Goal: Find specific page/section: Find specific page/section

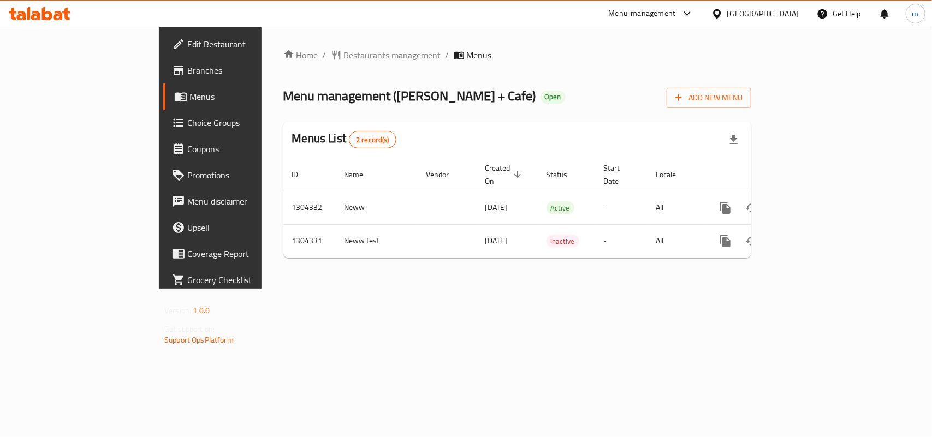
click at [344, 53] on span "Restaurants management" at bounding box center [392, 55] width 97 height 13
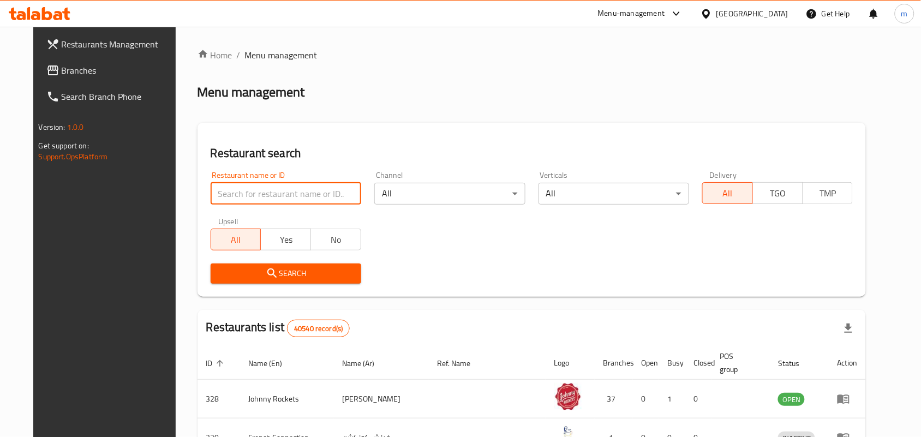
click at [273, 195] on input "search" at bounding box center [286, 194] width 151 height 22
paste input "703128"
type input "703128"
click button "Search" at bounding box center [286, 274] width 151 height 20
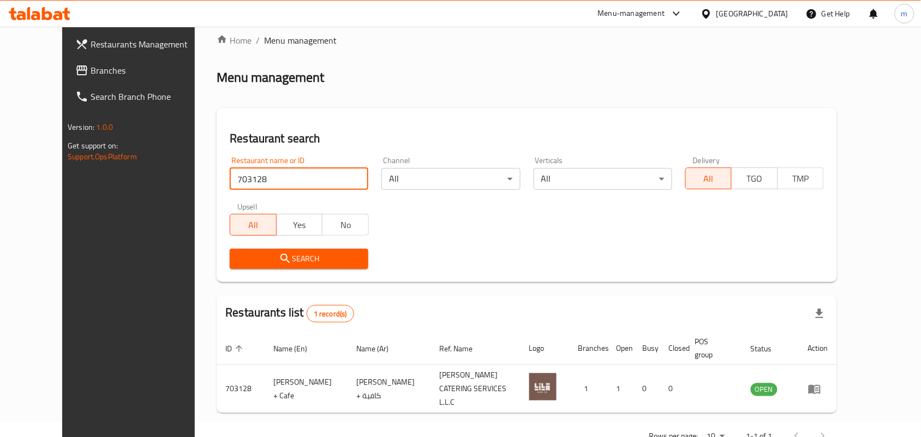
scroll to position [28, 0]
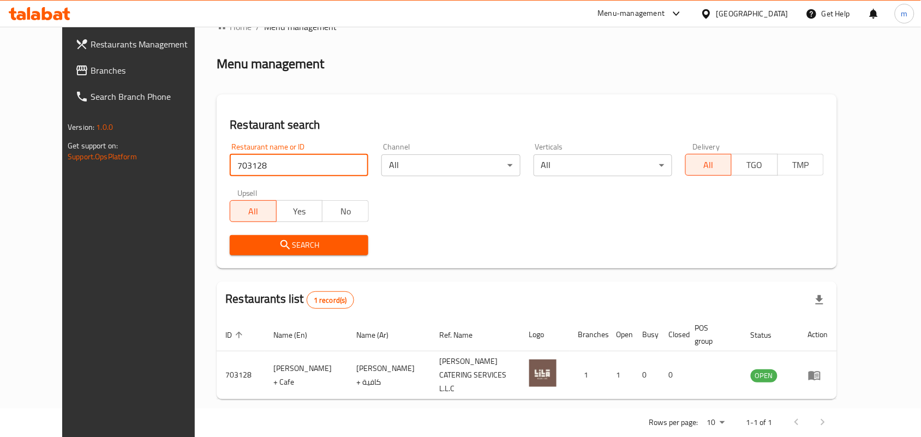
click at [67, 58] on link "Branches" at bounding box center [142, 70] width 150 height 26
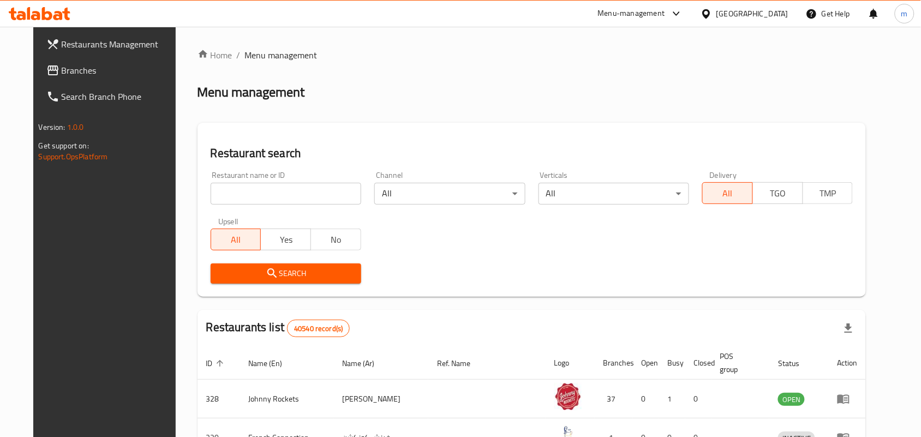
click at [727, 16] on div "[GEOGRAPHIC_DATA]" at bounding box center [753, 14] width 72 height 12
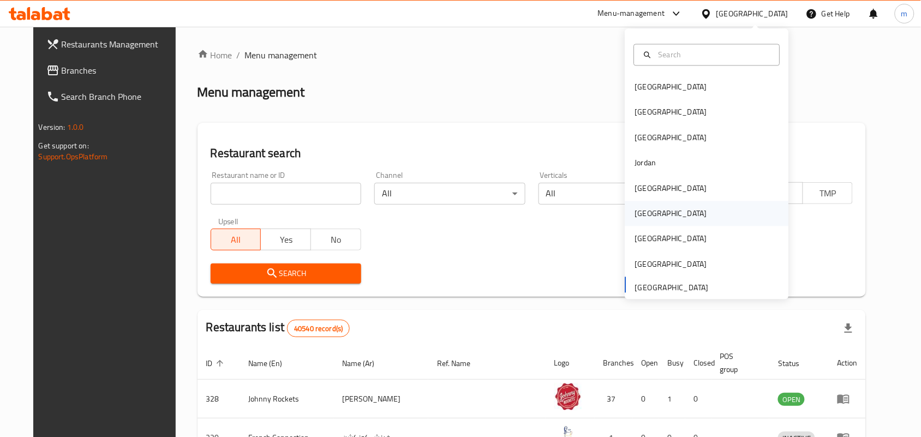
click at [635, 216] on div "Oman" at bounding box center [671, 214] width 72 height 12
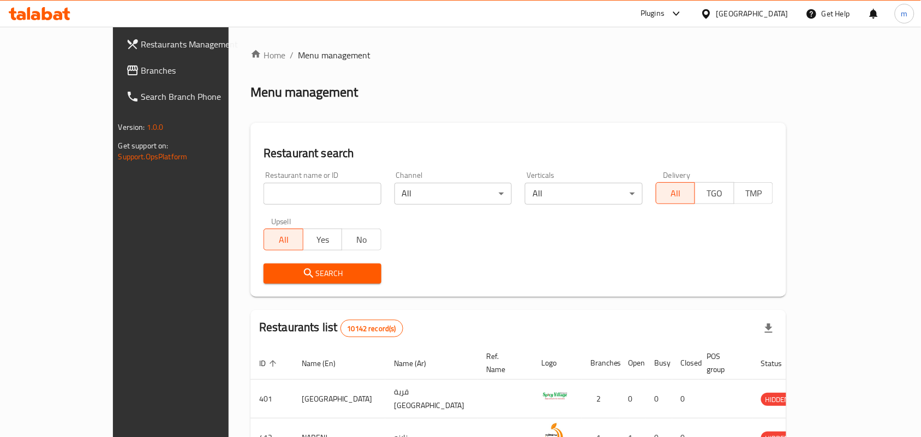
drag, startPoint x: 61, startPoint y: 69, endPoint x: 9, endPoint y: 82, distance: 53.6
click at [141, 69] on span "Branches" at bounding box center [199, 70] width 117 height 13
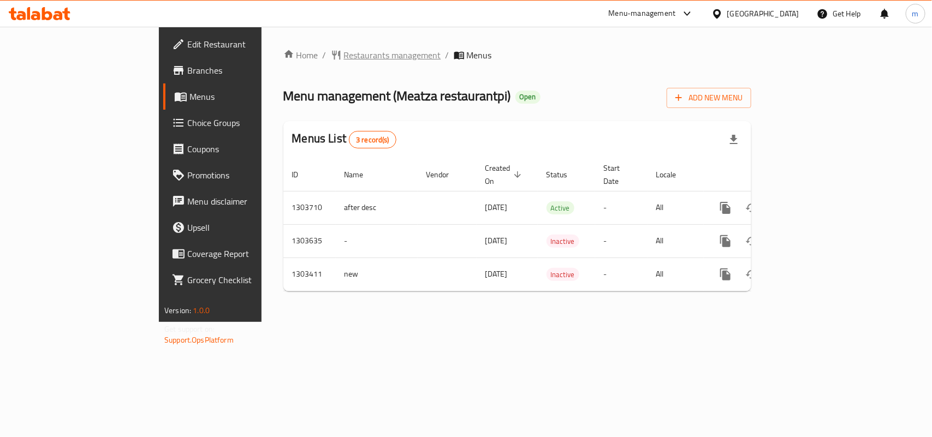
click at [344, 52] on span "Restaurants management" at bounding box center [392, 55] width 97 height 13
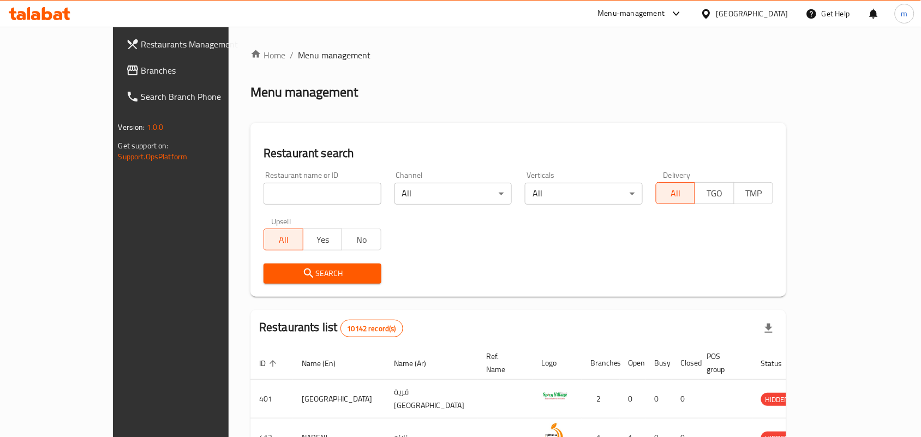
click at [288, 192] on input "search" at bounding box center [323, 194] width 118 height 22
paste input "702652"
type input "702652"
click button "Search" at bounding box center [323, 274] width 118 height 20
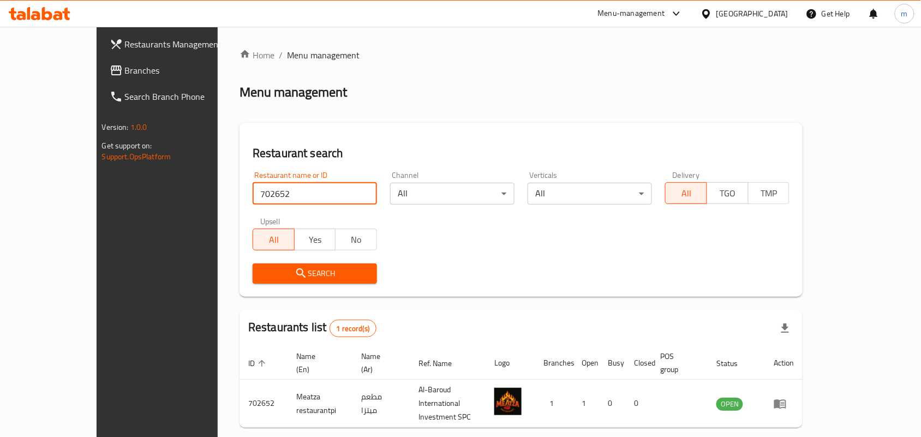
scroll to position [28, 0]
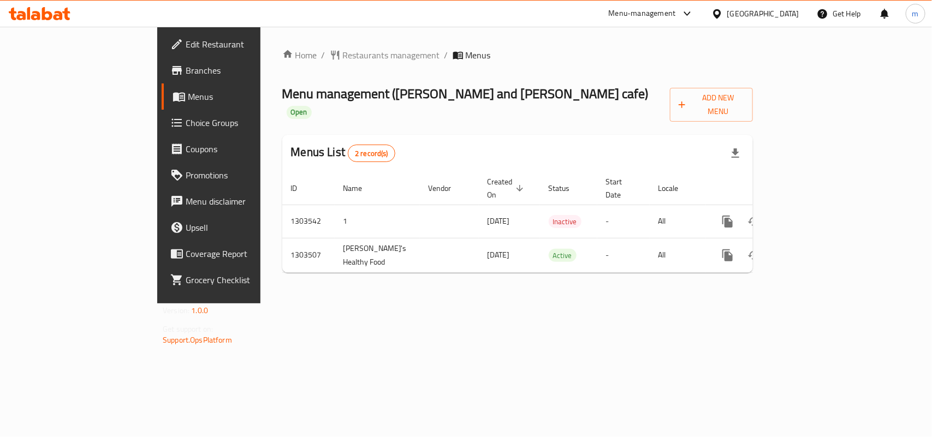
click at [343, 52] on span "Restaurants management" at bounding box center [391, 55] width 97 height 13
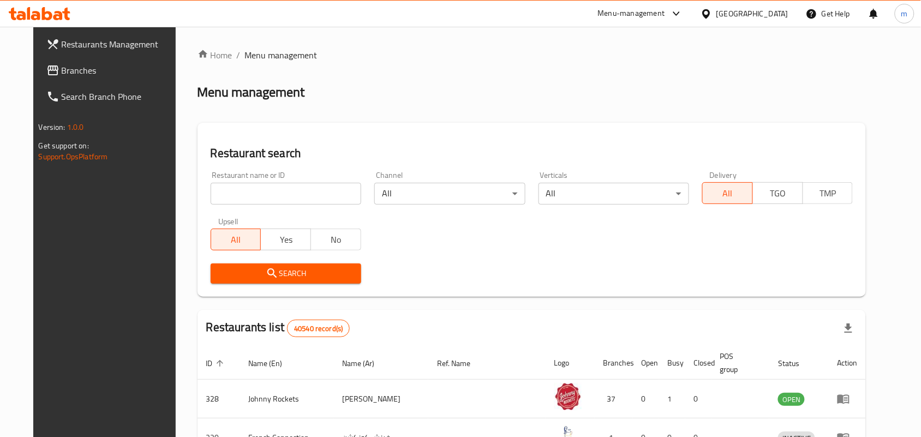
click at [292, 192] on input "search" at bounding box center [286, 194] width 151 height 22
paste input "702421"
type input "702421"
click button "Search" at bounding box center [286, 274] width 151 height 20
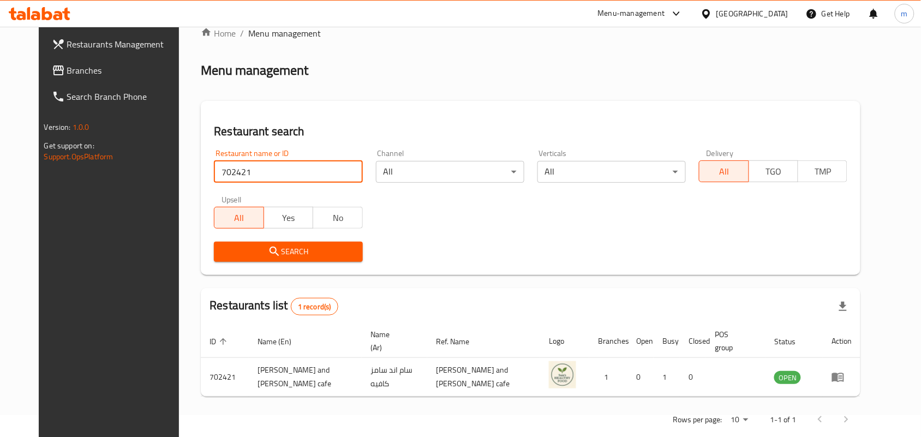
scroll to position [28, 0]
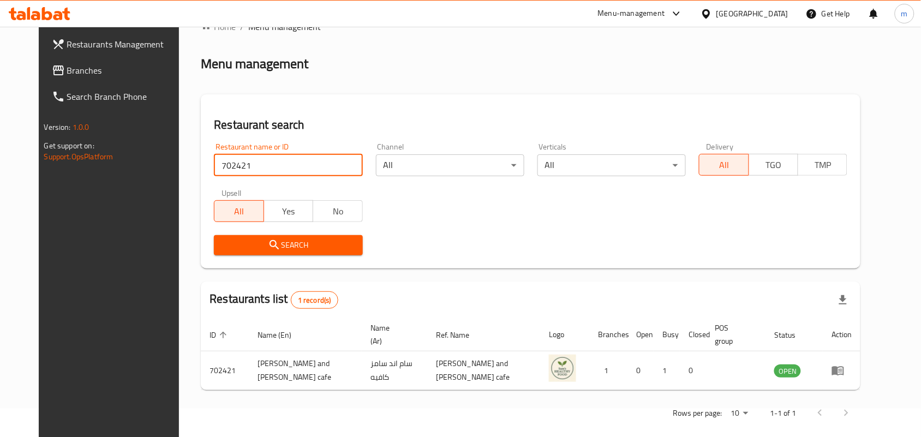
click at [67, 65] on span "Branches" at bounding box center [125, 70] width 117 height 13
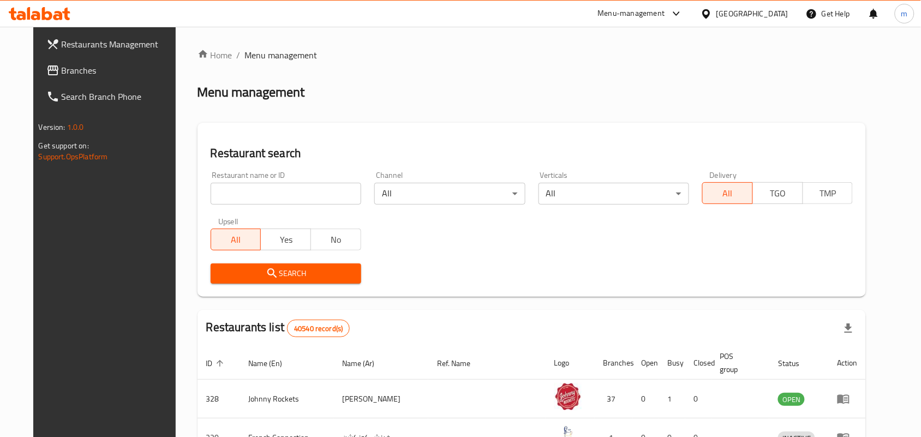
click at [729, 14] on div "[GEOGRAPHIC_DATA]" at bounding box center [753, 14] width 72 height 12
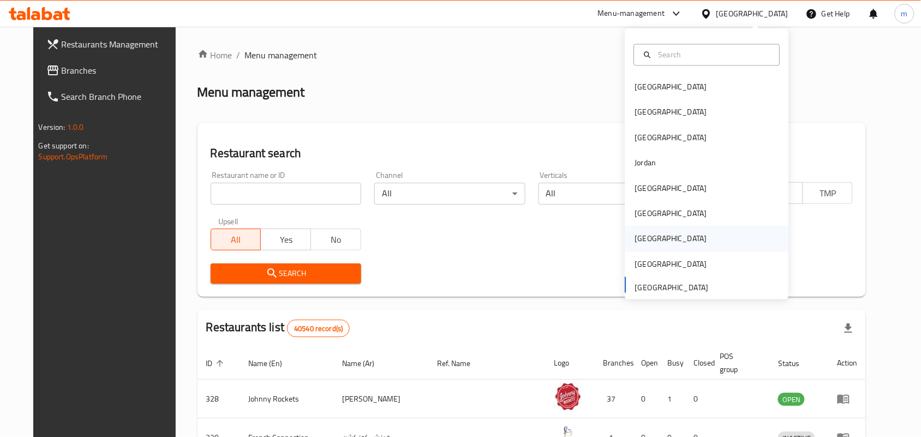
click at [635, 239] on div "[GEOGRAPHIC_DATA]" at bounding box center [671, 239] width 72 height 12
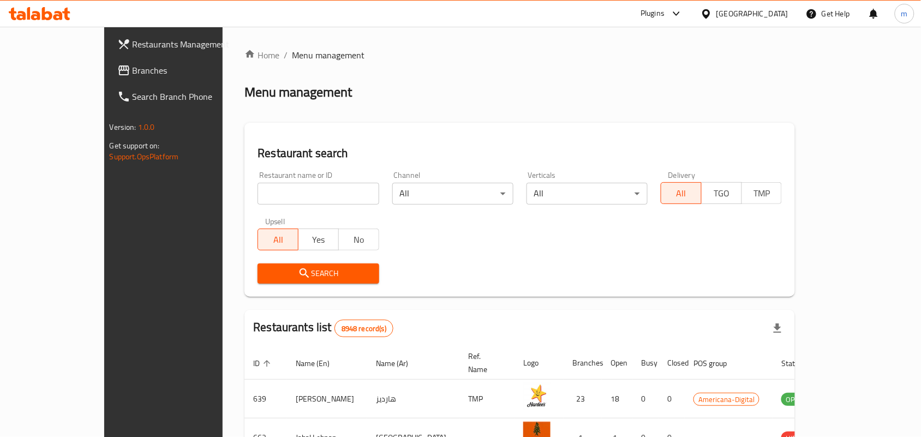
click at [133, 71] on span "Branches" at bounding box center [191, 70] width 117 height 13
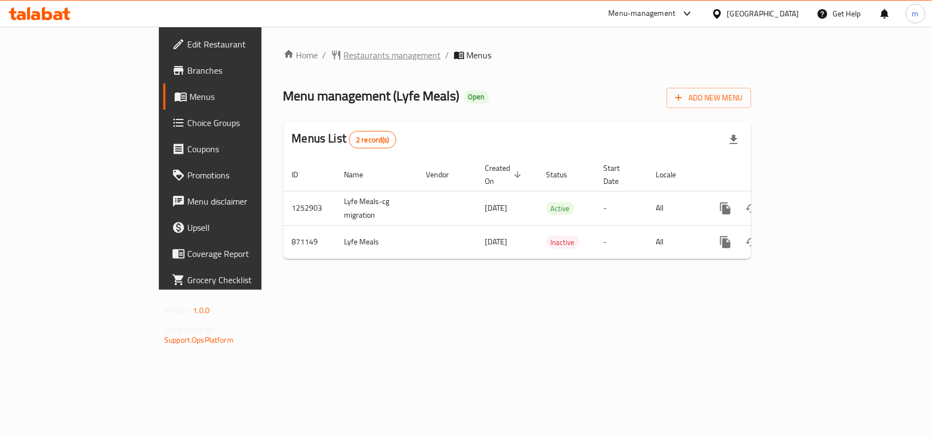
click at [344, 52] on span "Restaurants management" at bounding box center [392, 55] width 97 height 13
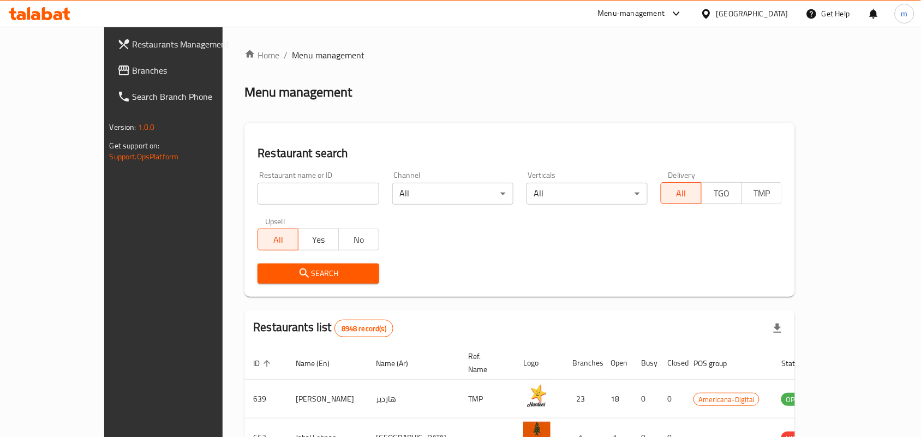
click at [298, 191] on input "search" at bounding box center [318, 194] width 121 height 22
paste input "657279"
type input "657279"
click button "Search" at bounding box center [318, 274] width 121 height 20
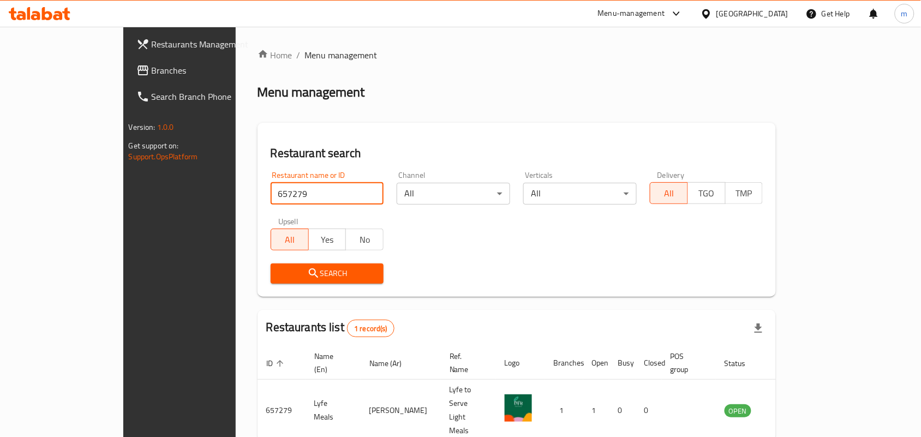
click at [152, 72] on span "Branches" at bounding box center [210, 70] width 117 height 13
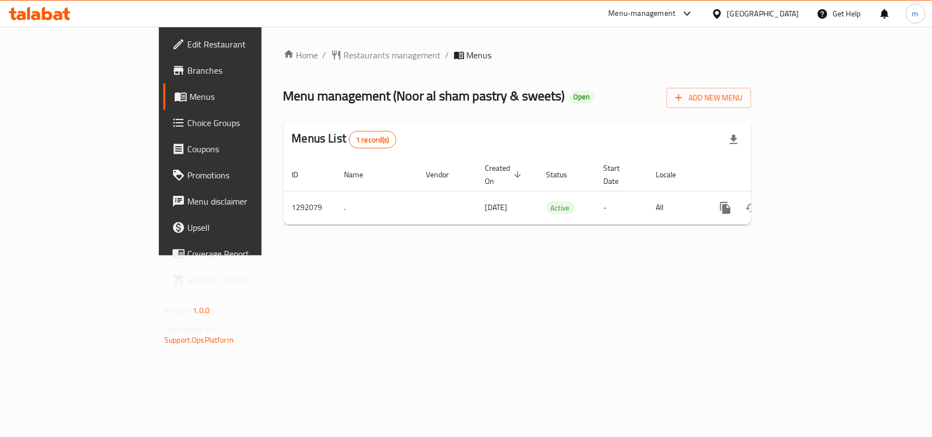
click at [344, 53] on span "Restaurants management" at bounding box center [392, 55] width 97 height 13
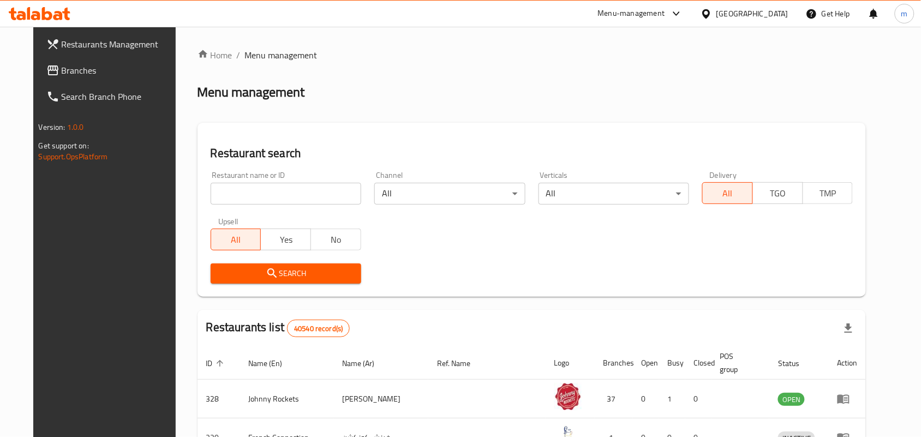
click at [255, 197] on input "search" at bounding box center [286, 194] width 151 height 22
paste input "698829"
type input "698829"
click button "Search" at bounding box center [286, 274] width 151 height 20
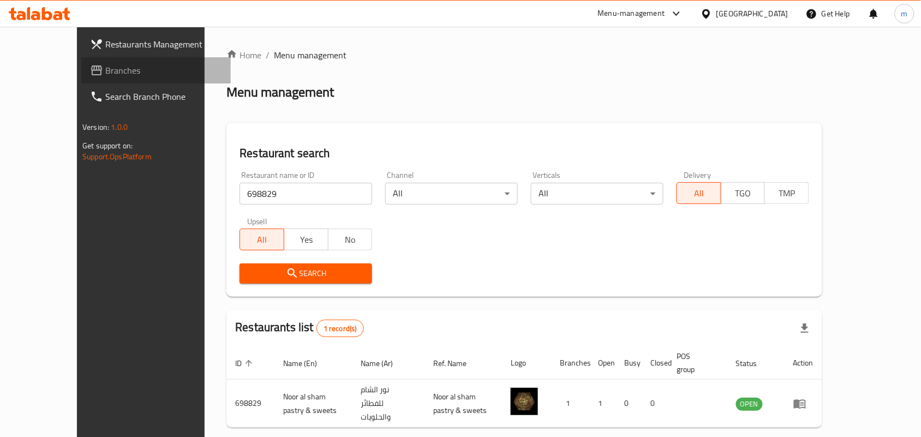
click at [105, 74] on span "Branches" at bounding box center [163, 70] width 117 height 13
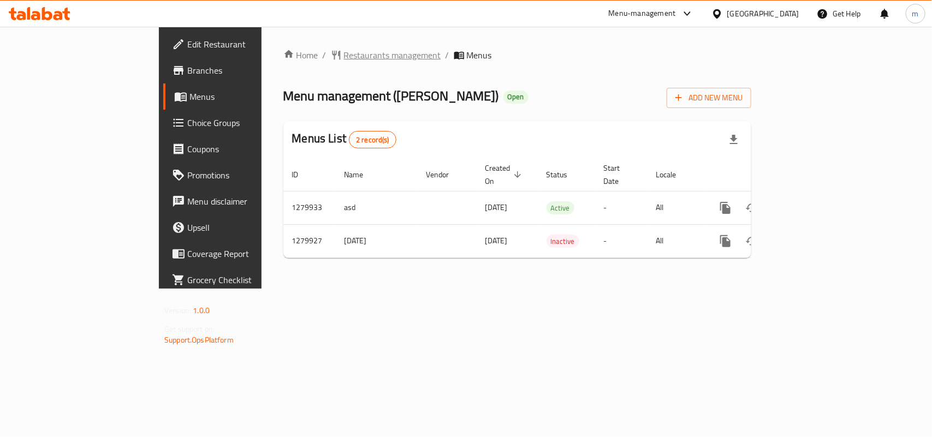
click at [344, 55] on span "Restaurants management" at bounding box center [392, 55] width 97 height 13
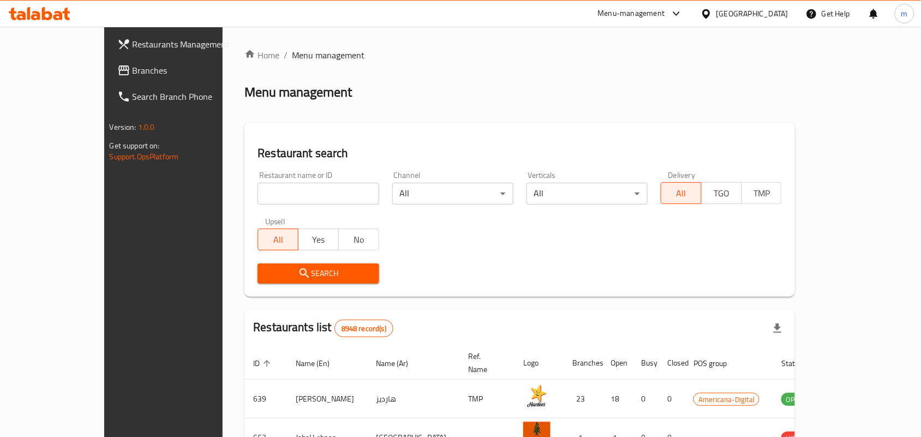
click at [287, 193] on input "search" at bounding box center [318, 194] width 121 height 22
paste input "693523"
type input "693523"
click button "Search" at bounding box center [318, 274] width 121 height 20
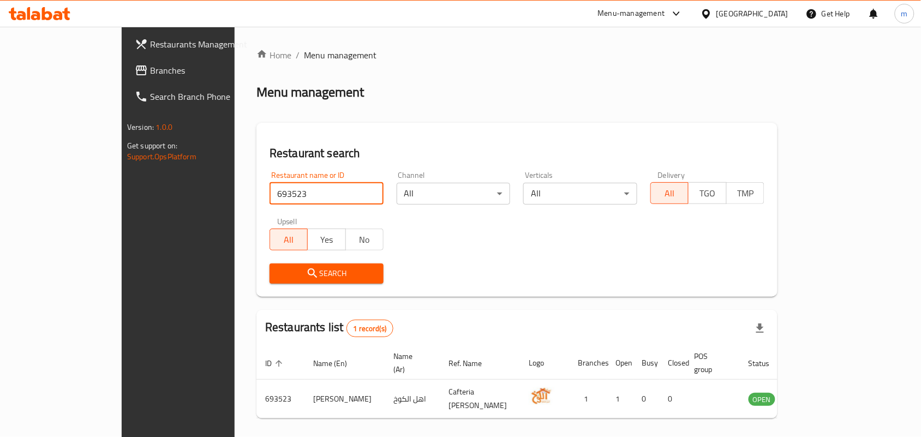
click at [150, 71] on span "Branches" at bounding box center [208, 70] width 117 height 13
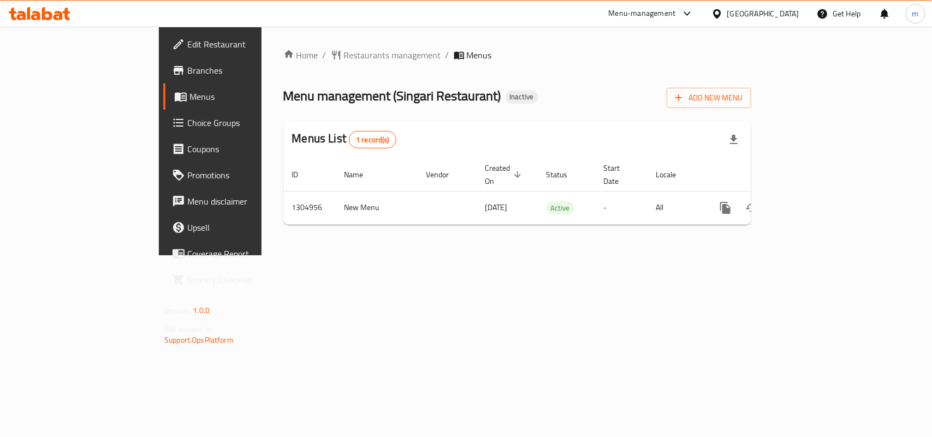
click at [344, 50] on span "Restaurants management" at bounding box center [392, 55] width 97 height 13
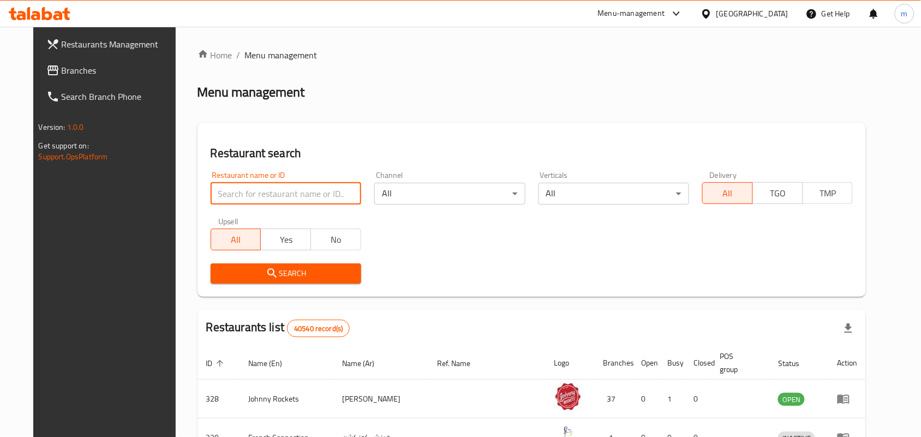
click at [266, 193] on input "search" at bounding box center [286, 194] width 151 height 22
paste input "703461"
type input "703461"
click button "Search" at bounding box center [286, 274] width 151 height 20
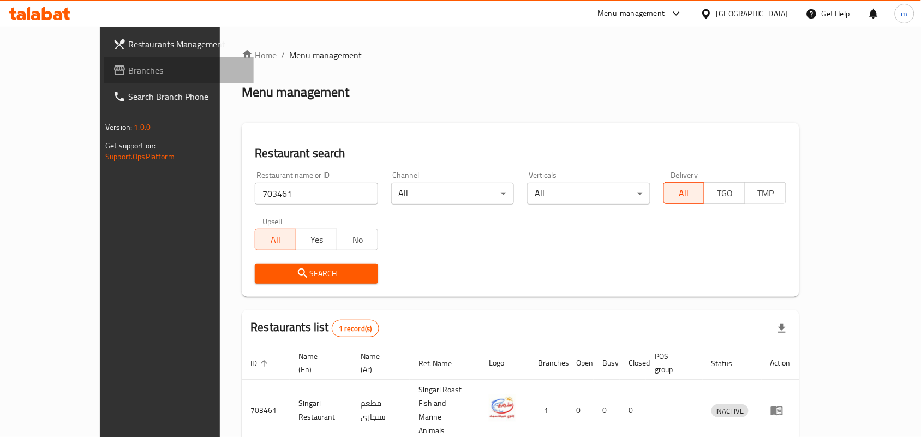
click at [128, 69] on span "Branches" at bounding box center [186, 70] width 117 height 13
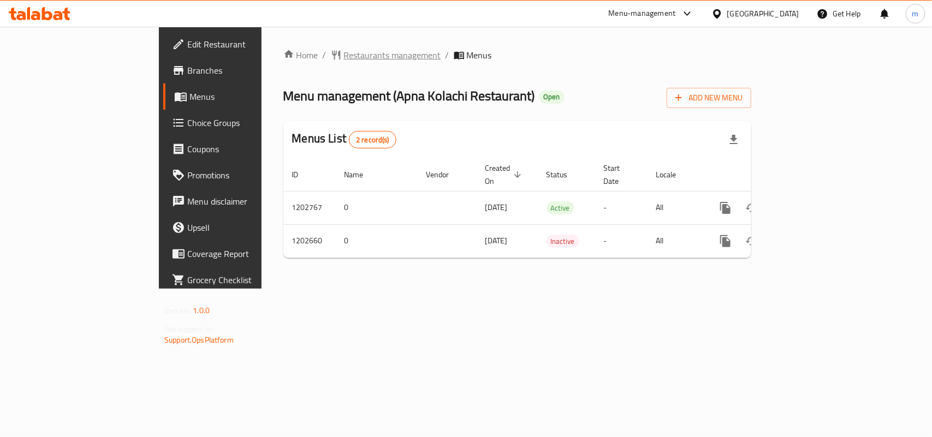
click at [344, 55] on span "Restaurants management" at bounding box center [392, 55] width 97 height 13
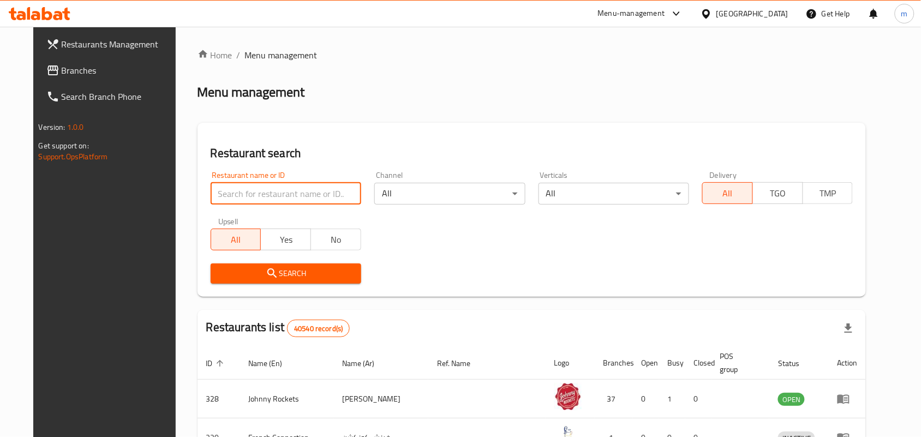
click at [265, 189] on input "search" at bounding box center [286, 194] width 151 height 22
paste input "669295"
type input "669295"
click button "Search" at bounding box center [286, 274] width 151 height 20
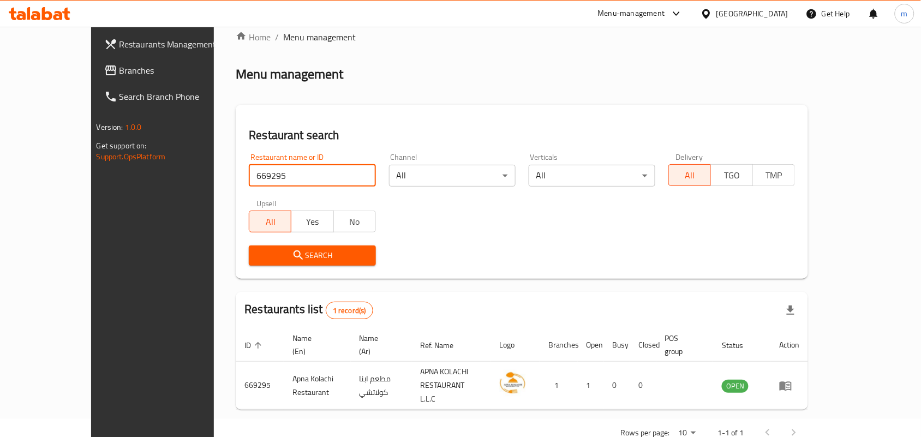
scroll to position [28, 0]
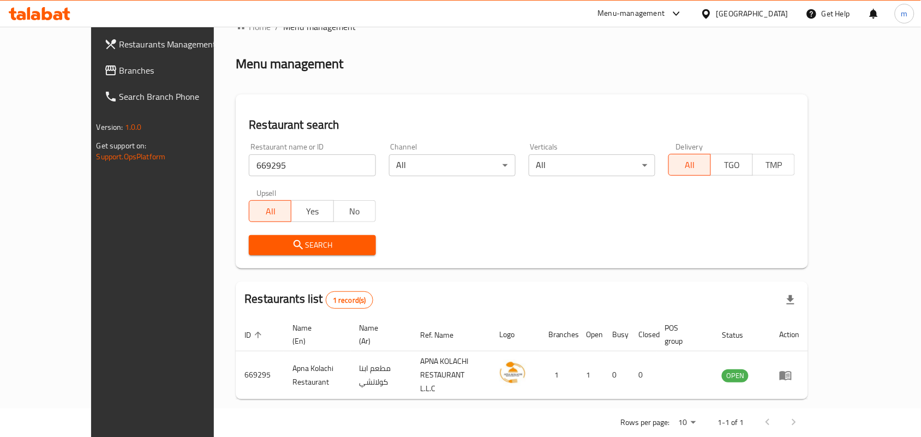
click at [120, 65] on span "Branches" at bounding box center [178, 70] width 117 height 13
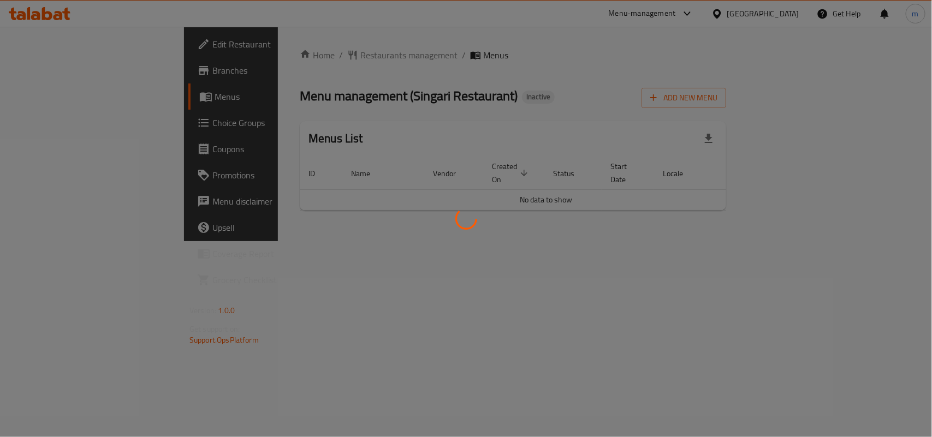
click at [283, 52] on div at bounding box center [466, 218] width 932 height 437
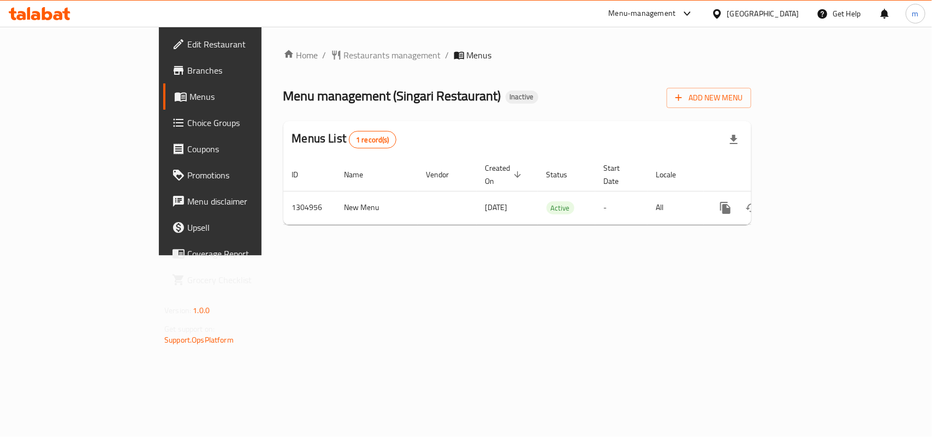
click at [344, 52] on span "Restaurants management" at bounding box center [392, 55] width 97 height 13
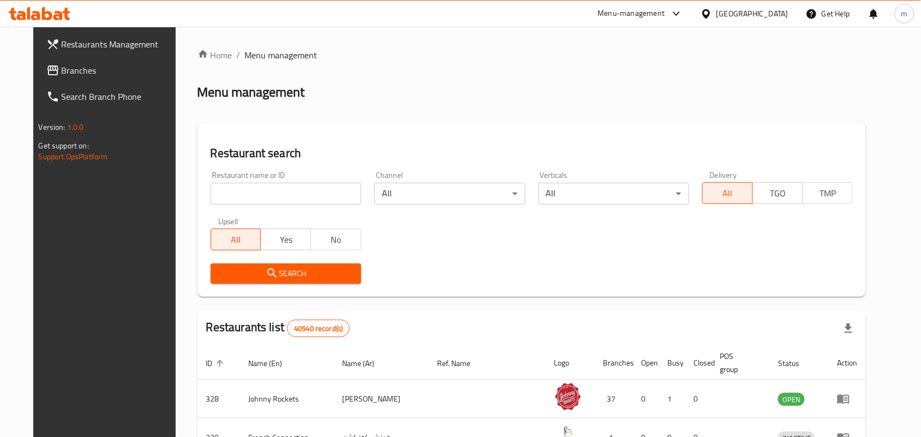
click at [283, 198] on input "search" at bounding box center [286, 194] width 151 height 22
paste input "703461"
type input "703461"
click button "Search" at bounding box center [286, 274] width 151 height 20
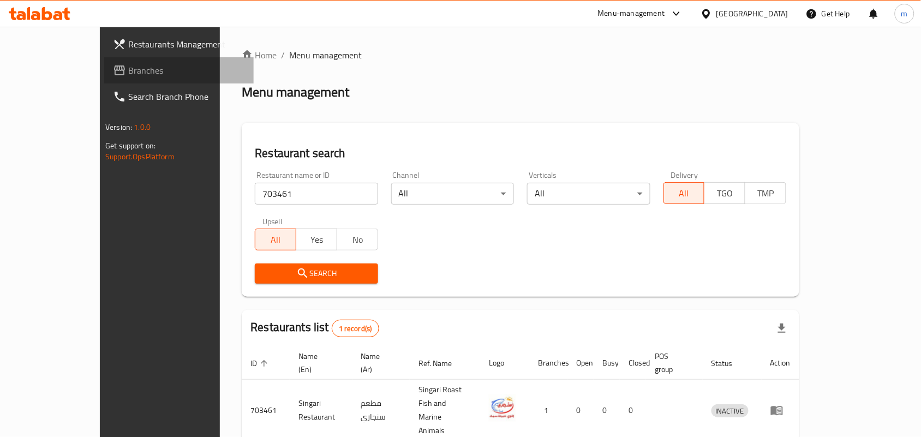
click at [128, 67] on span "Branches" at bounding box center [186, 70] width 117 height 13
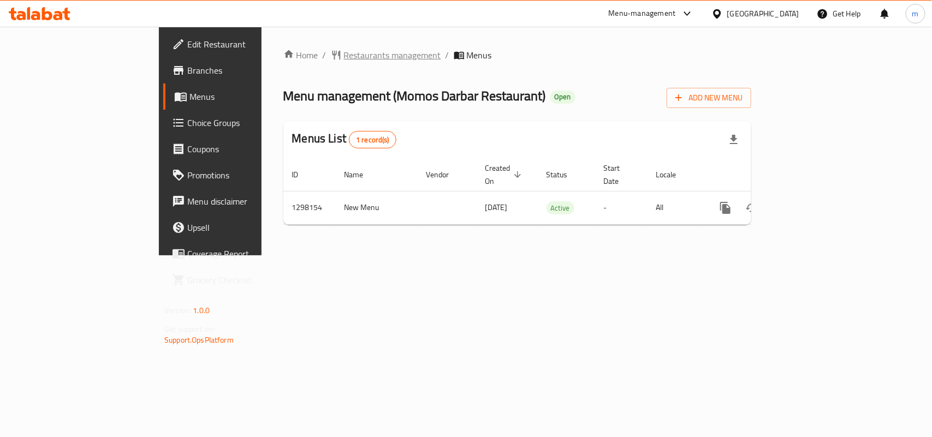
click at [344, 50] on span "Restaurants management" at bounding box center [392, 55] width 97 height 13
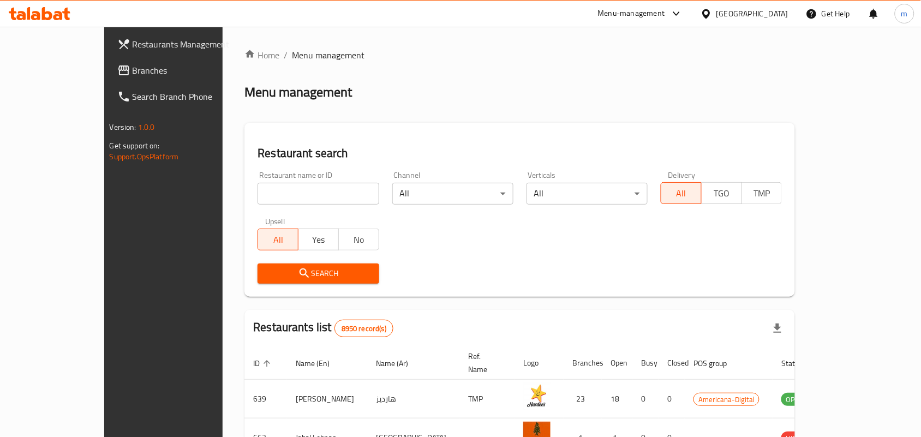
click at [270, 195] on input "search" at bounding box center [318, 194] width 121 height 22
paste input "700770"
type input "700770"
click button "Search" at bounding box center [318, 274] width 121 height 20
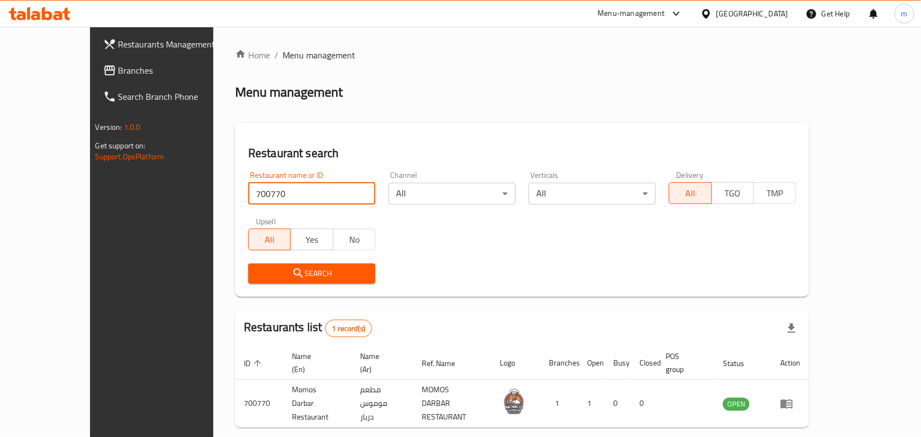
scroll to position [28, 0]
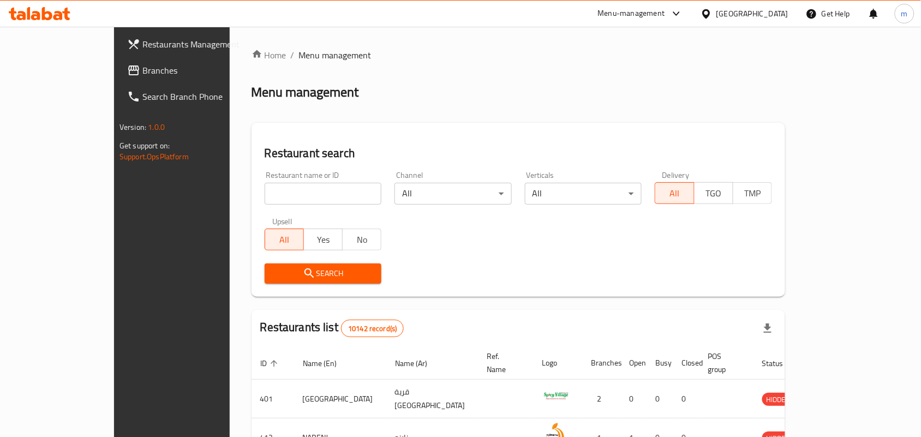
click at [780, 11] on div "[GEOGRAPHIC_DATA]" at bounding box center [753, 14] width 72 height 12
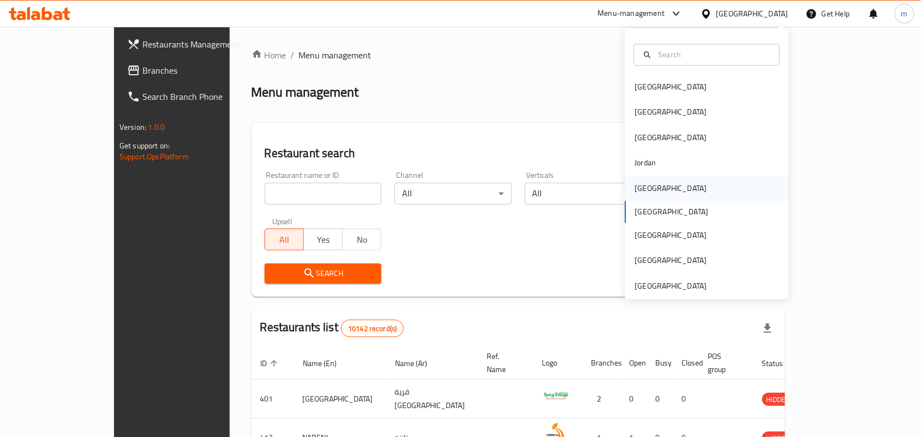
click at [636, 187] on div "[GEOGRAPHIC_DATA]" at bounding box center [671, 188] width 72 height 12
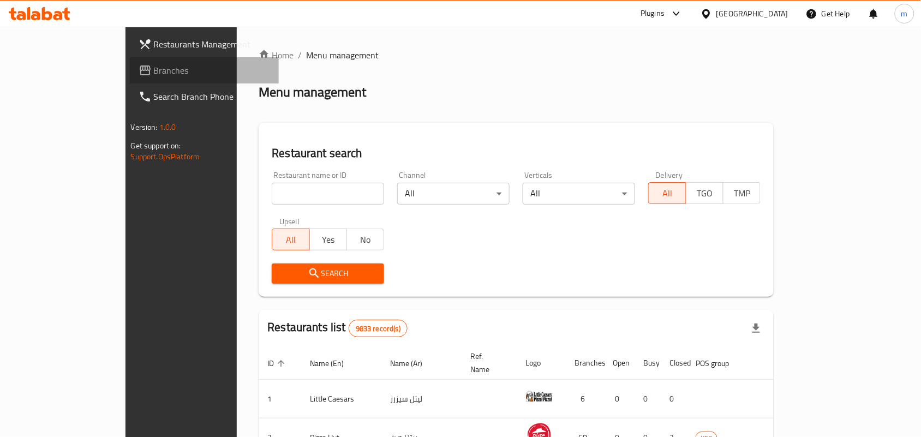
click at [154, 73] on span "Branches" at bounding box center [212, 70] width 117 height 13
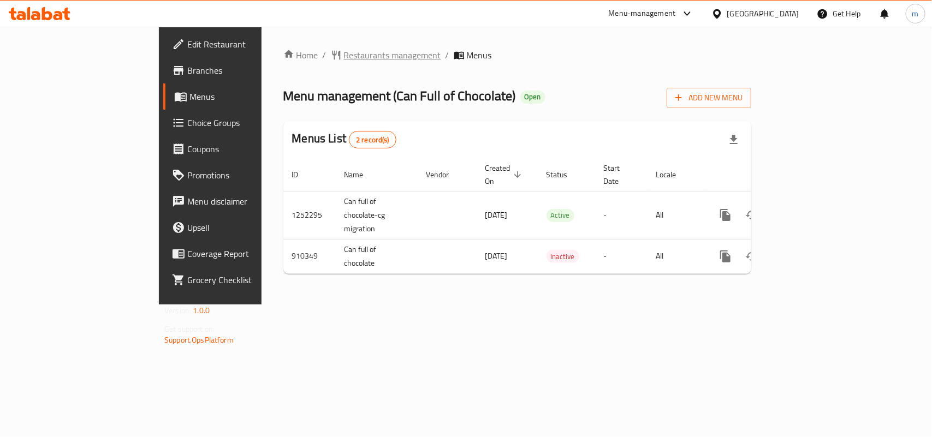
click at [344, 57] on span "Restaurants management" at bounding box center [392, 55] width 97 height 13
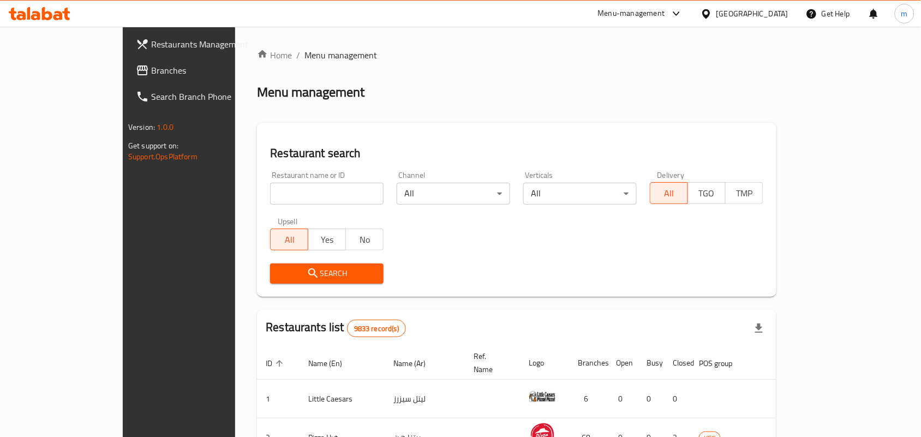
click at [283, 192] on input "search" at bounding box center [327, 194] width 114 height 22
paste input "658519"
type input "658519"
click button "Search" at bounding box center [327, 274] width 114 height 20
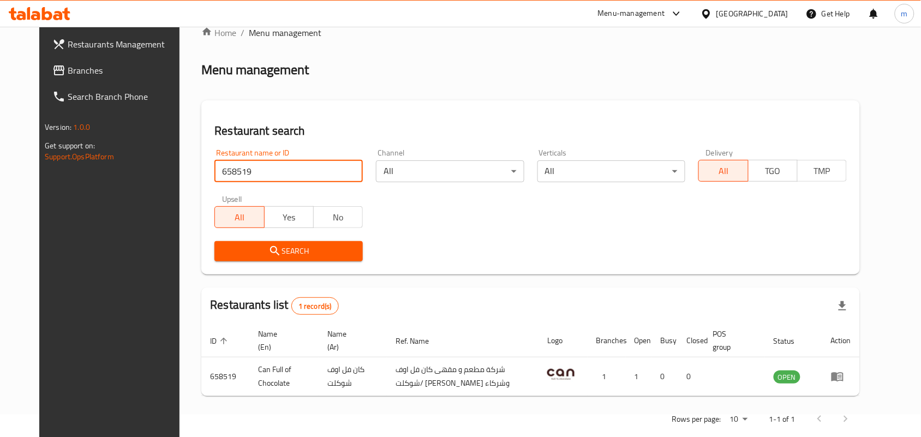
scroll to position [41, 0]
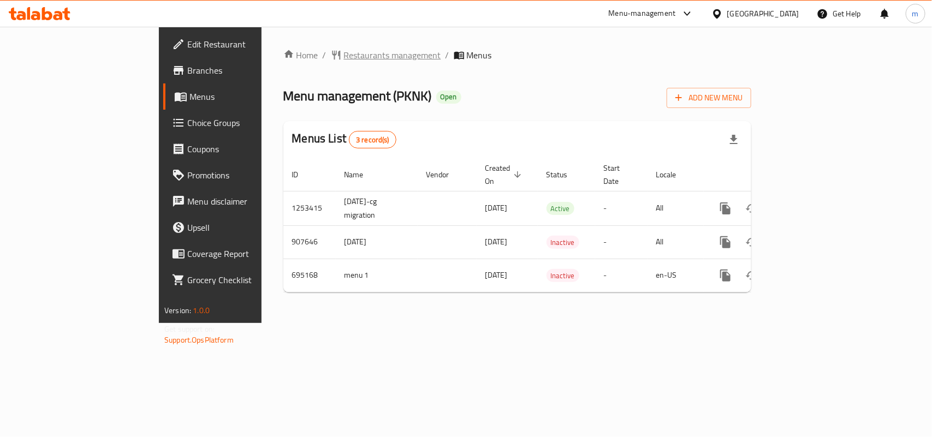
click at [344, 49] on span "Restaurants management" at bounding box center [392, 55] width 97 height 13
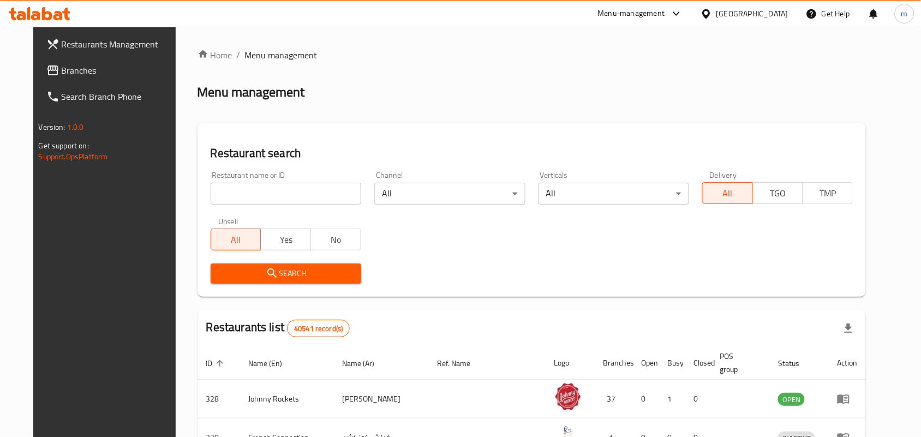
click at [243, 192] on input "search" at bounding box center [286, 194] width 151 height 22
paste input "643846"
type input "643846"
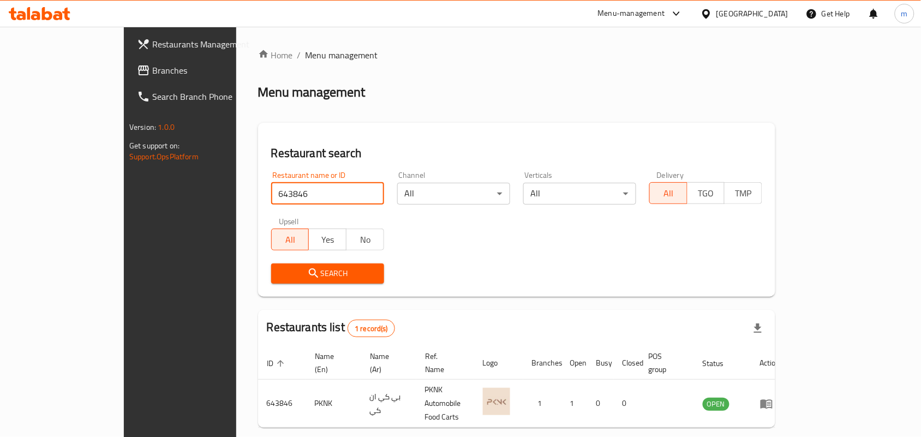
click at [152, 71] on span "Branches" at bounding box center [210, 70] width 117 height 13
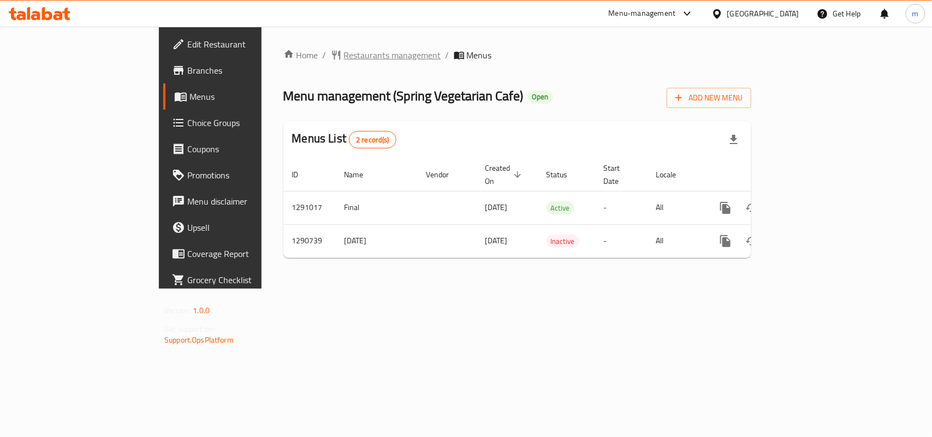
click at [344, 55] on span "Restaurants management" at bounding box center [392, 55] width 97 height 13
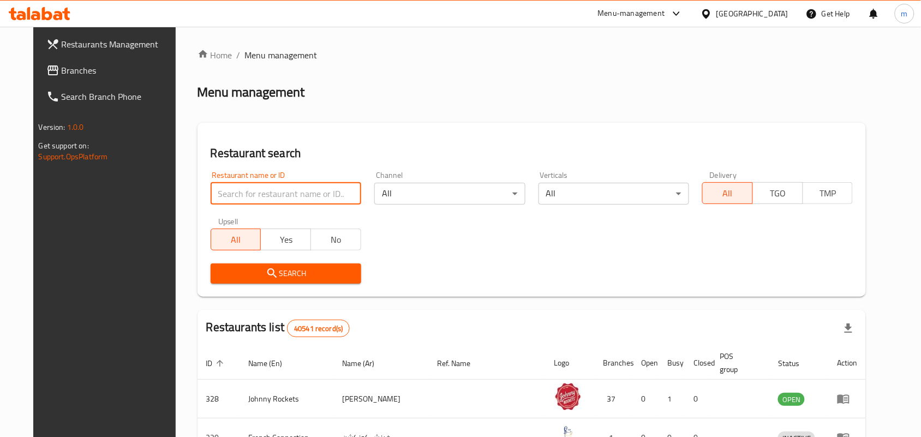
click at [248, 197] on input "search" at bounding box center [286, 194] width 151 height 22
paste input "697997"
type input "697997"
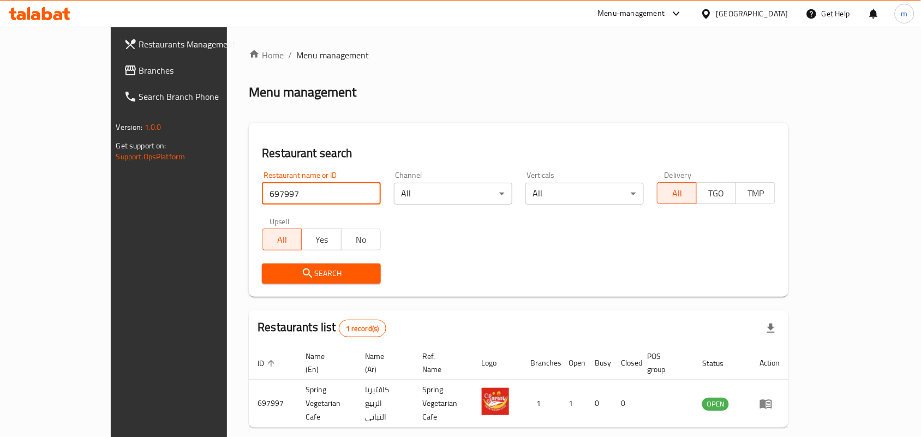
click at [139, 67] on span "Branches" at bounding box center [197, 70] width 117 height 13
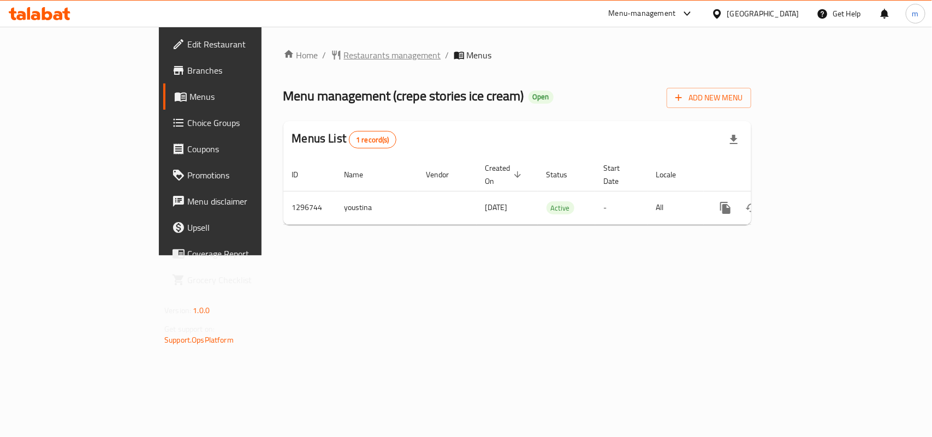
click at [344, 62] on span "Restaurants management" at bounding box center [392, 55] width 97 height 13
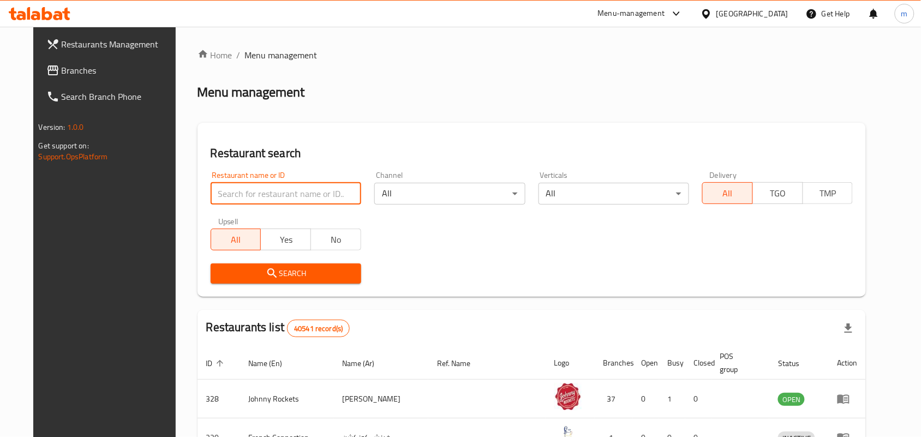
click at [246, 191] on input "search" at bounding box center [286, 194] width 151 height 22
paste input "699899"
type input "699899"
click button "Search" at bounding box center [286, 274] width 151 height 20
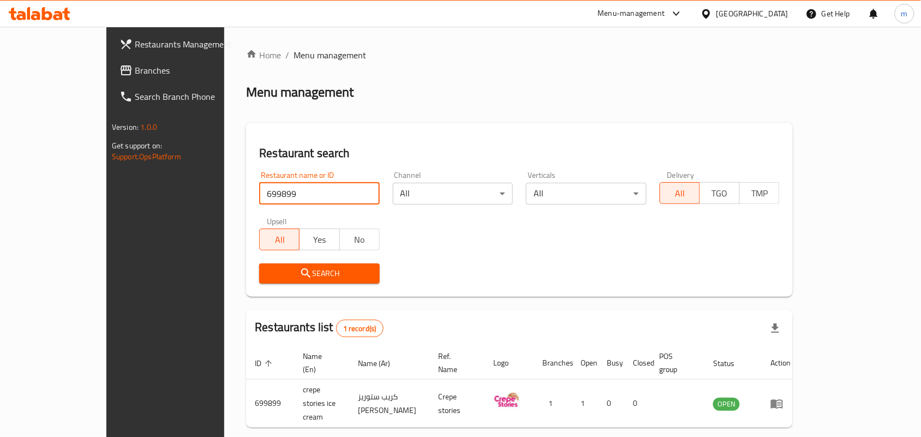
click at [135, 69] on span "Branches" at bounding box center [193, 70] width 117 height 13
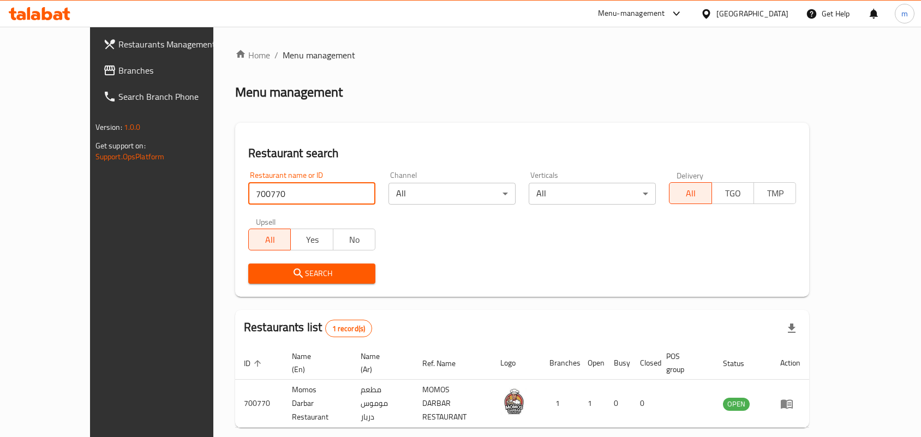
scroll to position [28, 0]
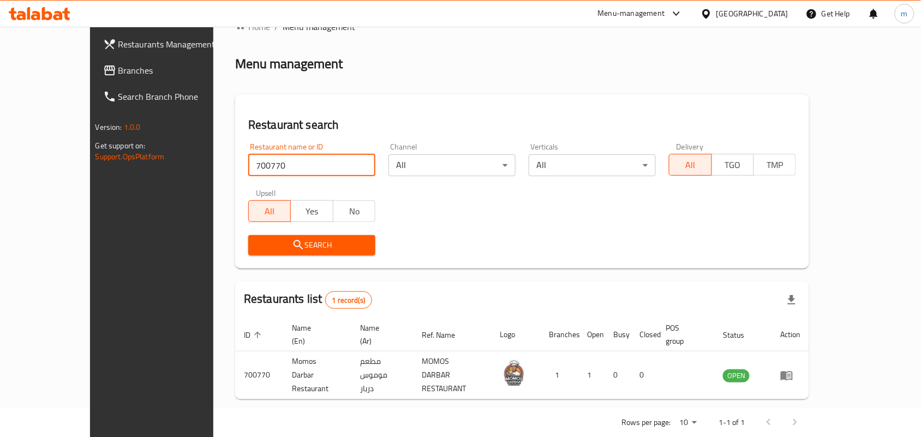
click at [118, 64] on span "Branches" at bounding box center [176, 70] width 117 height 13
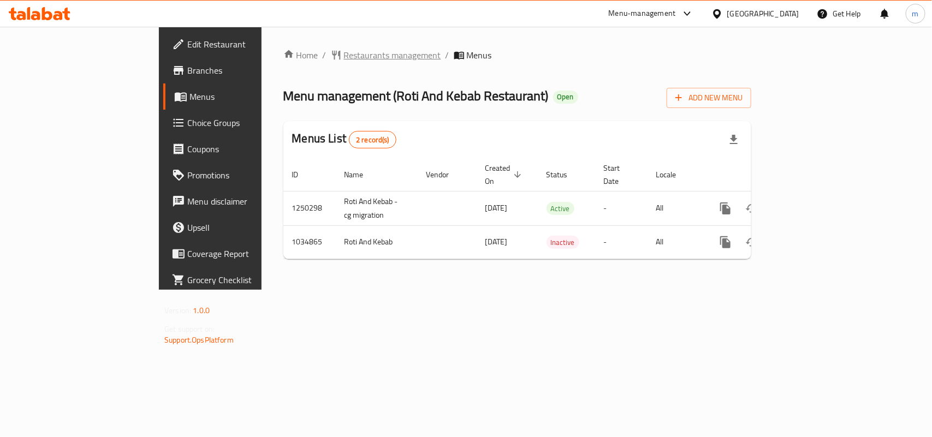
click at [344, 55] on span "Restaurants management" at bounding box center [392, 55] width 97 height 13
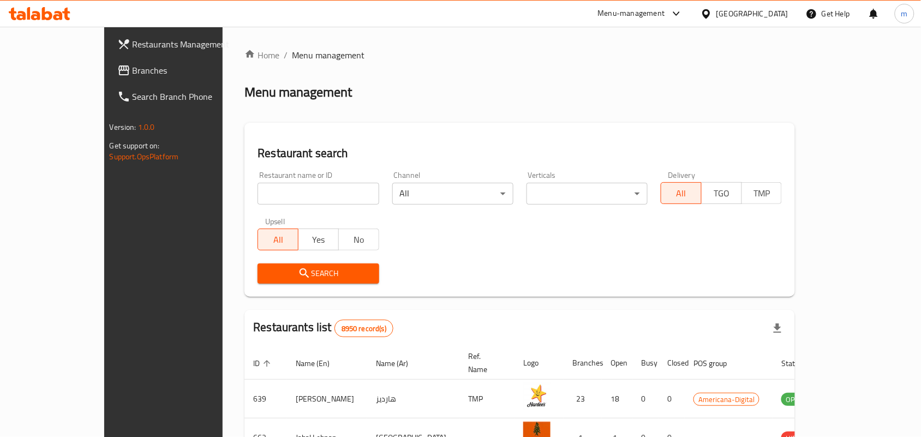
click at [271, 197] on input "search" at bounding box center [318, 194] width 121 height 22
paste input "661593"
type input "661593"
click button "Search" at bounding box center [318, 274] width 121 height 20
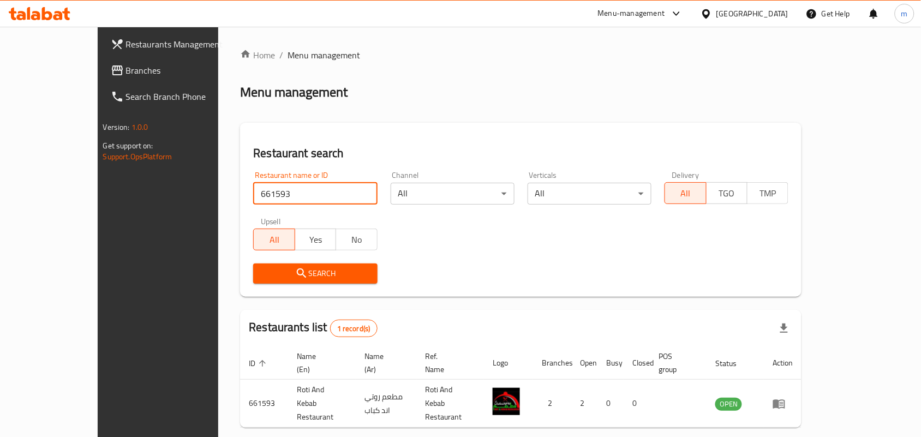
click at [126, 72] on span "Branches" at bounding box center [184, 70] width 117 height 13
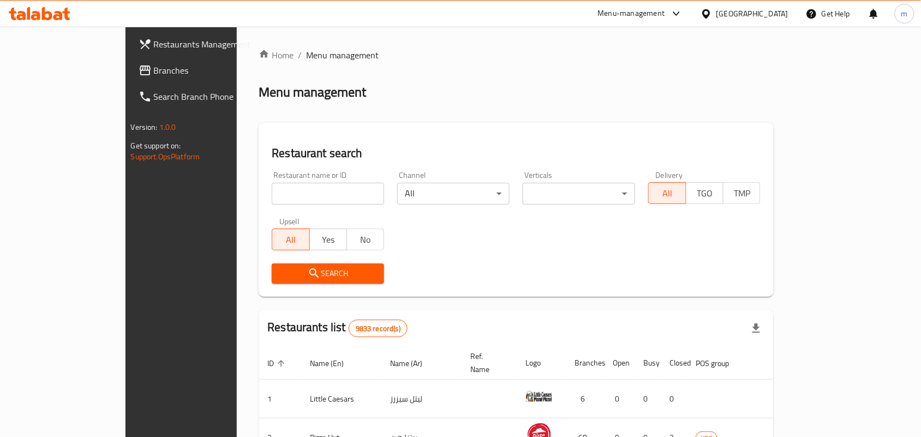
click at [784, 17] on div "[GEOGRAPHIC_DATA]" at bounding box center [753, 14] width 72 height 12
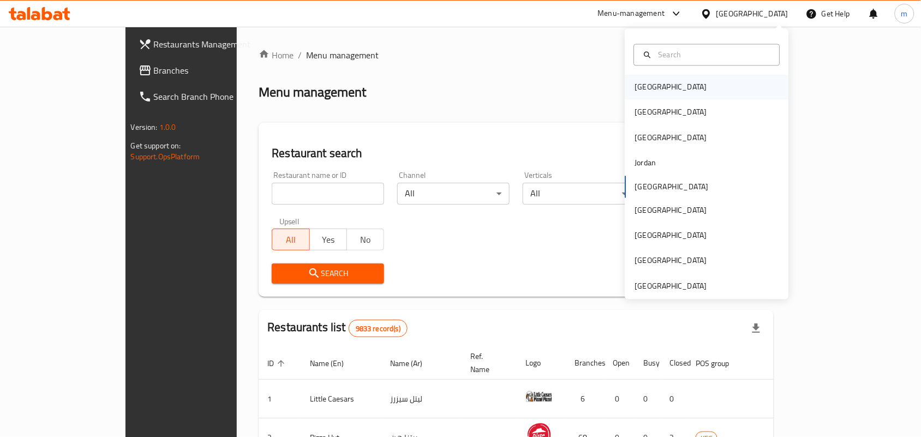
click at [648, 82] on div "[GEOGRAPHIC_DATA]" at bounding box center [671, 87] width 72 height 12
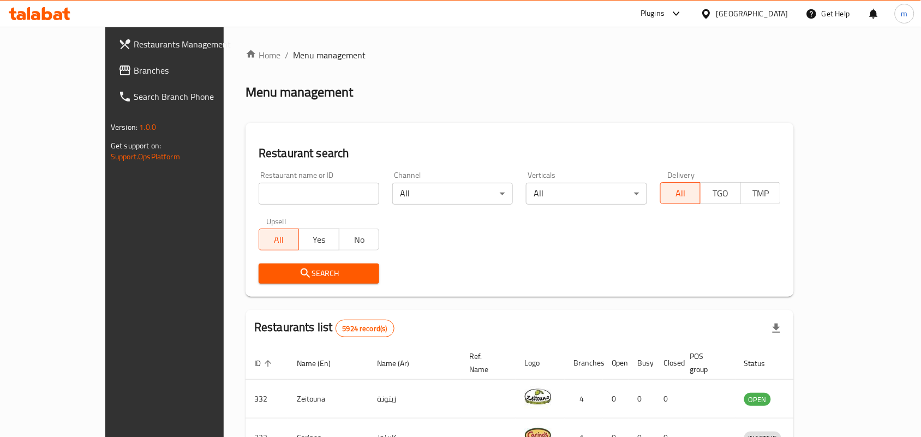
click at [134, 72] on span "Branches" at bounding box center [192, 70] width 117 height 13
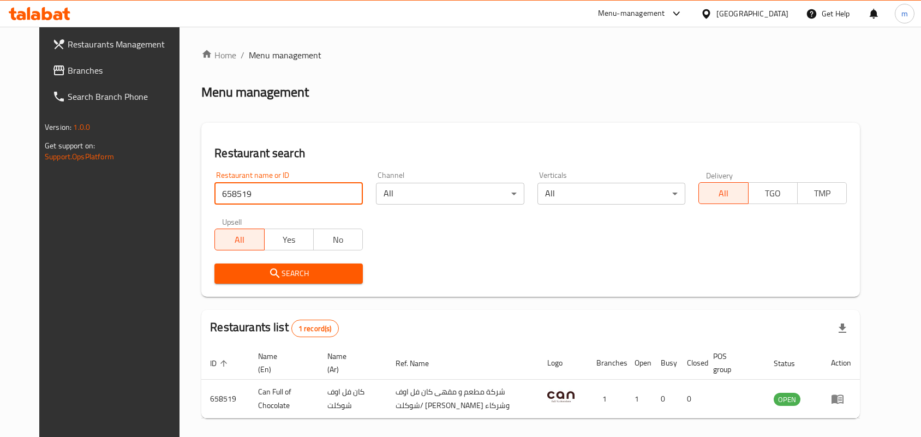
scroll to position [41, 0]
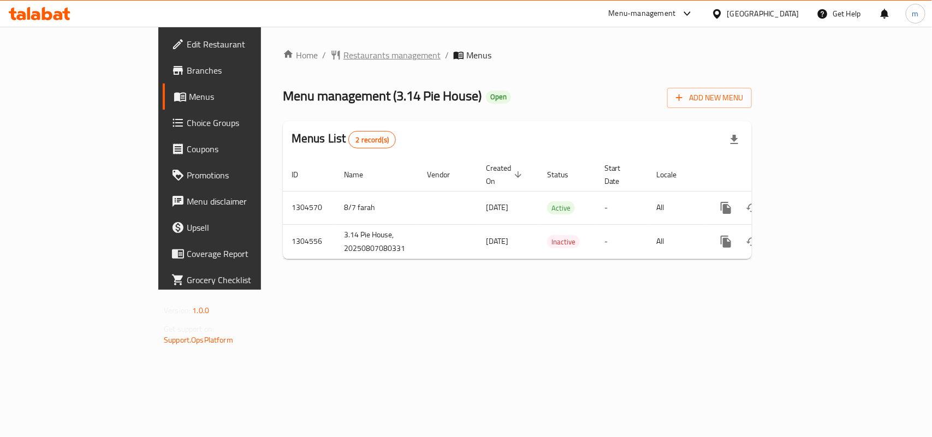
click at [343, 58] on span "Restaurants management" at bounding box center [391, 55] width 97 height 13
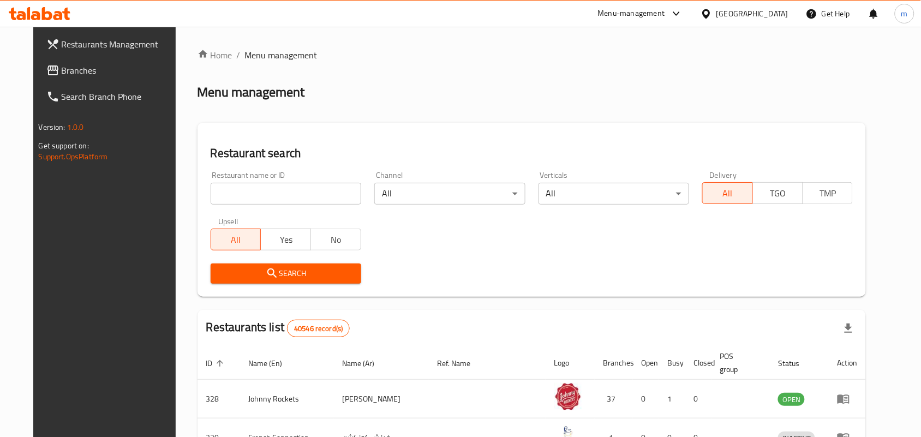
click at [241, 200] on input "search" at bounding box center [286, 194] width 151 height 22
paste input "703307"
type input "703307"
click button "Search" at bounding box center [286, 274] width 151 height 20
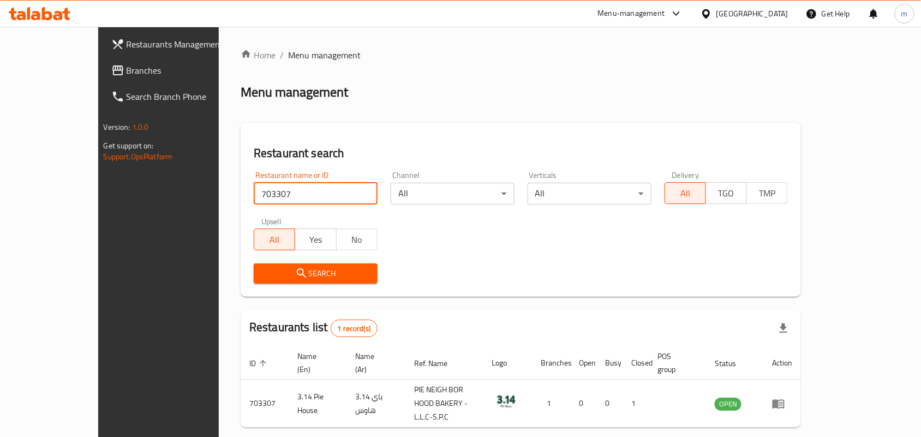
click at [127, 70] on span "Branches" at bounding box center [185, 70] width 117 height 13
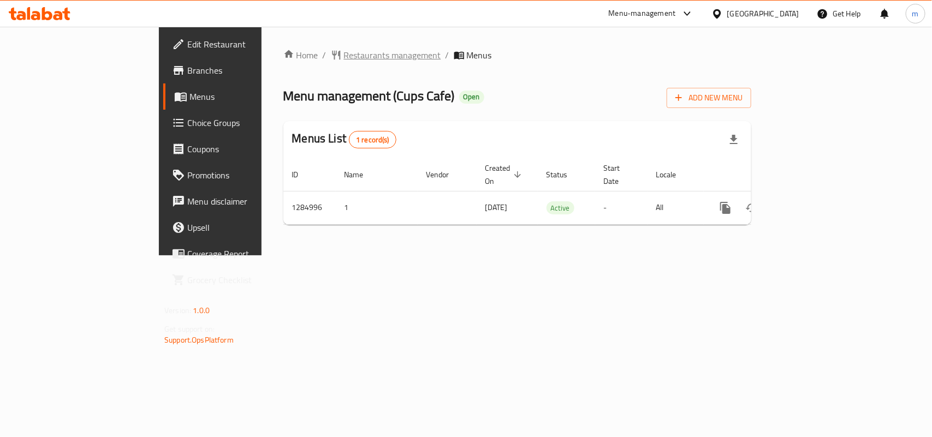
click at [344, 53] on span "Restaurants management" at bounding box center [392, 55] width 97 height 13
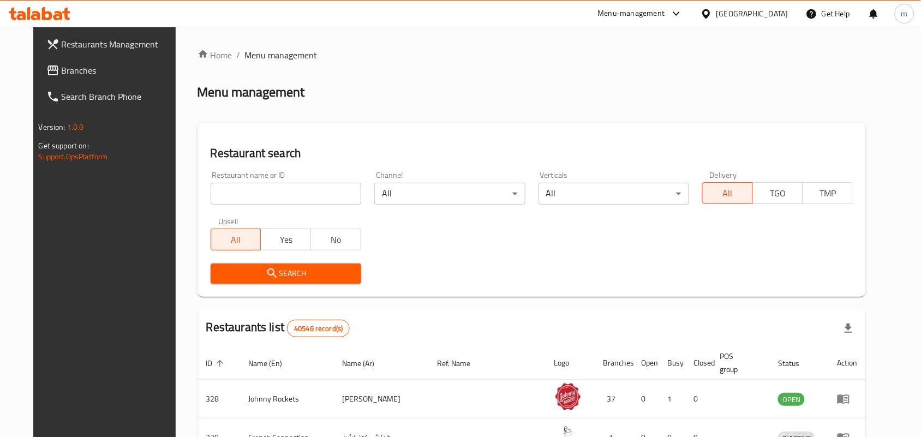
click at [307, 195] on input "search" at bounding box center [286, 194] width 151 height 22
paste input "695863"
type input "695863"
click button "Search" at bounding box center [286, 274] width 151 height 20
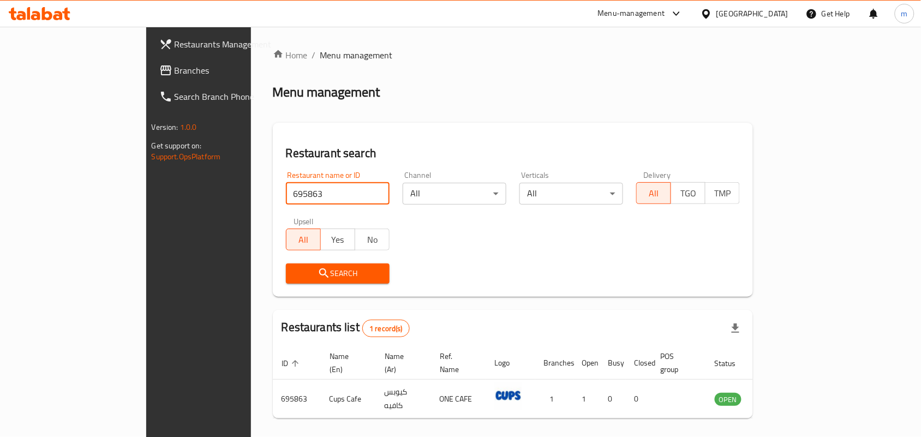
click at [175, 68] on span "Branches" at bounding box center [233, 70] width 117 height 13
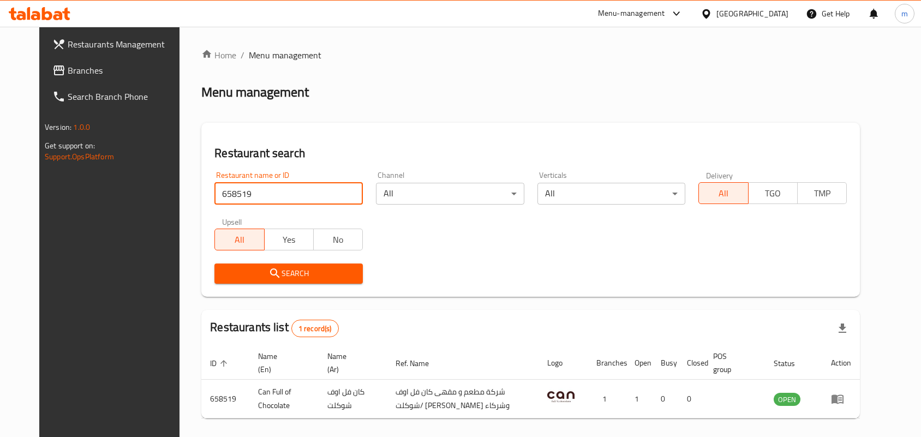
scroll to position [41, 0]
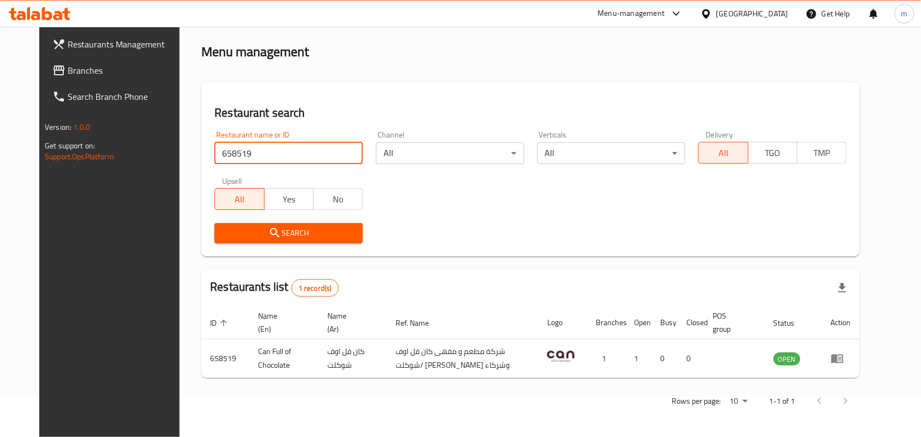
click at [52, 75] on span at bounding box center [59, 70] width 15 height 13
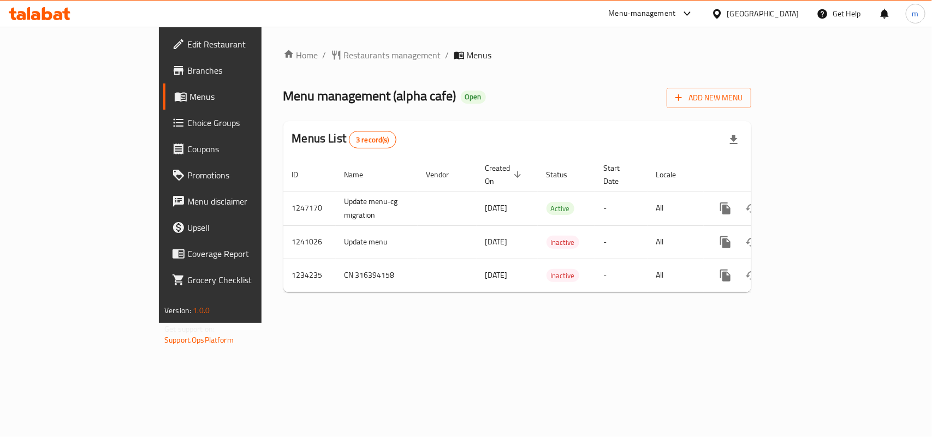
click at [344, 57] on span "Restaurants management" at bounding box center [392, 55] width 97 height 13
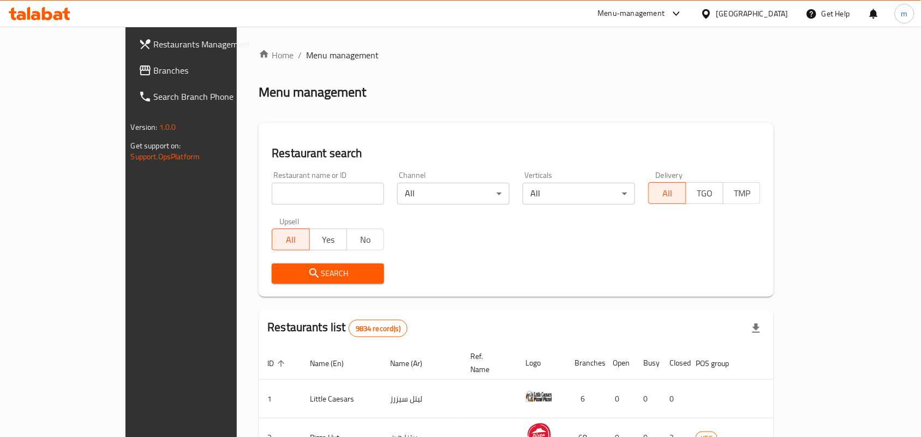
click at [272, 195] on input "search" at bounding box center [328, 194] width 112 height 22
paste input "27190"
type input "27190"
click button "Search" at bounding box center [328, 274] width 112 height 20
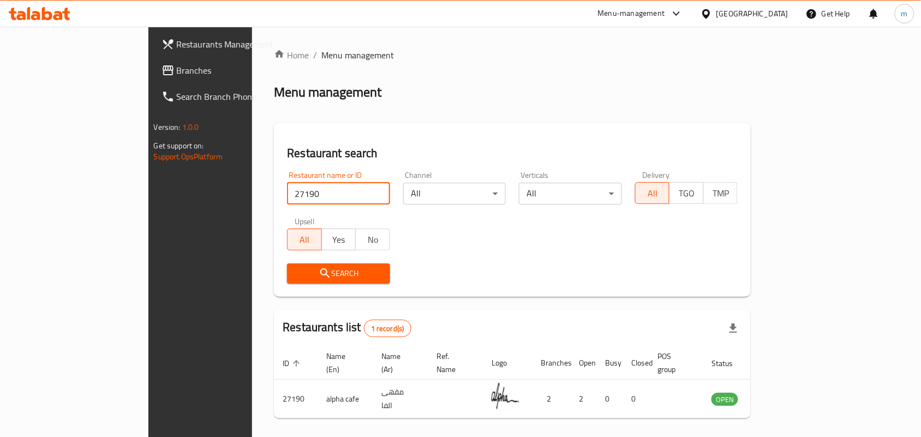
click at [177, 67] on span "Branches" at bounding box center [235, 70] width 117 height 13
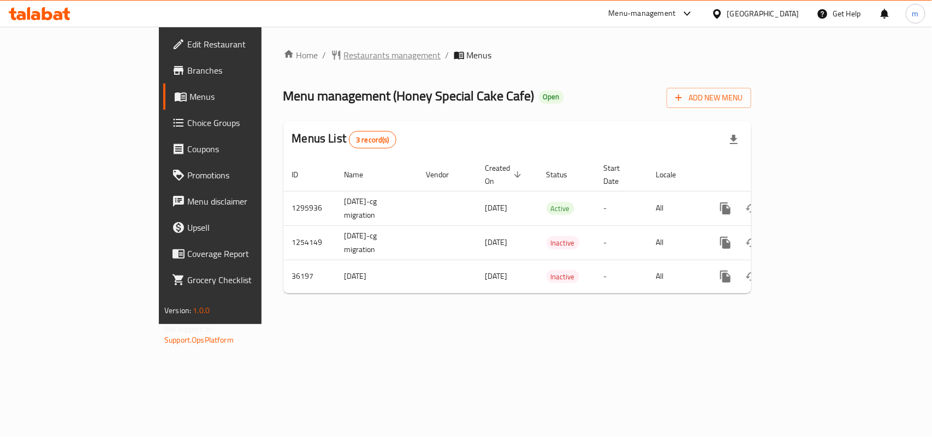
click at [344, 49] on span "Restaurants management" at bounding box center [392, 55] width 97 height 13
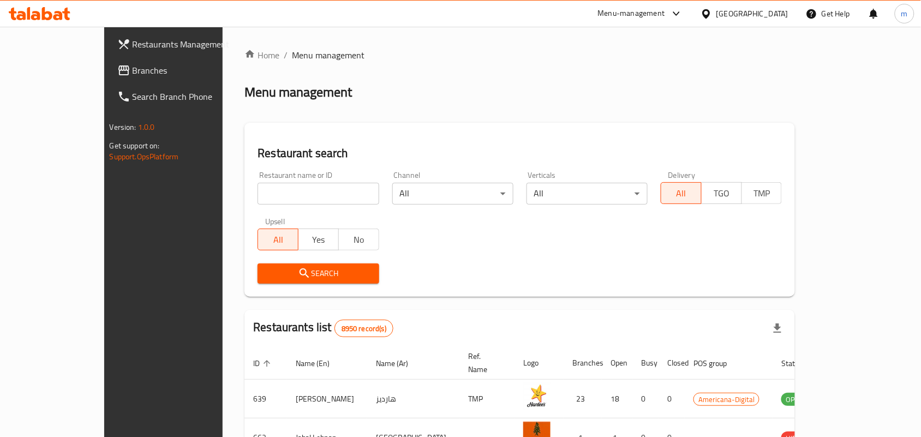
click at [270, 191] on input "search" at bounding box center [318, 194] width 121 height 22
paste input "18686"
type input "18686"
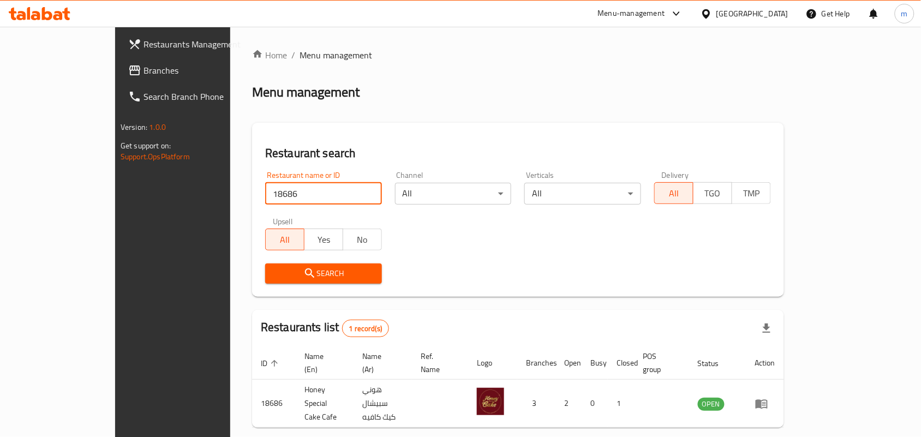
scroll to position [28, 0]
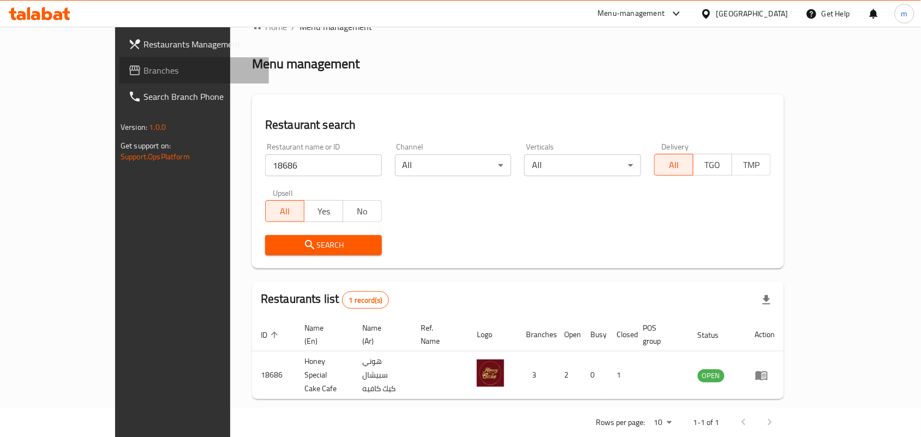
click at [144, 70] on span "Branches" at bounding box center [202, 70] width 117 height 13
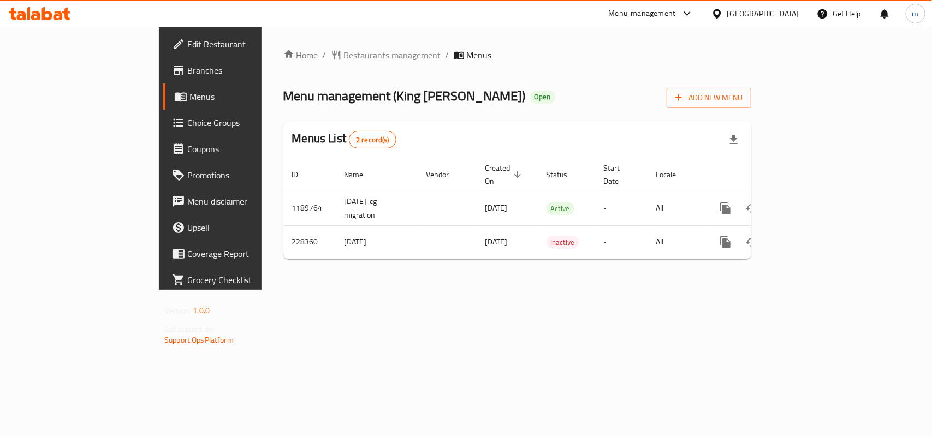
click span "Restaurants management"
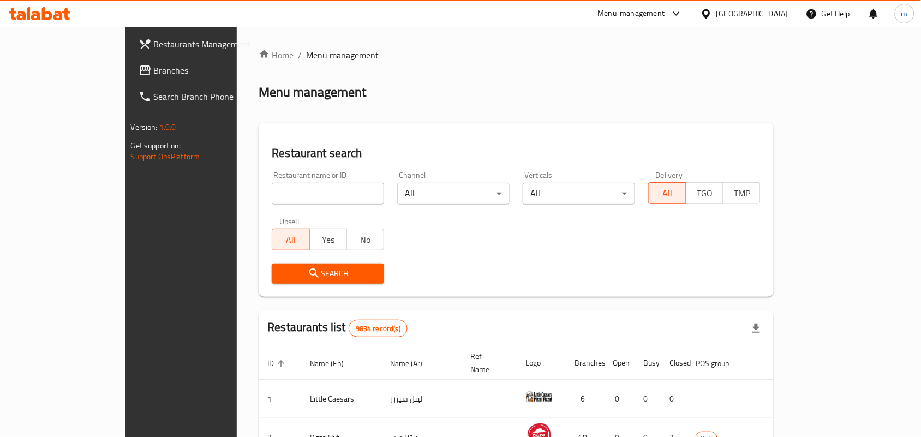
click input "search"
paste input "625896"
type input "625896"
click button "Search"
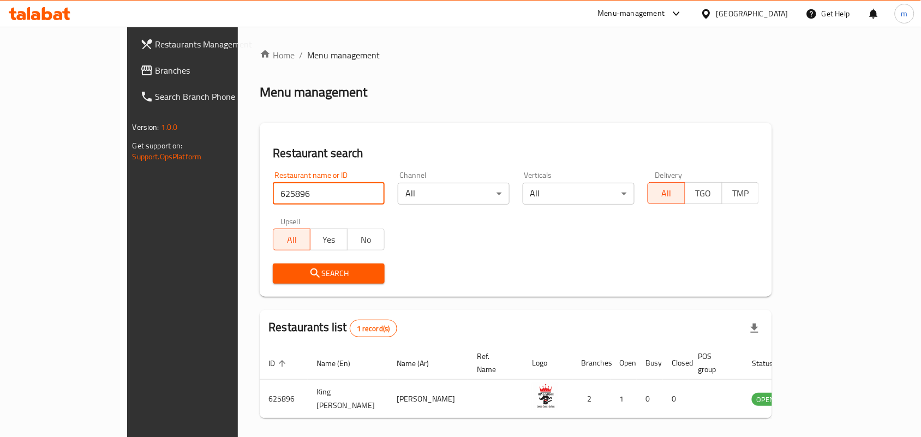
click span "Branches"
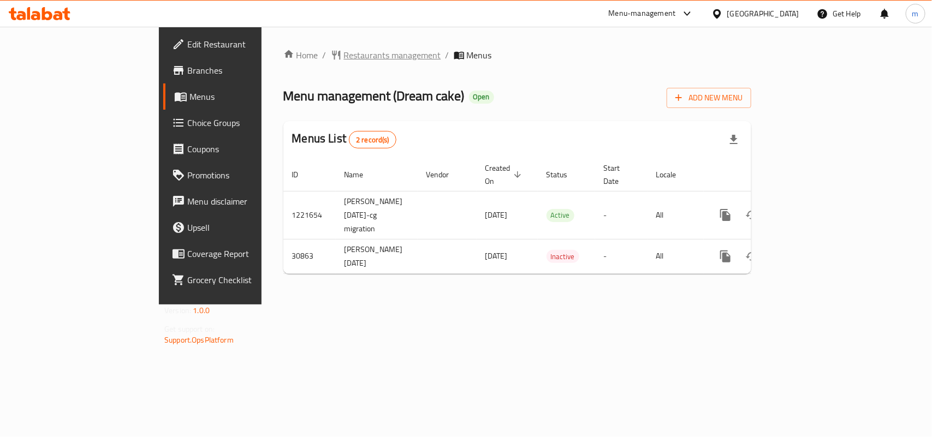
click at [344, 52] on span "Restaurants management" at bounding box center [392, 55] width 97 height 13
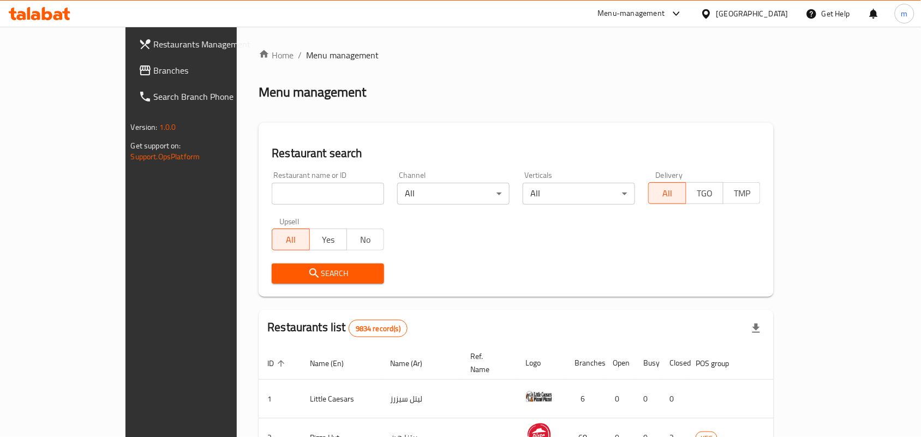
click at [272, 200] on input "search" at bounding box center [328, 194] width 112 height 22
paste input "15835"
type input "15835"
click button "Search" at bounding box center [328, 274] width 112 height 20
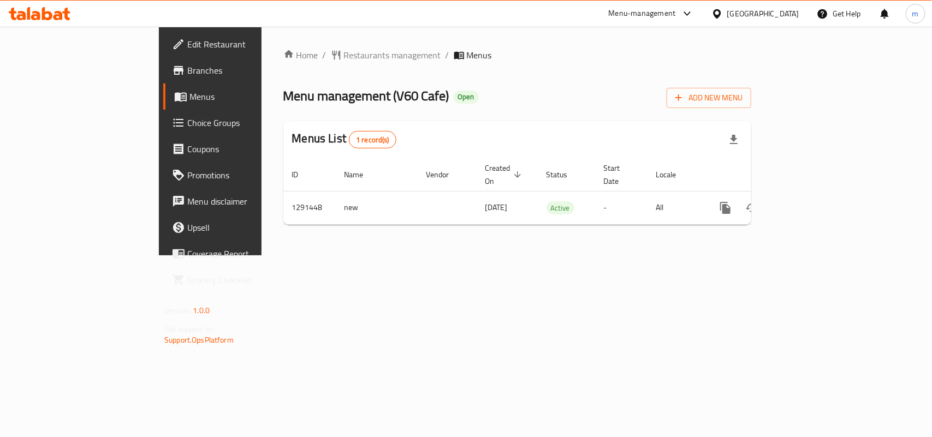
click at [344, 50] on span "Restaurants management" at bounding box center [392, 55] width 97 height 13
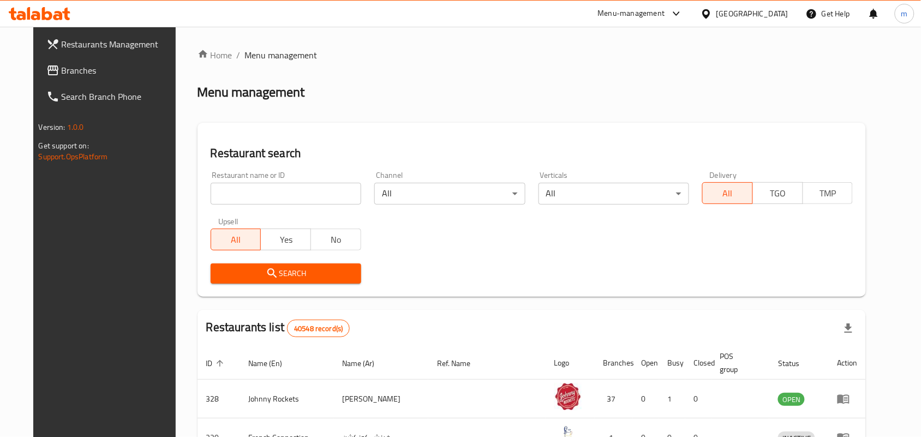
click at [303, 192] on input "search" at bounding box center [286, 194] width 151 height 22
paste input "698689"
type input "698689"
click at [296, 279] on span "Search" at bounding box center [285, 274] width 133 height 14
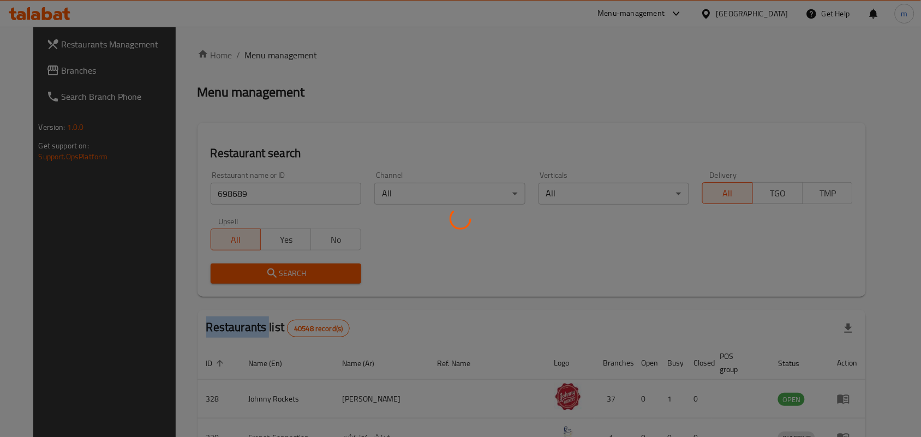
click at [296, 279] on div at bounding box center [460, 218] width 921 height 437
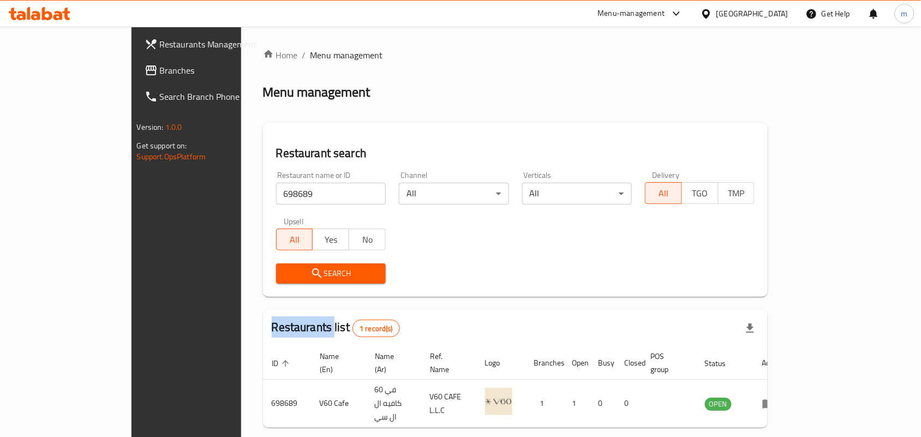
click at [160, 65] on span "Branches" at bounding box center [218, 70] width 117 height 13
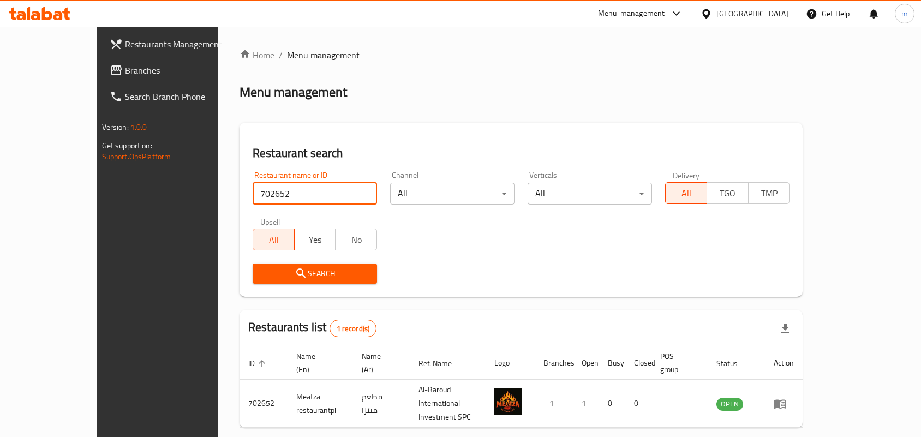
scroll to position [28, 0]
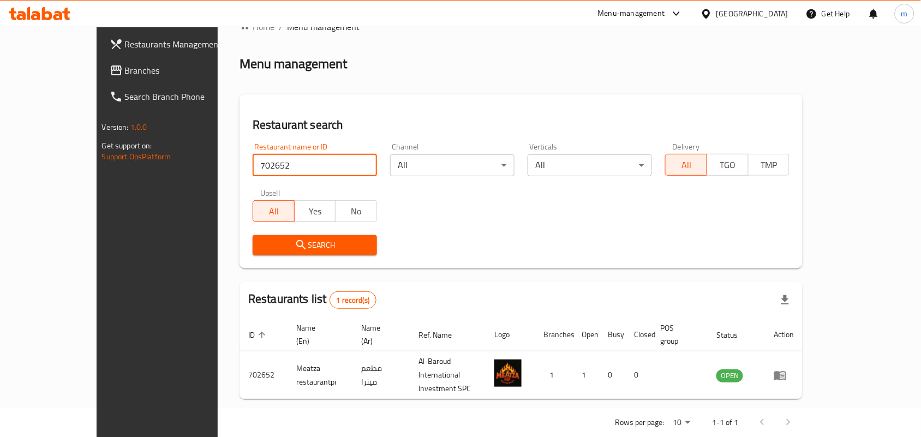
click at [125, 67] on span "Branches" at bounding box center [183, 70] width 117 height 13
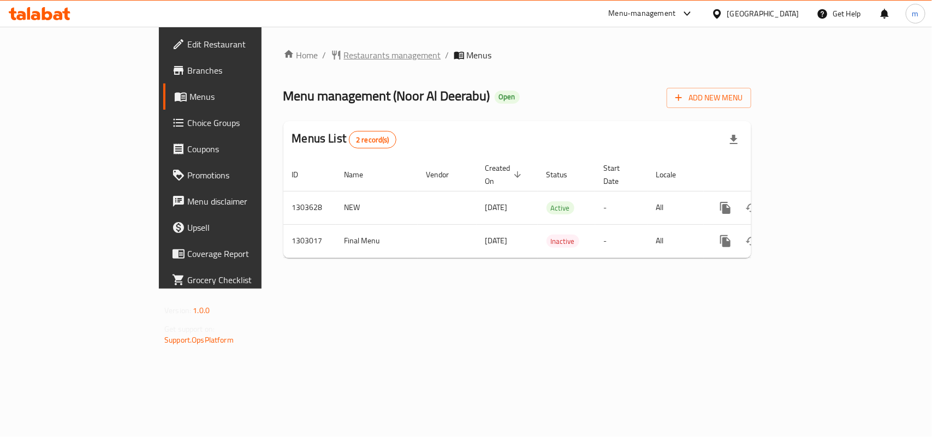
click at [344, 61] on span "Restaurants management" at bounding box center [392, 55] width 97 height 13
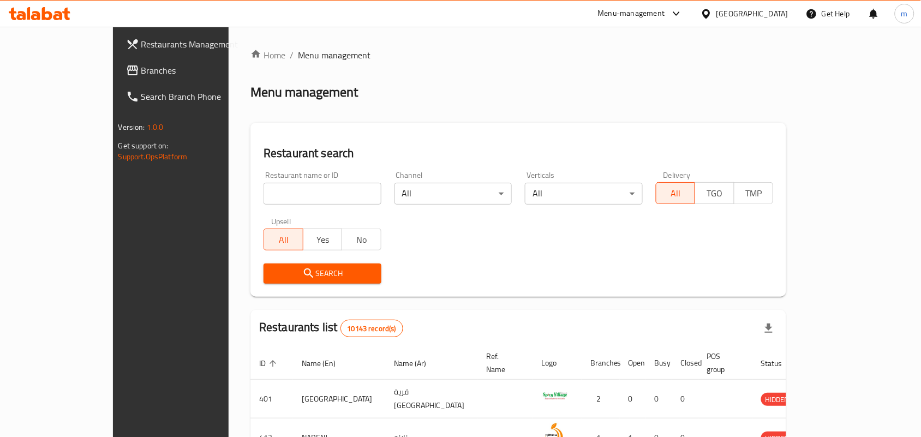
click at [264, 197] on input "search" at bounding box center [323, 194] width 118 height 22
paste input "702638"
type input "702638"
click button "Search" at bounding box center [323, 274] width 118 height 20
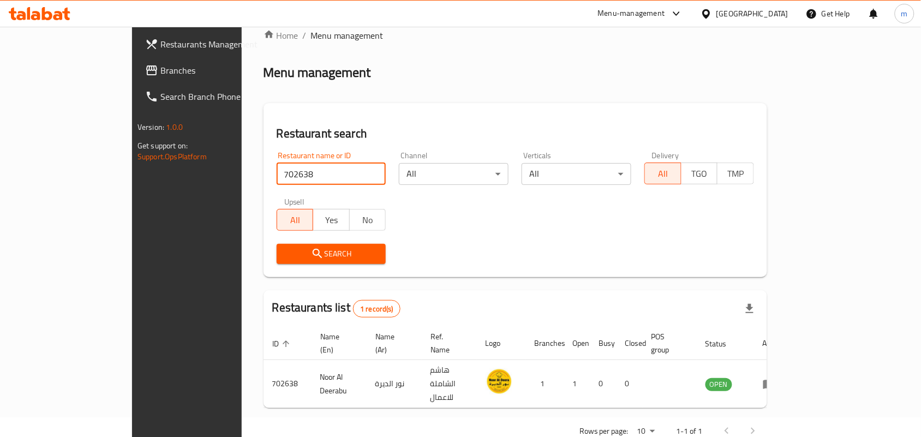
scroll to position [28, 0]
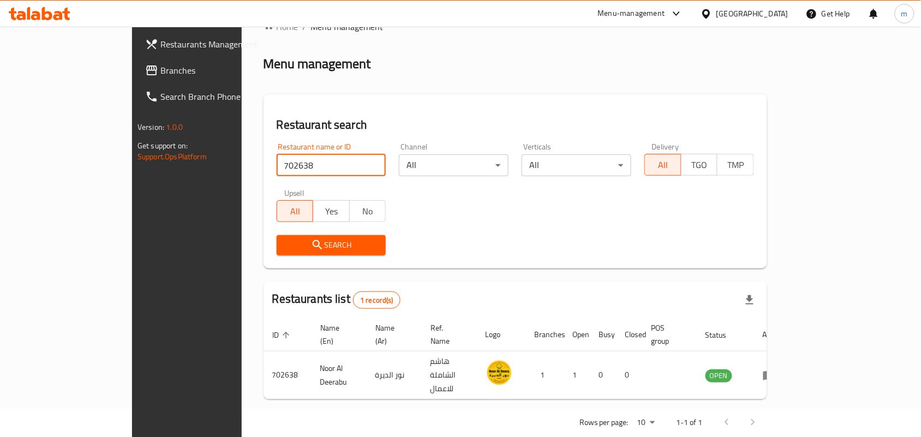
click at [160, 69] on span "Branches" at bounding box center [218, 70] width 117 height 13
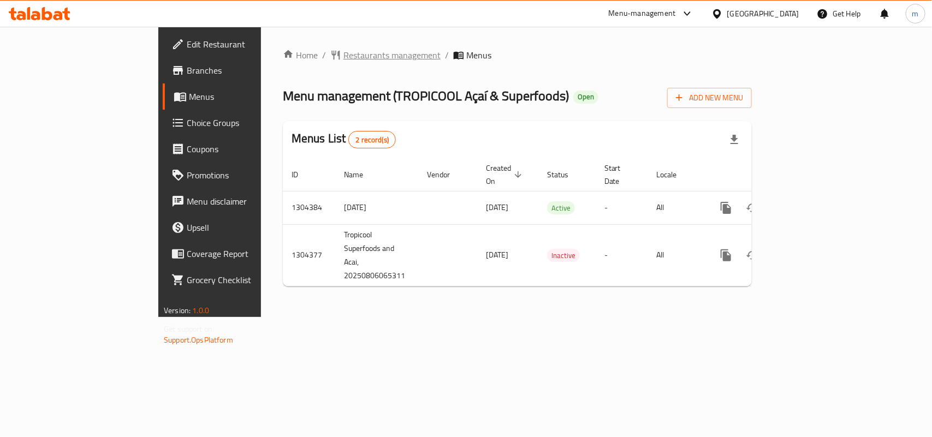
click at [343, 58] on span "Restaurants management" at bounding box center [391, 55] width 97 height 13
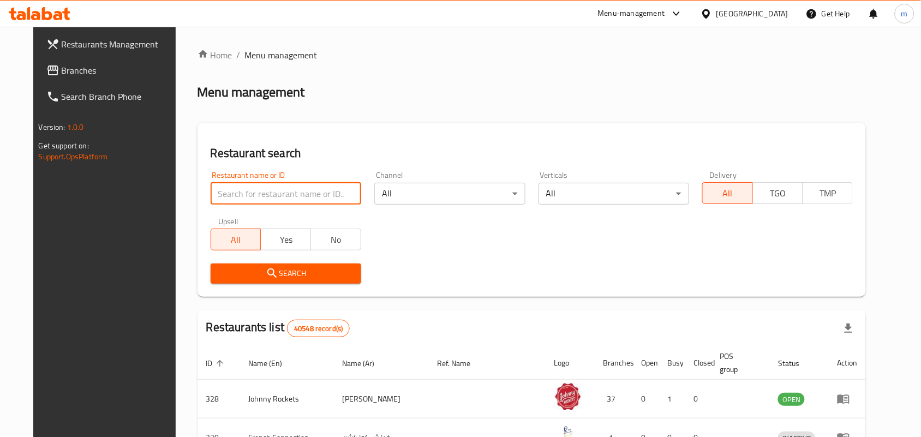
click at [270, 193] on input "search" at bounding box center [286, 194] width 151 height 22
paste input "703208"
type input "703208"
click button "Search" at bounding box center [286, 274] width 151 height 20
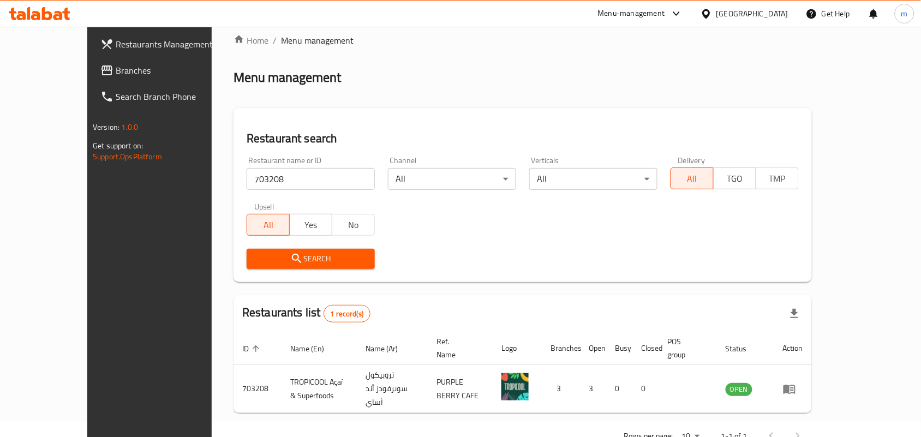
scroll to position [28, 0]
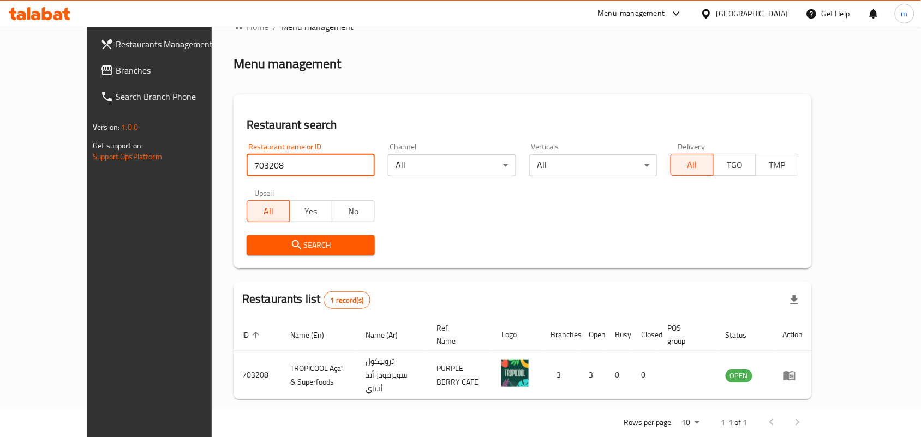
click at [116, 72] on span "Branches" at bounding box center [174, 70] width 117 height 13
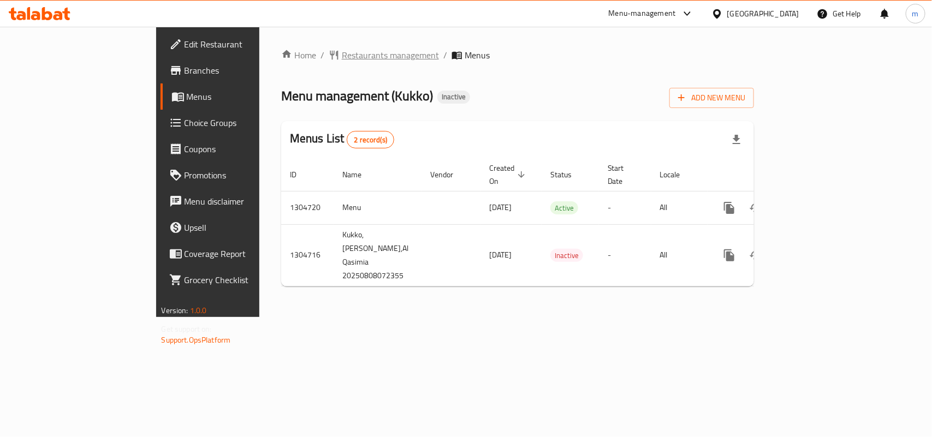
click at [342, 56] on span "Restaurants management" at bounding box center [390, 55] width 97 height 13
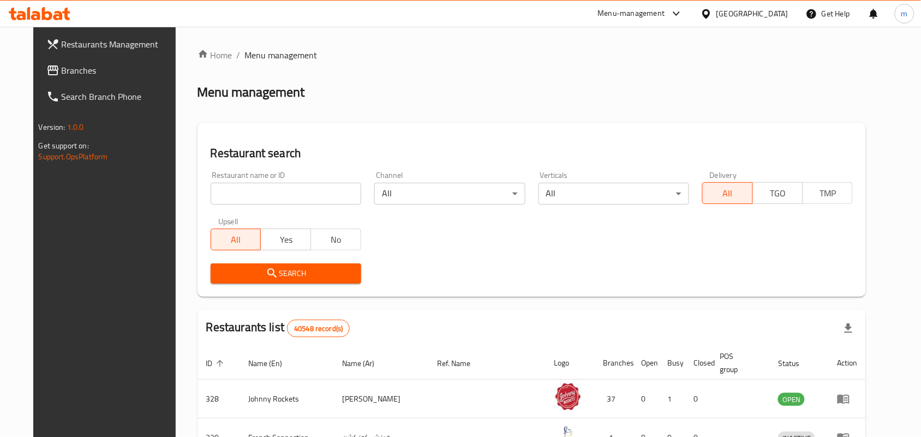
click at [260, 194] on input "search" at bounding box center [286, 194] width 151 height 22
paste input "703377"
type input "703377"
click button "Search" at bounding box center [286, 274] width 151 height 20
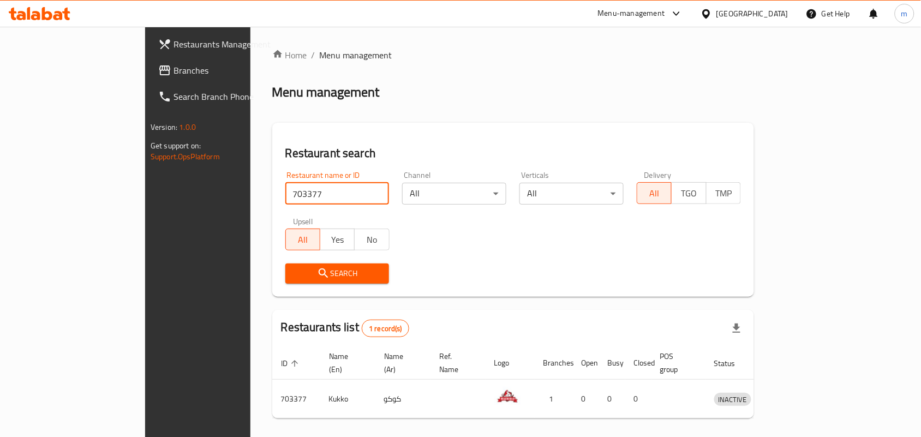
scroll to position [28, 0]
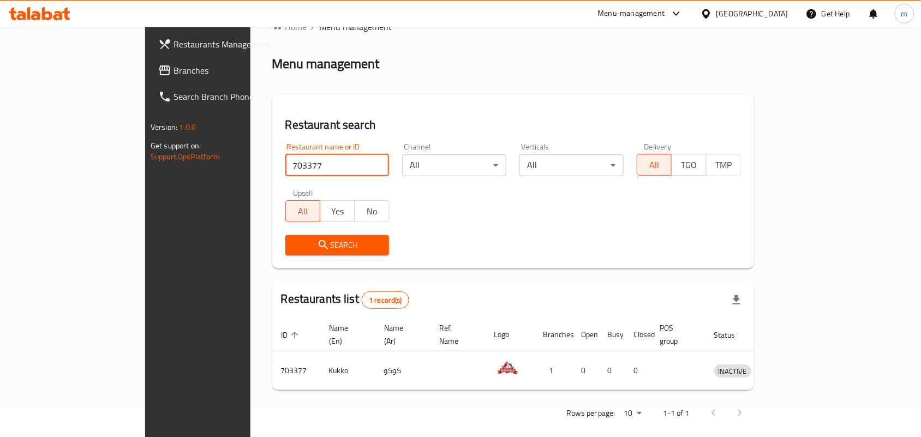
click at [174, 71] on span "Branches" at bounding box center [232, 70] width 117 height 13
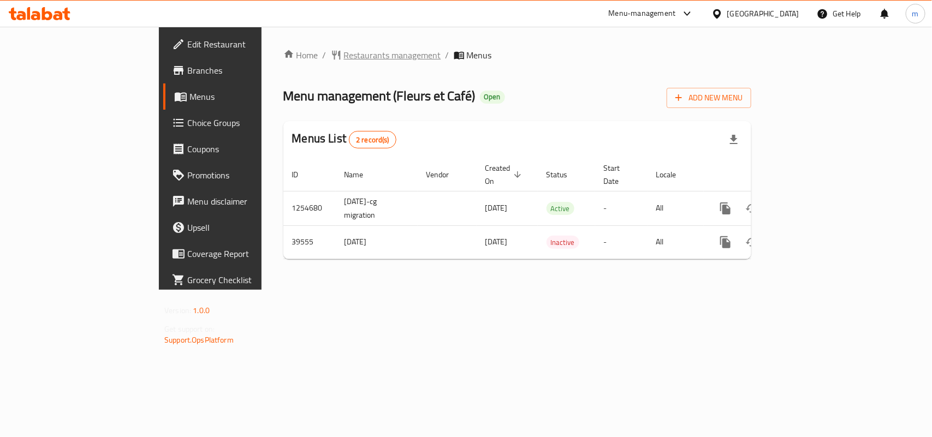
click at [344, 52] on span "Restaurants management" at bounding box center [392, 55] width 97 height 13
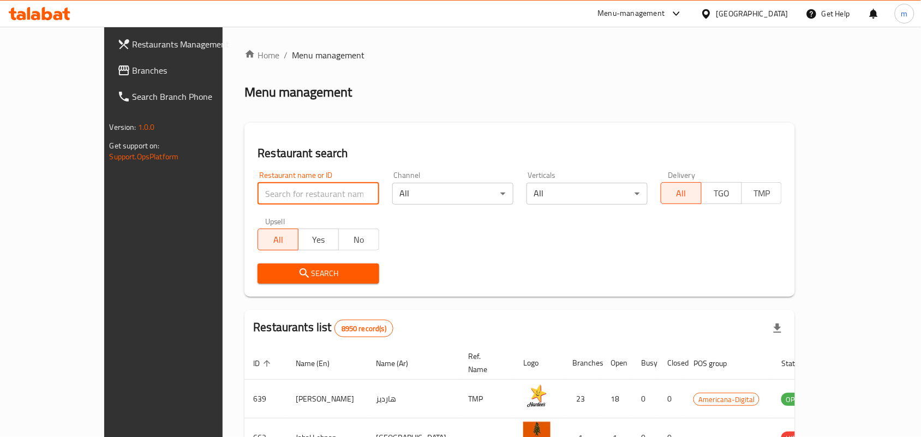
click at [295, 194] on input "search" at bounding box center [318, 194] width 121 height 22
paste input "20619"
type input "20619"
click button "Search" at bounding box center [318, 274] width 121 height 20
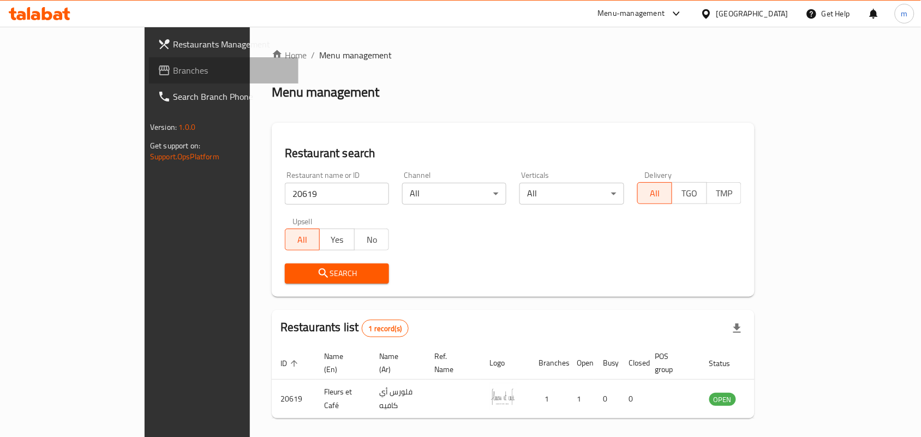
click at [173, 67] on span "Branches" at bounding box center [231, 70] width 117 height 13
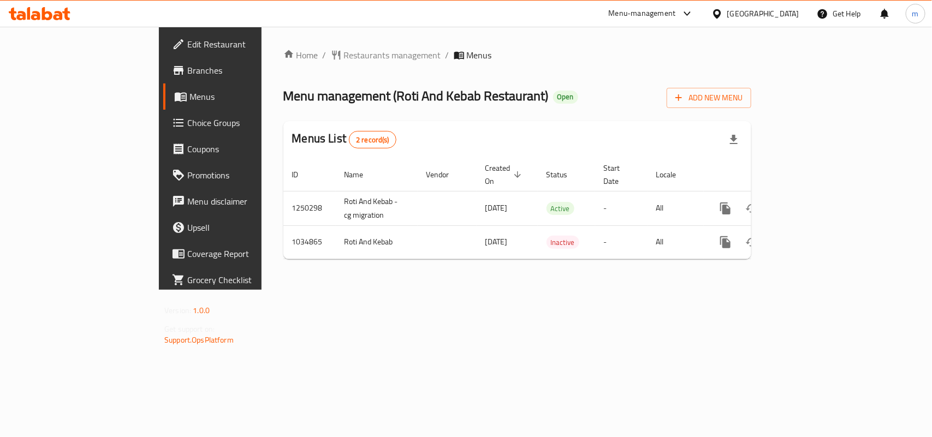
click at [344, 53] on span "Restaurants management" at bounding box center [392, 55] width 97 height 13
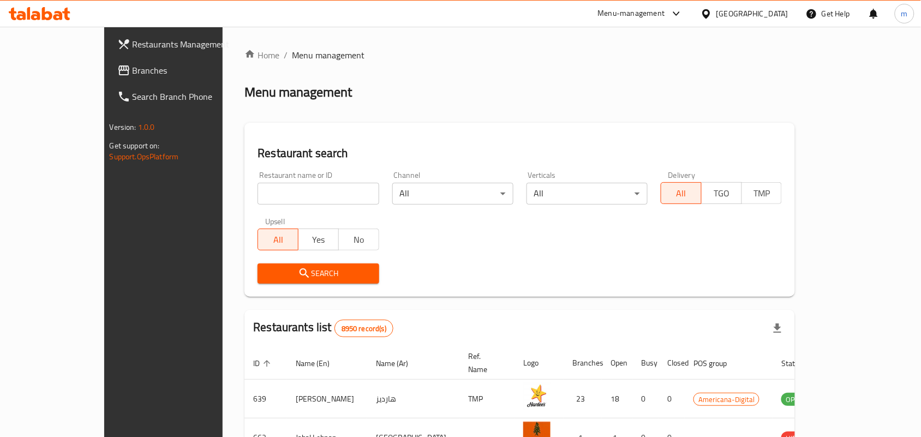
click at [263, 195] on input "search" at bounding box center [318, 194] width 121 height 22
paste input "661593"
type input "661593"
click button "Search" at bounding box center [318, 274] width 121 height 20
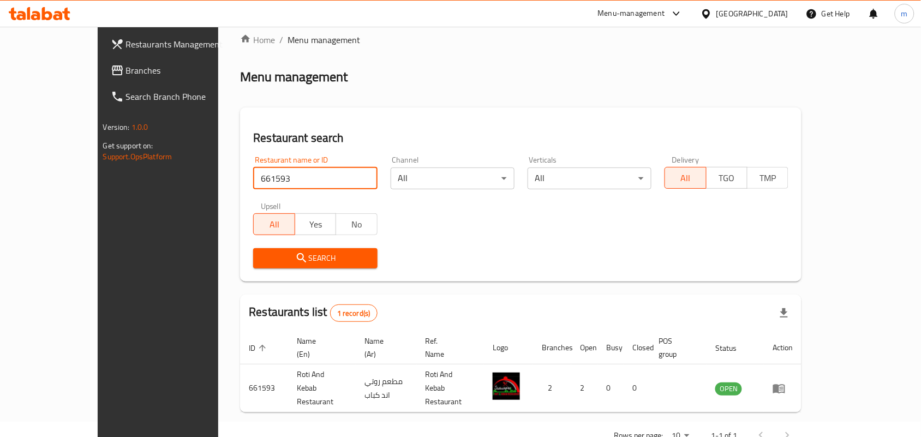
scroll to position [28, 0]
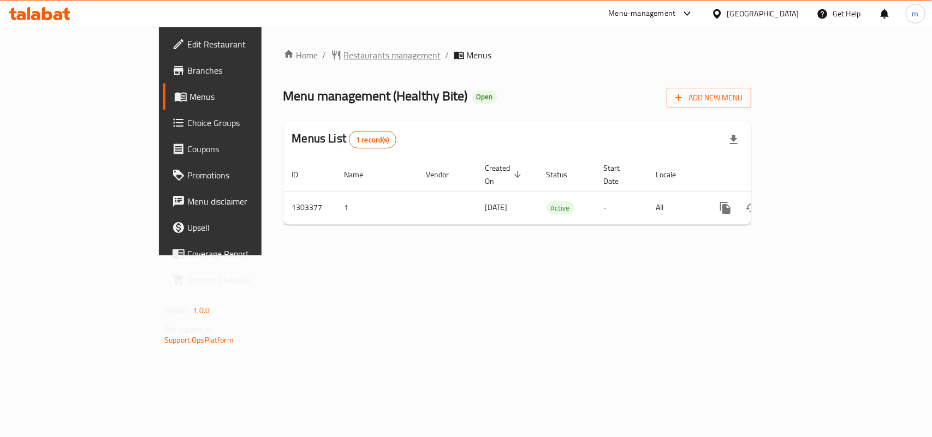
click at [344, 58] on span "Restaurants management" at bounding box center [392, 55] width 97 height 13
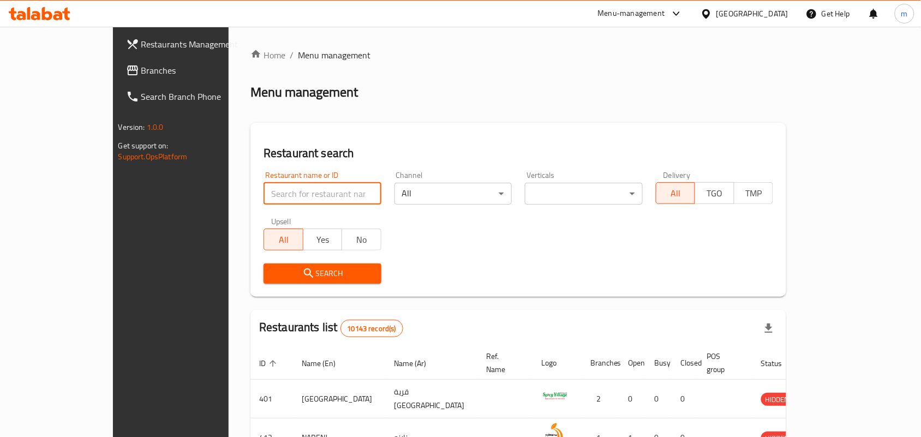
click at [264, 186] on input "search" at bounding box center [323, 194] width 118 height 22
paste input "702809"
type input "702809"
click button "Search" at bounding box center [323, 274] width 118 height 20
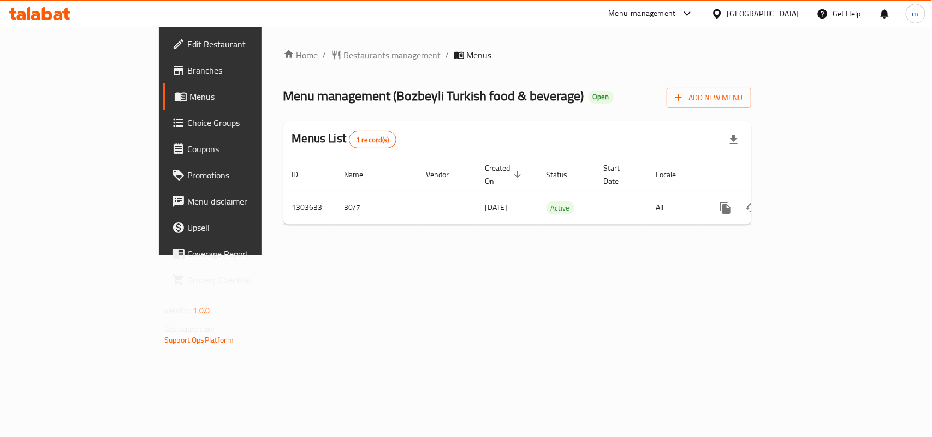
click at [344, 57] on span "Restaurants management" at bounding box center [392, 55] width 97 height 13
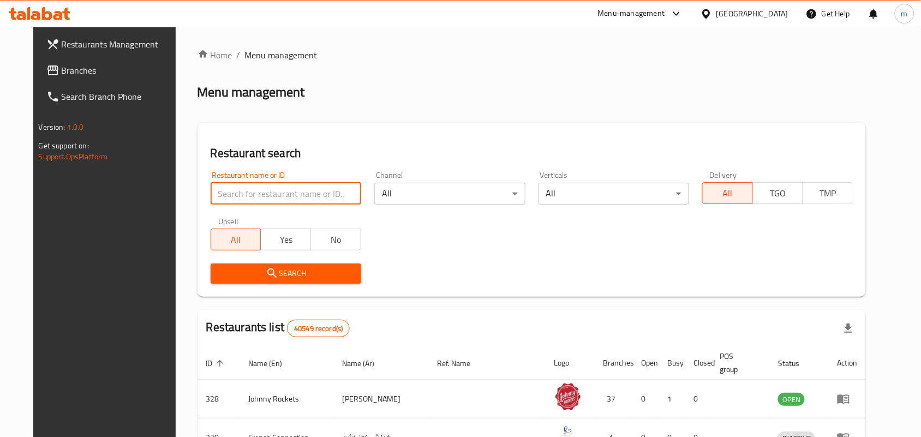
click at [273, 189] on input "search" at bounding box center [286, 194] width 151 height 22
paste input "702914"
type input "702914"
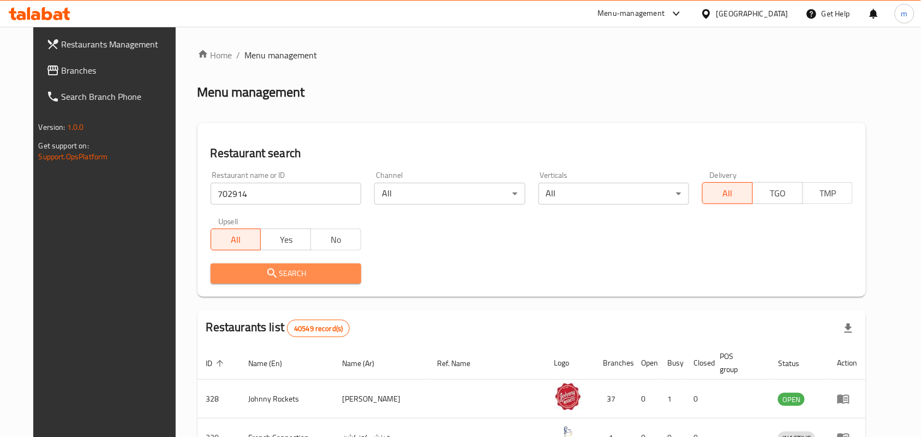
click at [285, 275] on span "Search" at bounding box center [285, 274] width 133 height 14
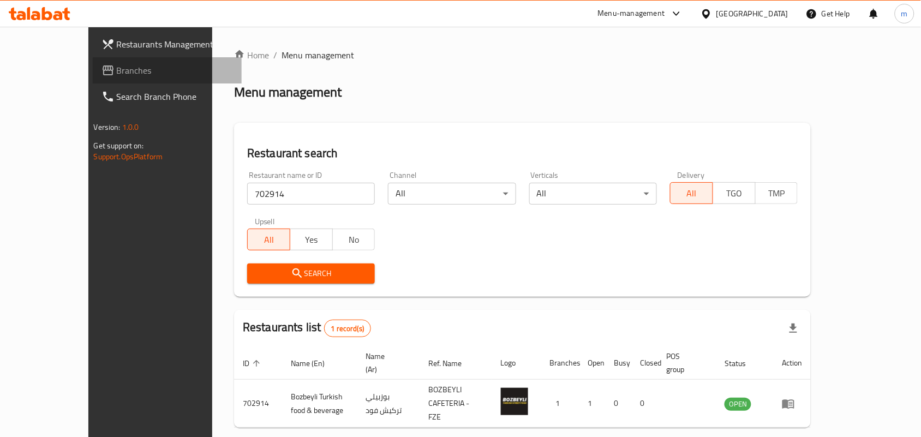
click at [117, 68] on span "Branches" at bounding box center [175, 70] width 117 height 13
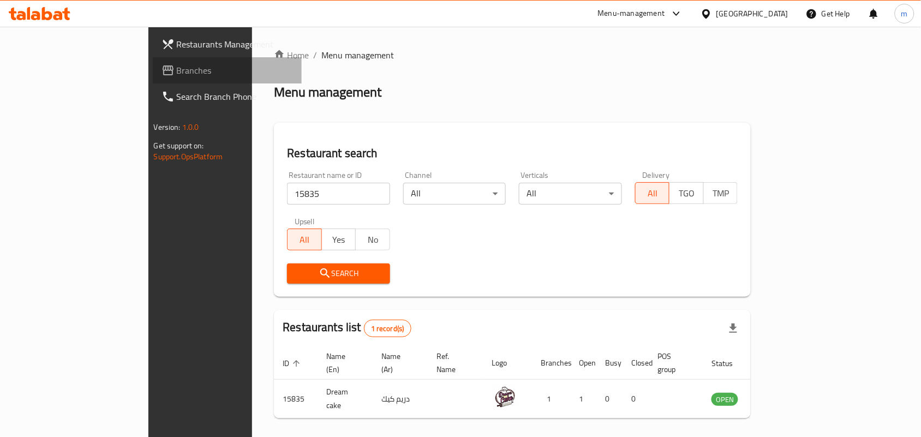
click at [177, 64] on span "Branches" at bounding box center [235, 70] width 117 height 13
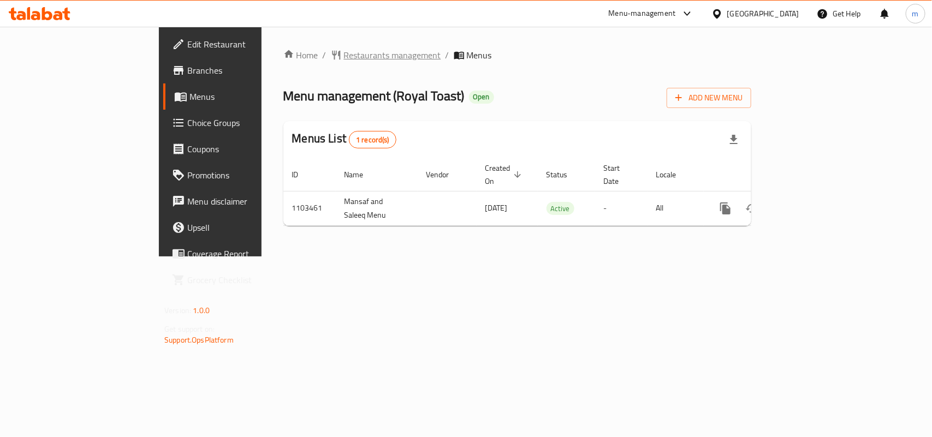
click at [344, 55] on span "Restaurants management" at bounding box center [392, 55] width 97 height 13
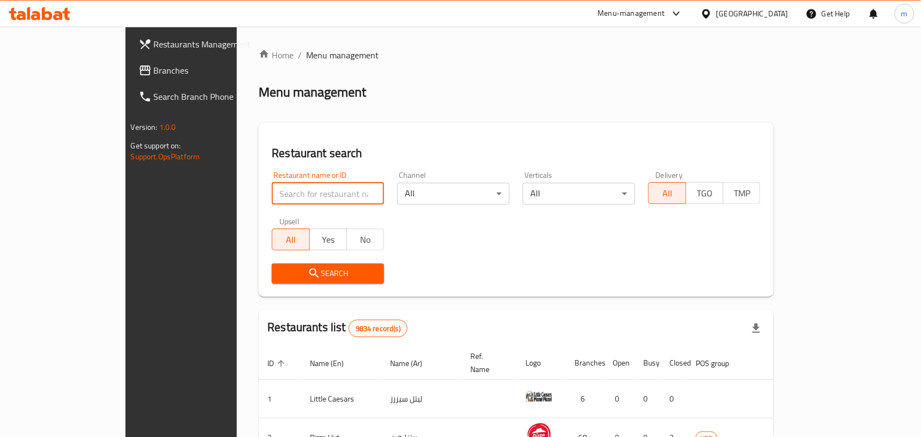
click at [272, 198] on input "search" at bounding box center [328, 194] width 112 height 22
paste input "665292"
type input "665292"
click button "Search" at bounding box center [328, 274] width 112 height 20
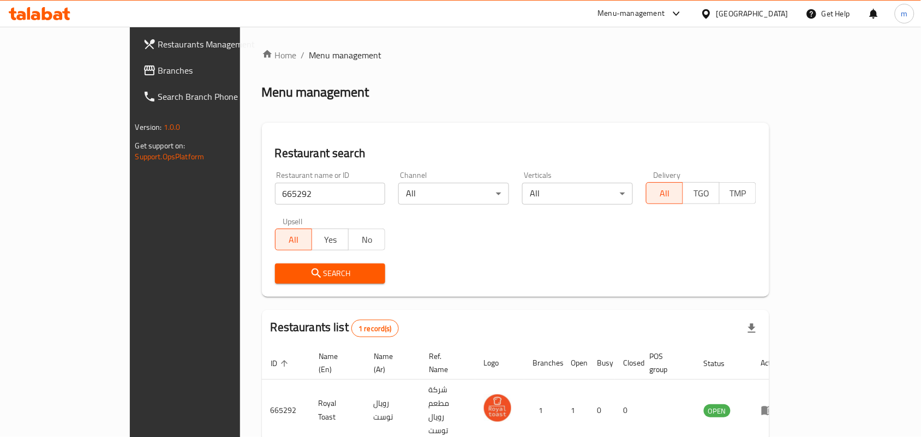
click at [158, 69] on span "Branches" at bounding box center [216, 70] width 117 height 13
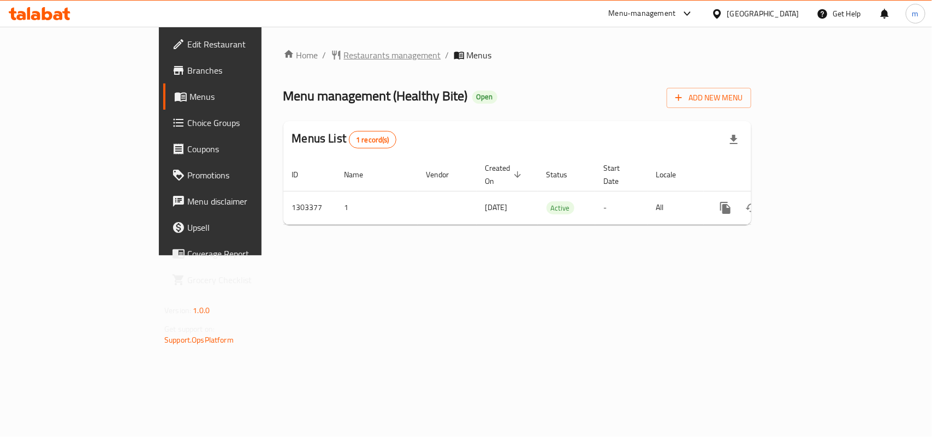
click at [344, 49] on span "Restaurants management" at bounding box center [392, 55] width 97 height 13
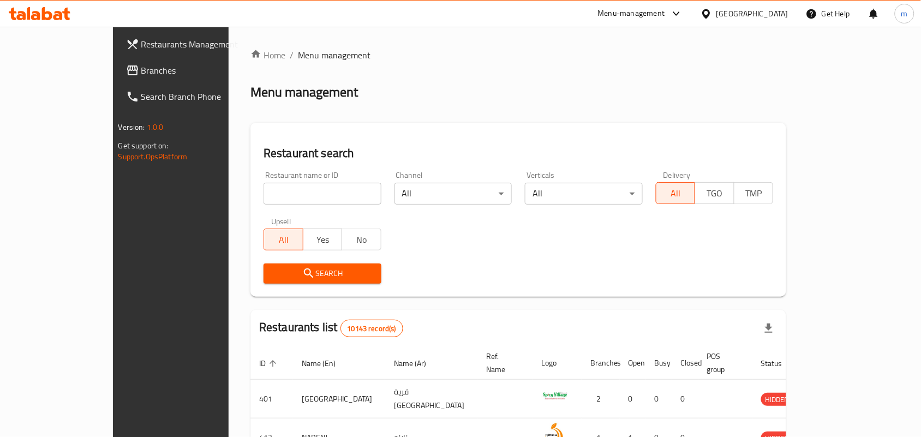
click at [264, 197] on input "search" at bounding box center [323, 194] width 118 height 22
paste input "702809"
type input "702809"
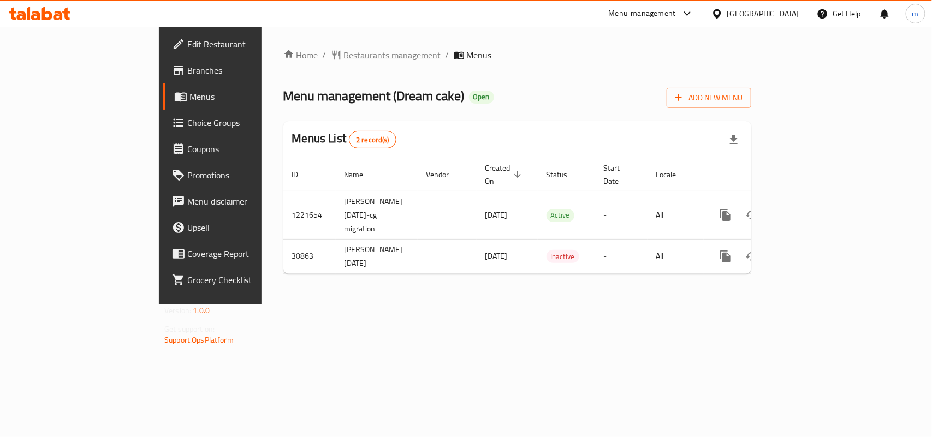
click at [344, 49] on span "Restaurants management" at bounding box center [392, 55] width 97 height 13
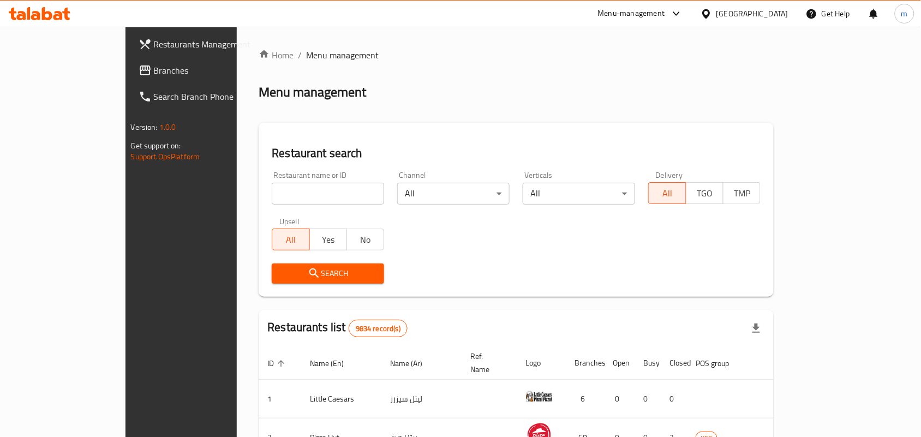
click at [272, 191] on input "search" at bounding box center [328, 194] width 112 height 22
paste input "15835"
type input "15835"
click button "Search" at bounding box center [328, 274] width 112 height 20
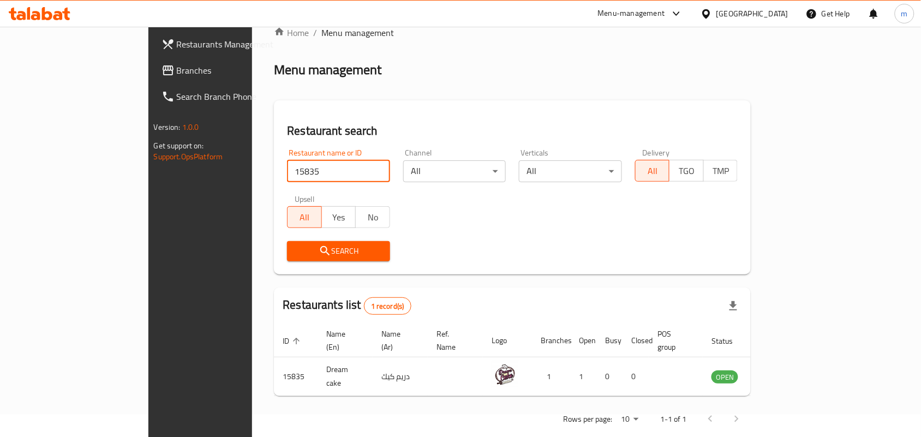
scroll to position [28, 0]
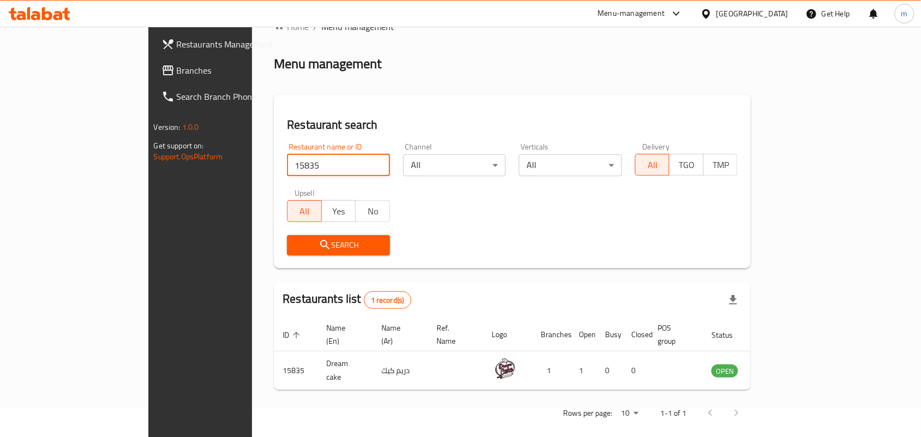
click at [177, 72] on span "Branches" at bounding box center [235, 70] width 117 height 13
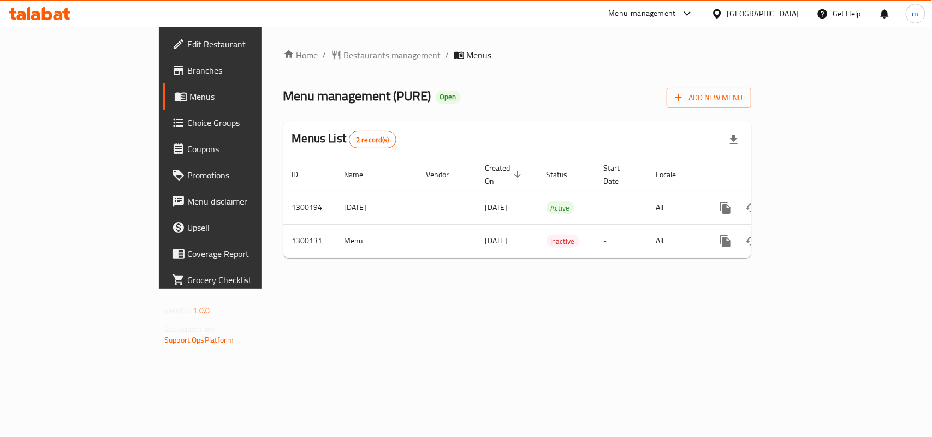
click at [344, 55] on span "Restaurants management" at bounding box center [392, 55] width 97 height 13
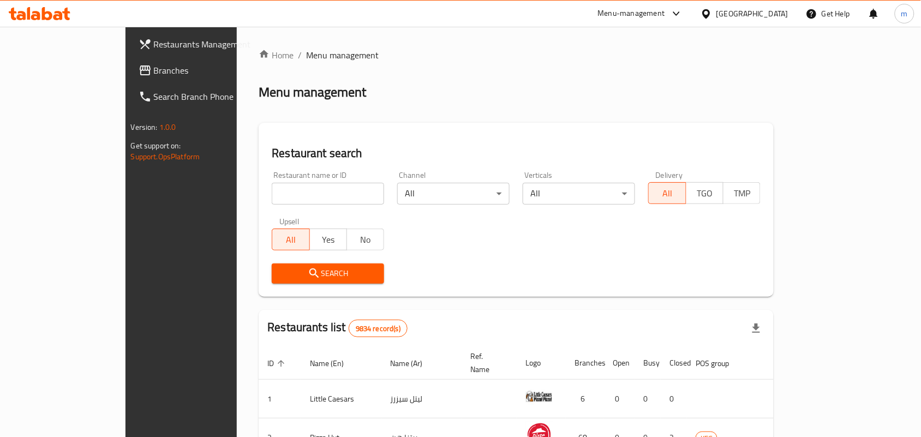
click at [288, 194] on input "search" at bounding box center [328, 194] width 112 height 22
paste input "701631"
type input "701631"
click button "Search" at bounding box center [328, 274] width 112 height 20
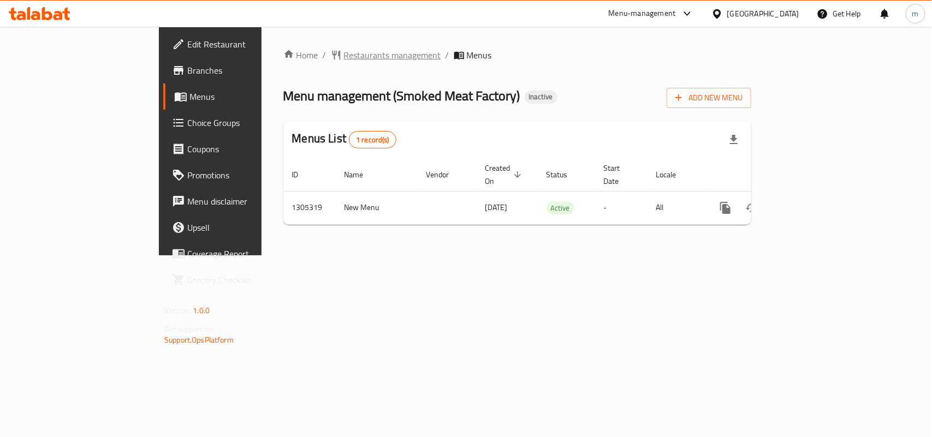
click at [344, 56] on span "Restaurants management" at bounding box center [392, 55] width 97 height 13
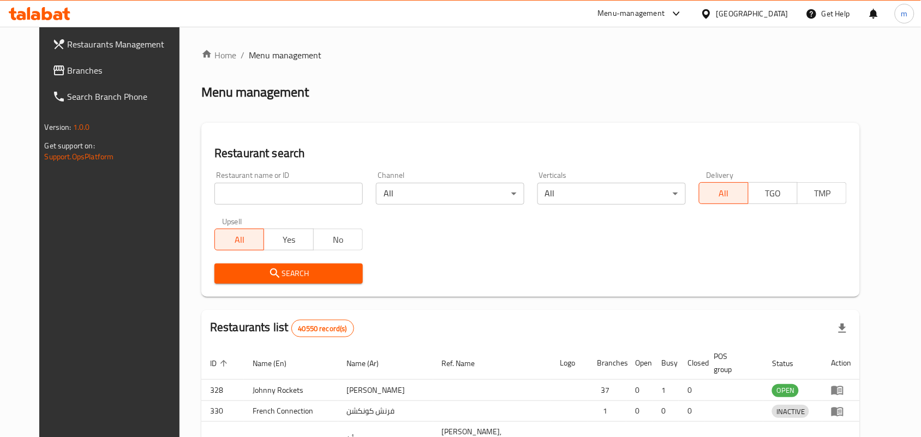
click at [237, 194] on div "Home / Menu management Menu management Restaurant search Restaurant name or ID …" at bounding box center [530, 358] width 659 height 619
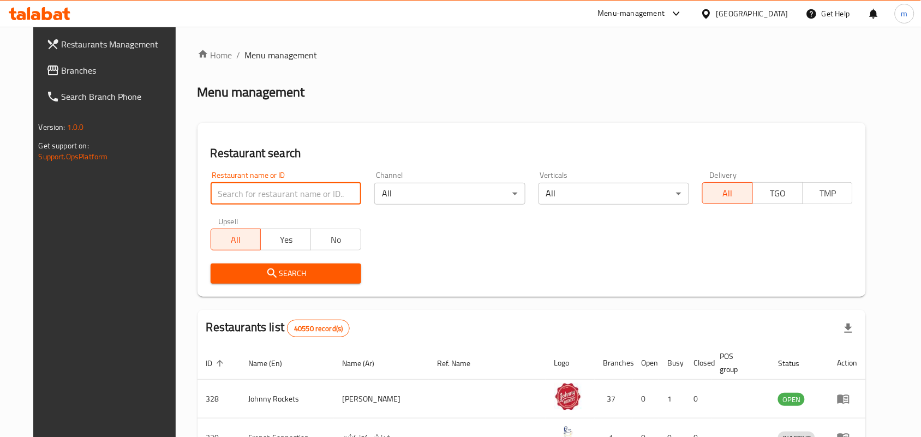
click at [237, 194] on input "search" at bounding box center [286, 194] width 151 height 22
paste input "703406"
type input "703406"
click button "Search" at bounding box center [286, 274] width 151 height 20
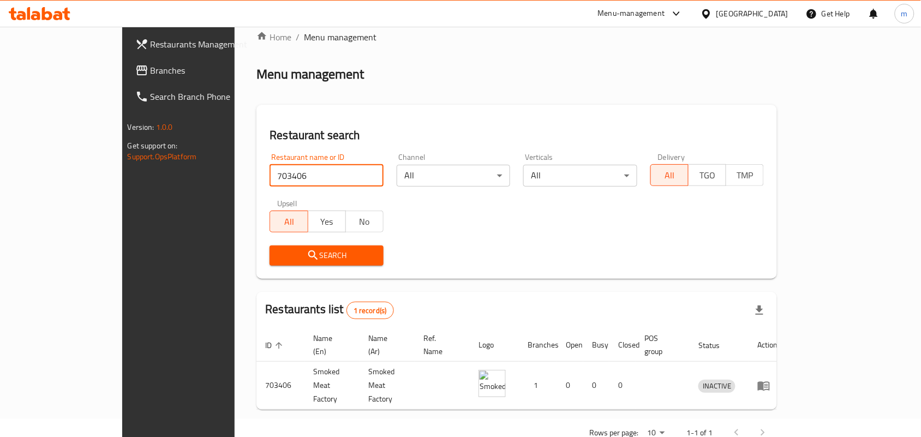
scroll to position [28, 0]
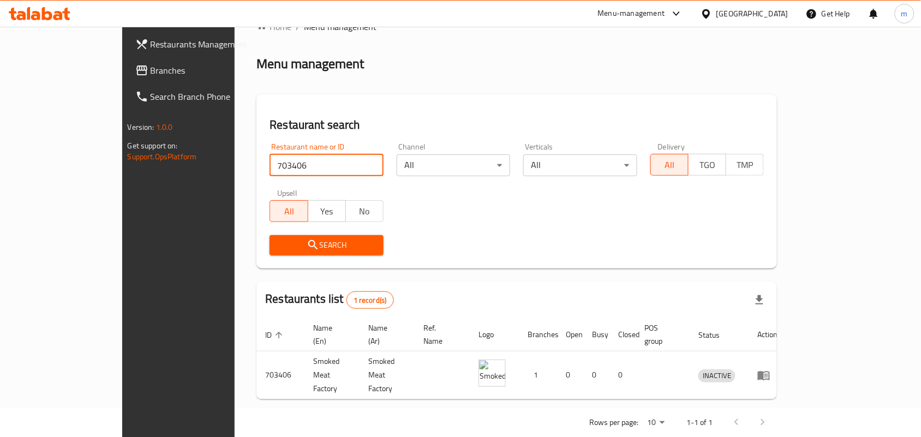
click at [151, 69] on span "Branches" at bounding box center [209, 70] width 117 height 13
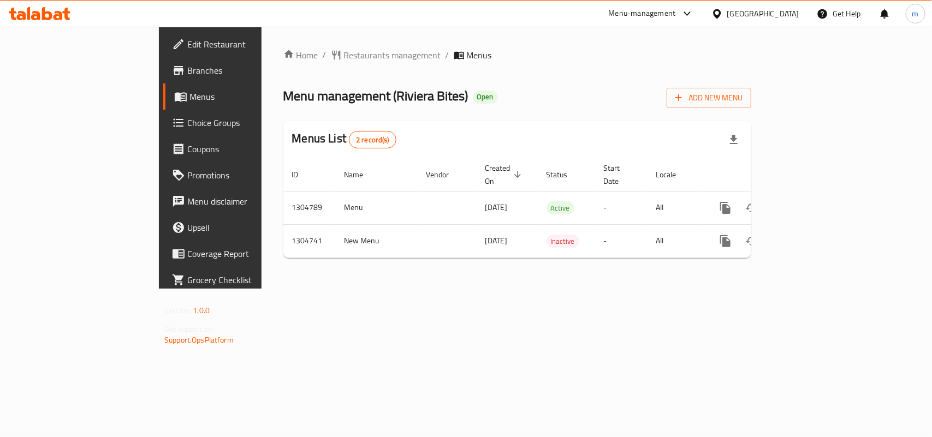
click at [344, 55] on span "Restaurants management" at bounding box center [392, 55] width 97 height 13
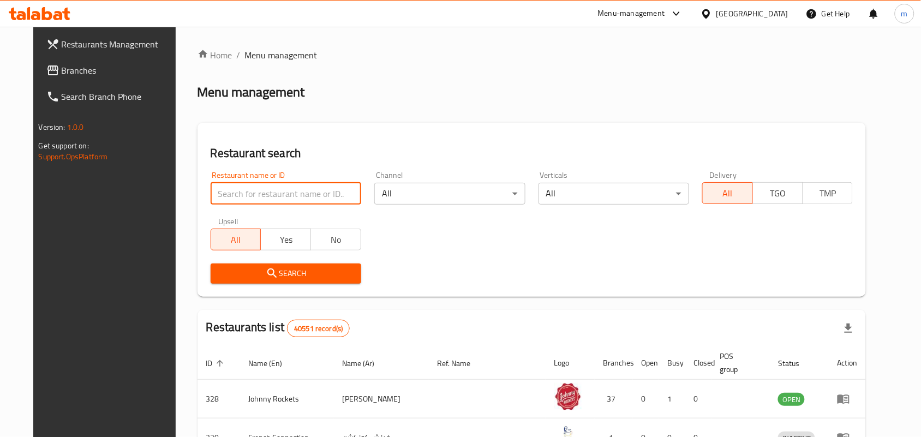
click at [247, 186] on input "search" at bounding box center [286, 194] width 151 height 22
paste input "703322"
type input "703322"
click button "Search" at bounding box center [286, 274] width 151 height 20
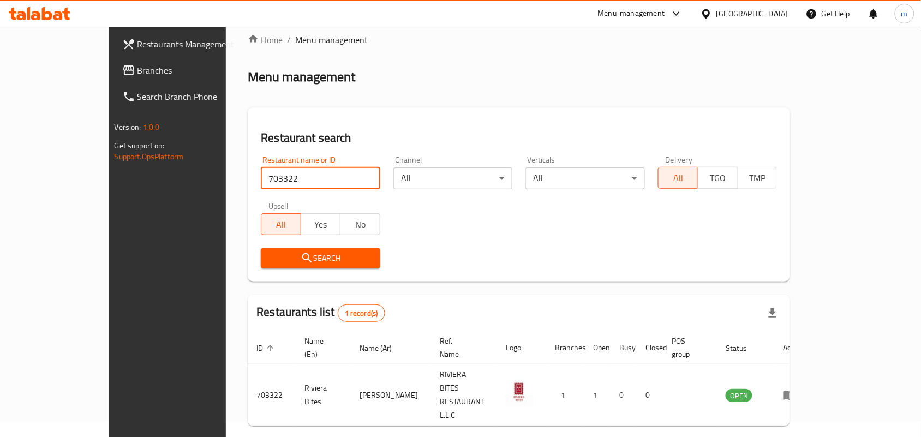
scroll to position [28, 0]
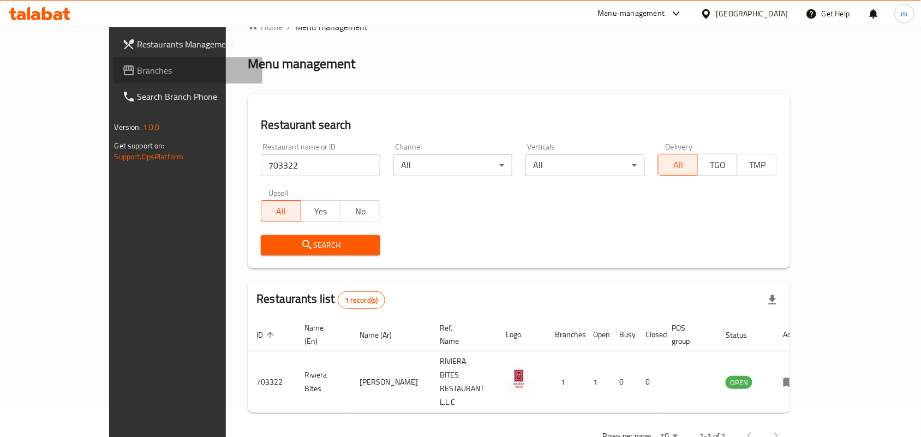
click at [138, 64] on span "Branches" at bounding box center [196, 70] width 117 height 13
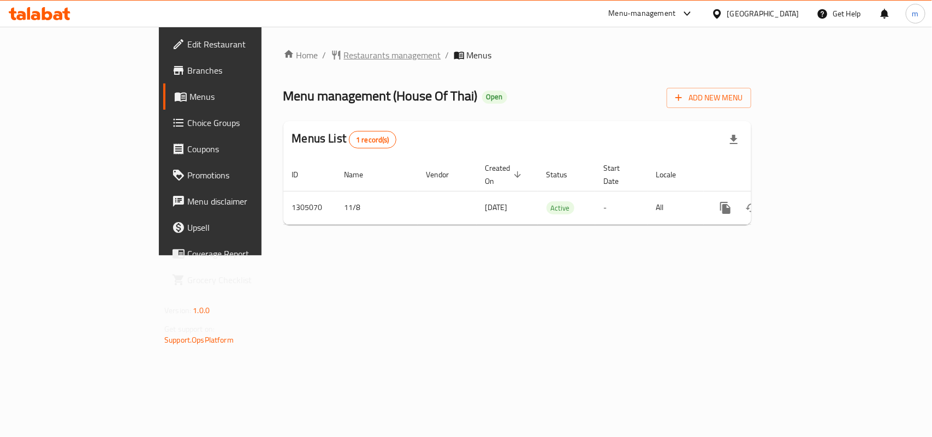
click at [344, 58] on span "Restaurants management" at bounding box center [392, 55] width 97 height 13
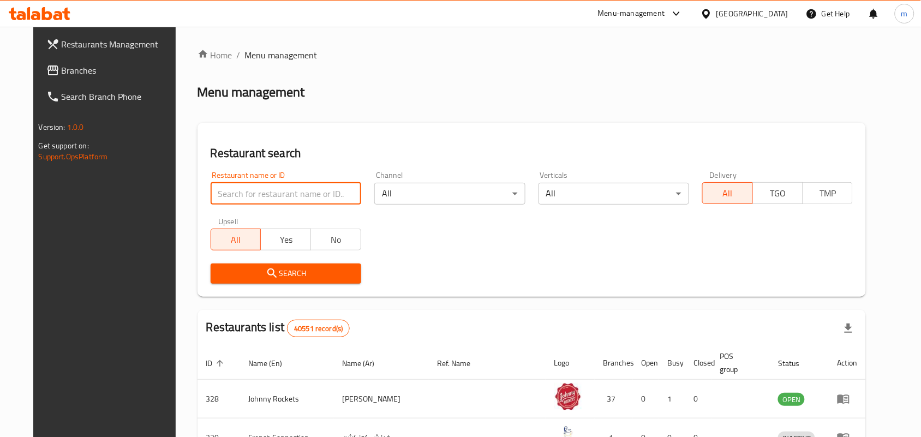
click at [301, 192] on input "search" at bounding box center [286, 194] width 151 height 22
paste input "703527"
type input "703527"
click button "Search" at bounding box center [286, 274] width 151 height 20
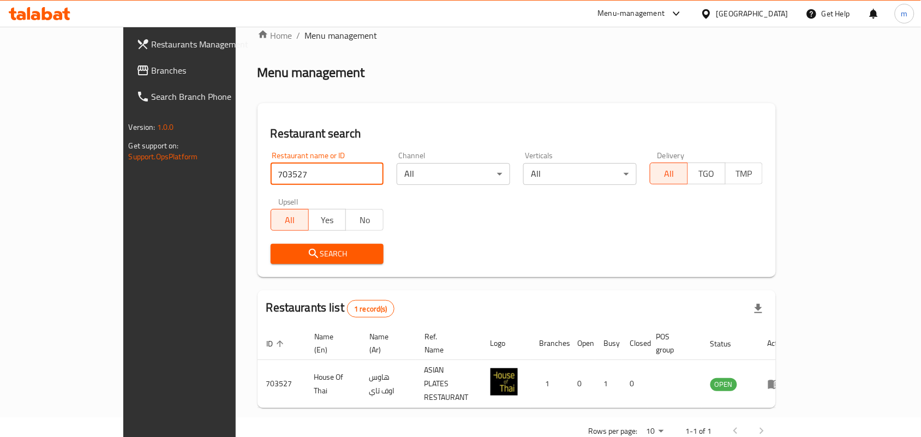
scroll to position [28, 0]
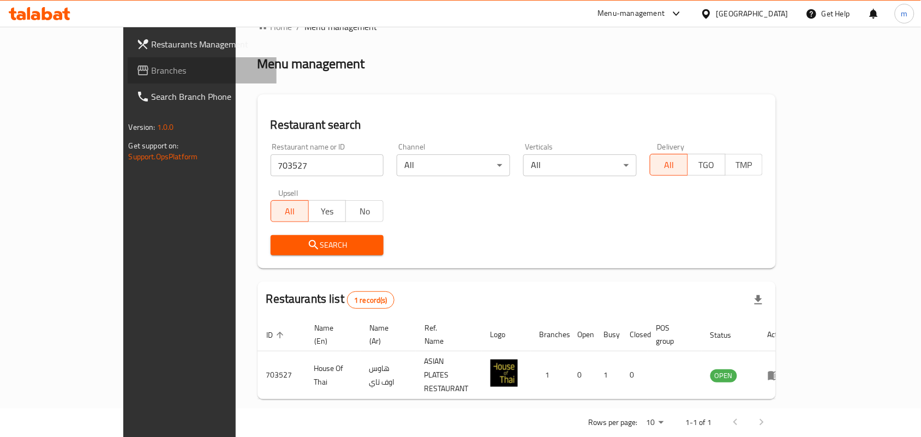
click at [152, 69] on span "Branches" at bounding box center [210, 70] width 117 height 13
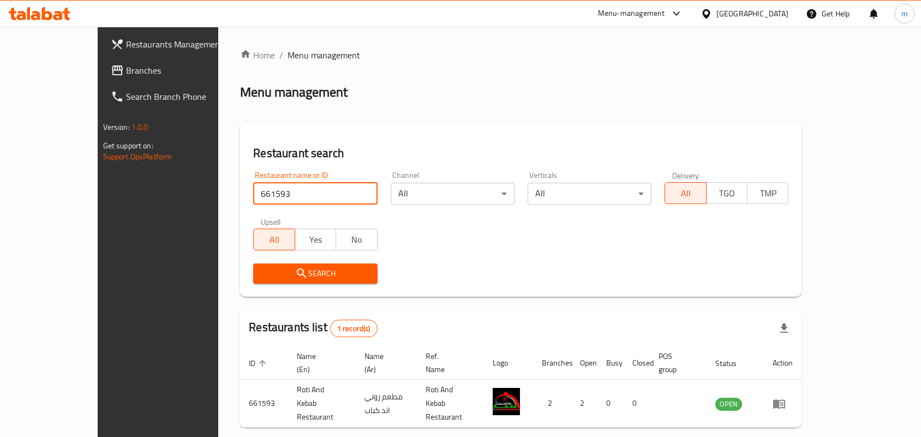
scroll to position [28, 0]
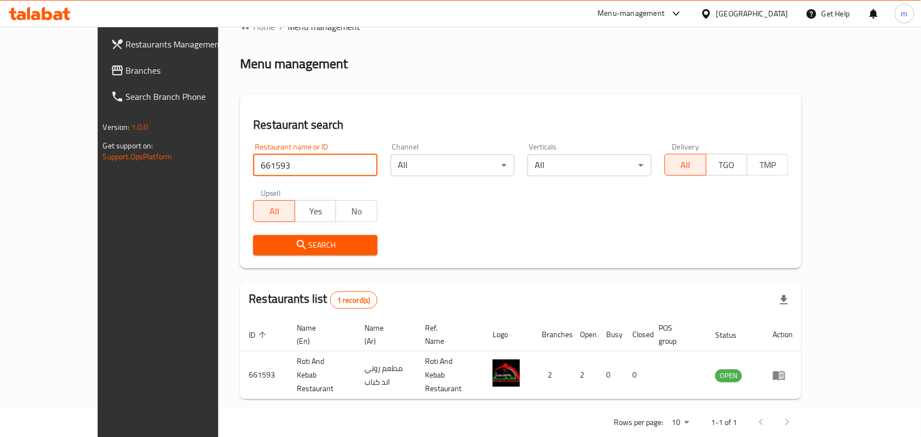
click at [126, 75] on span "Branches" at bounding box center [184, 70] width 117 height 13
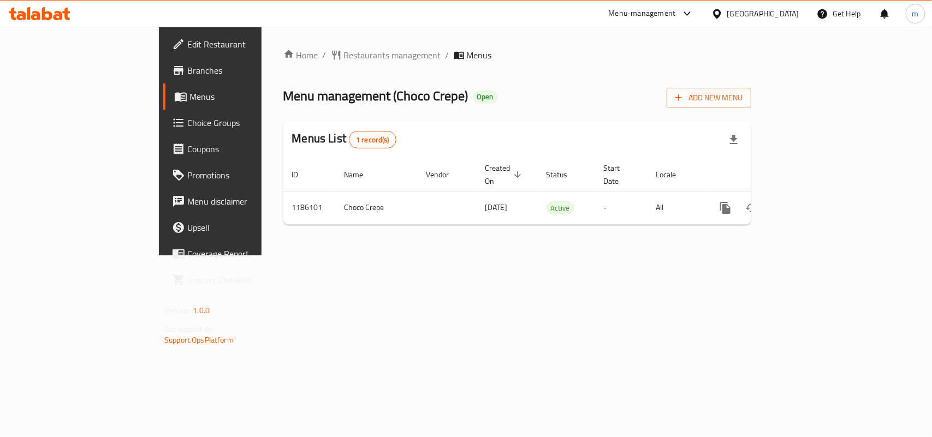
click at [344, 52] on span "Restaurants management" at bounding box center [392, 55] width 97 height 13
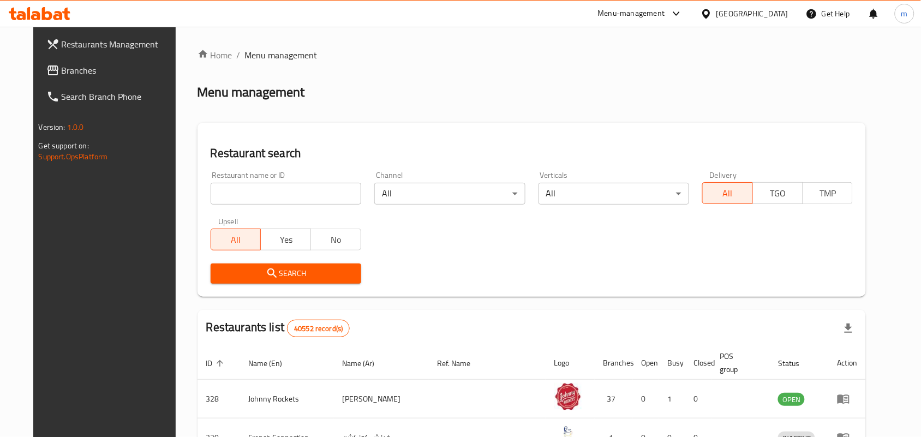
click at [271, 189] on input "search" at bounding box center [286, 194] width 151 height 22
paste input "666560"
type input "666560"
click button "Search" at bounding box center [286, 274] width 151 height 20
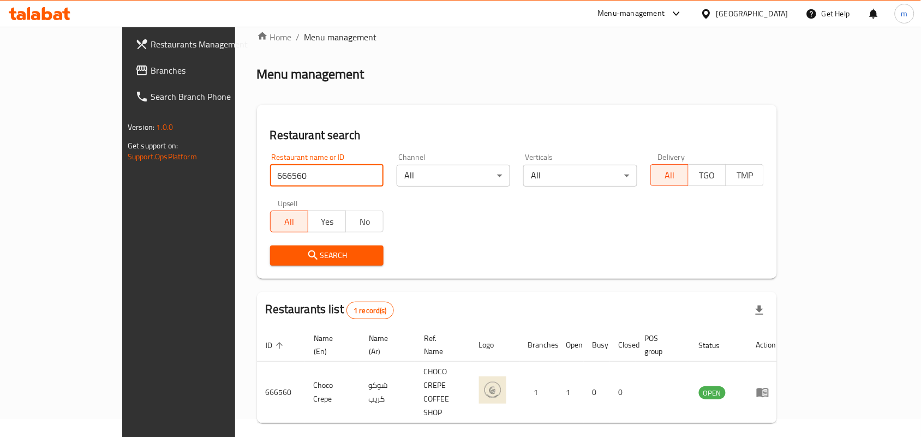
scroll to position [28, 0]
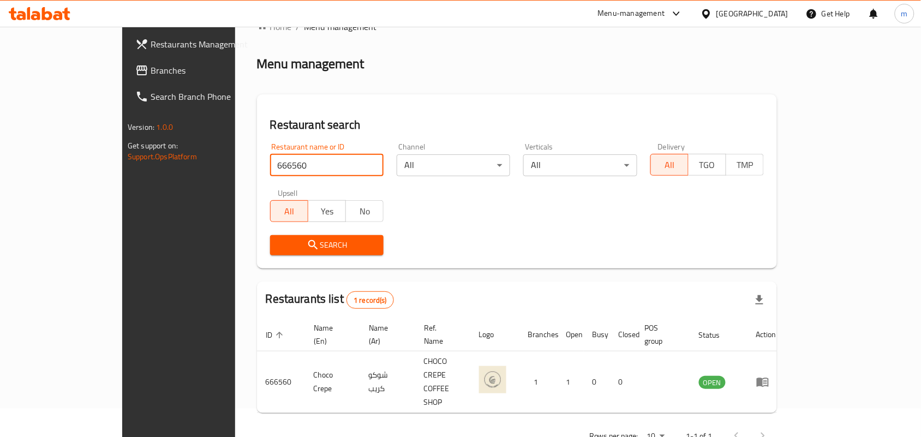
click at [151, 69] on span "Branches" at bounding box center [209, 70] width 117 height 13
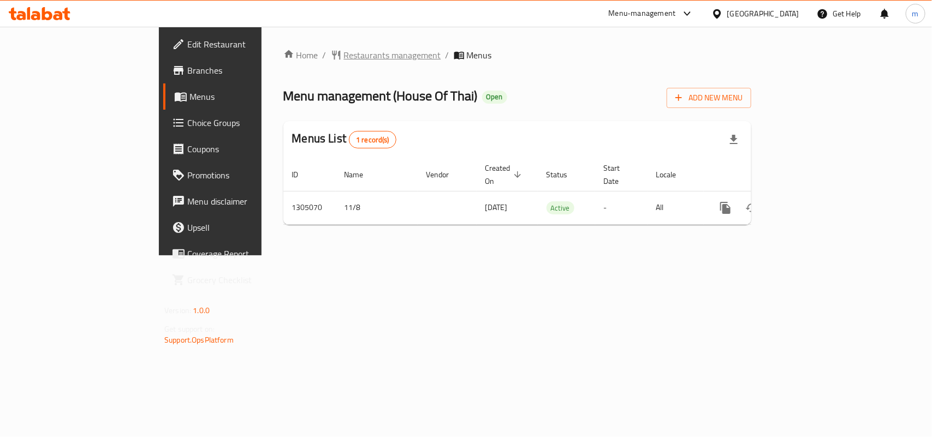
click at [344, 53] on span "Restaurants management" at bounding box center [392, 55] width 97 height 13
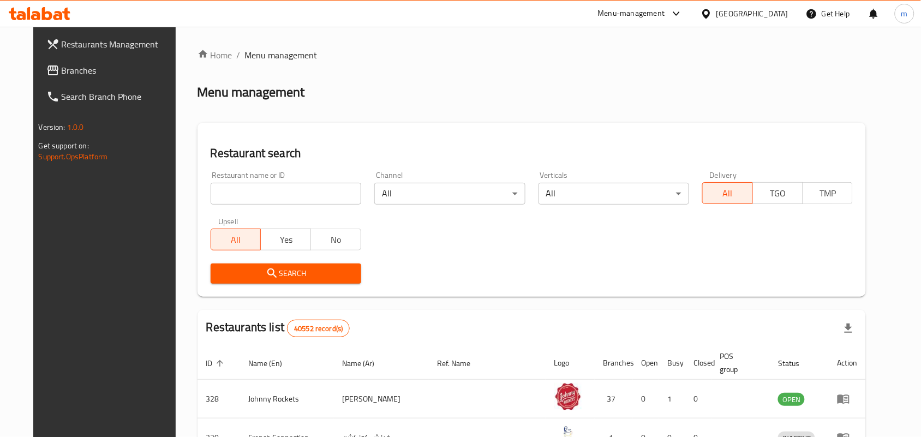
click at [247, 195] on input "search" at bounding box center [286, 194] width 151 height 22
paste input "703527"
type input "703527"
click button "Search" at bounding box center [286, 274] width 151 height 20
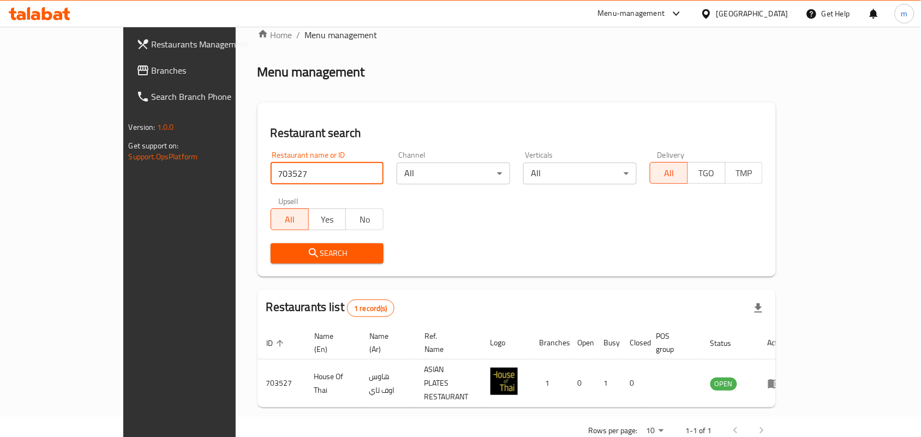
scroll to position [28, 0]
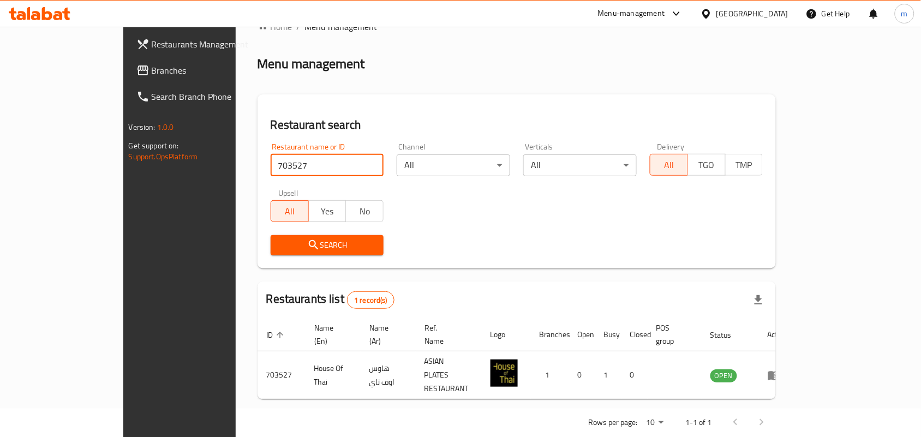
click at [152, 74] on span "Branches" at bounding box center [210, 70] width 117 height 13
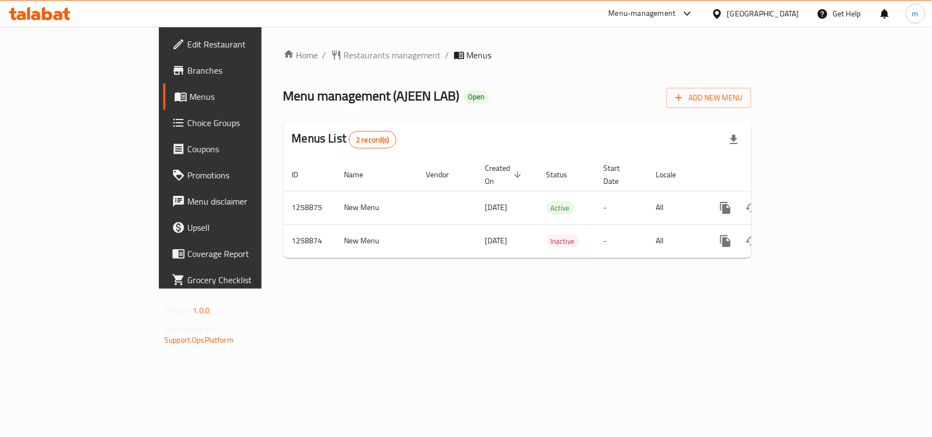
click at [344, 56] on span "Restaurants management" at bounding box center [392, 55] width 97 height 13
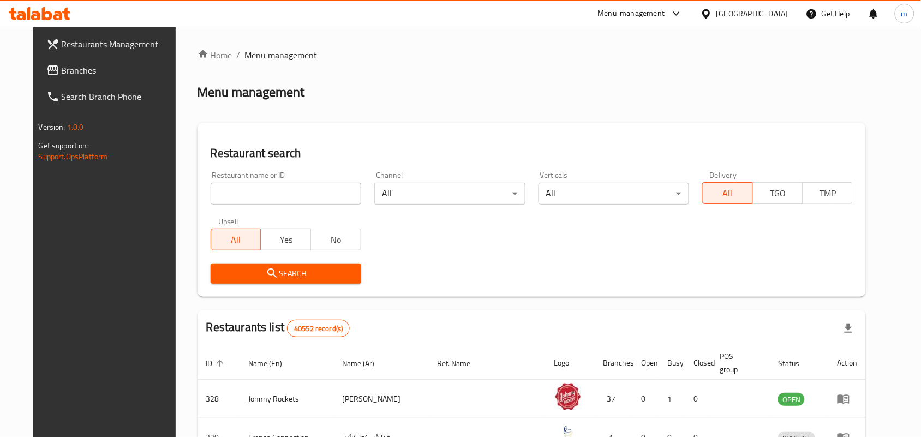
click at [249, 195] on input "search" at bounding box center [286, 194] width 151 height 22
paste input "684210"
type input "684210"
click button "Search" at bounding box center [286, 274] width 151 height 20
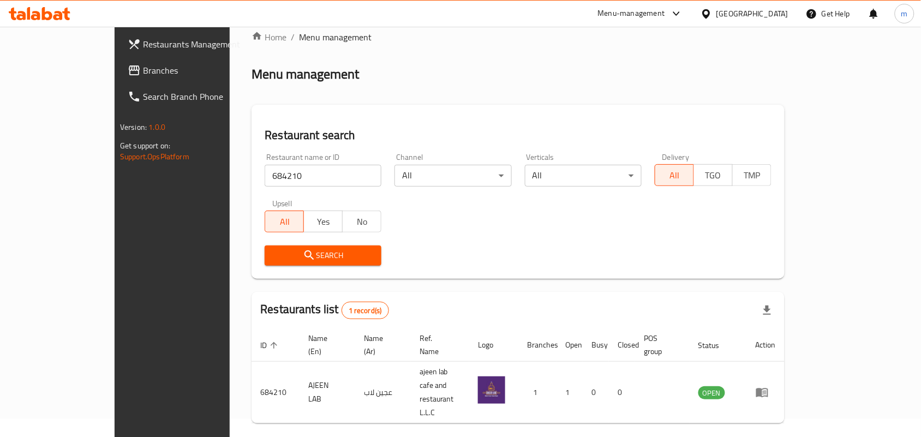
scroll to position [28, 0]
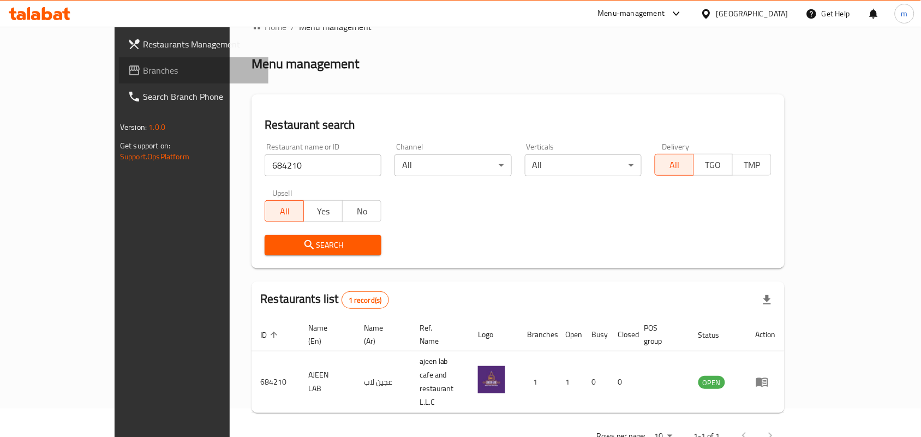
click at [143, 73] on span "Branches" at bounding box center [201, 70] width 117 height 13
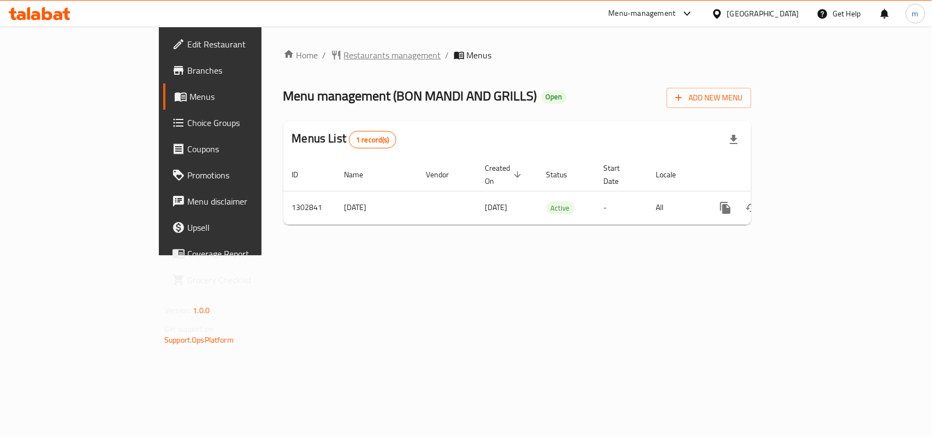
click at [344, 56] on span "Restaurants management" at bounding box center [392, 55] width 97 height 13
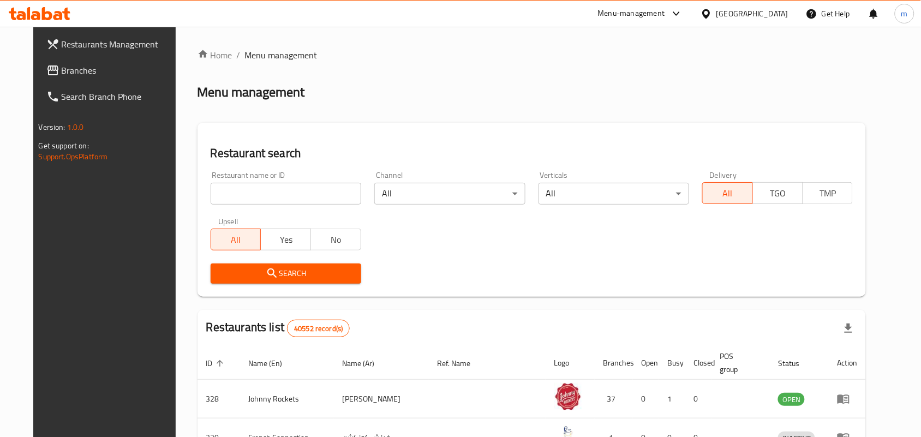
click at [238, 189] on input "search" at bounding box center [286, 194] width 151 height 22
paste input "701725"
type input "701725"
click button "Search" at bounding box center [286, 274] width 151 height 20
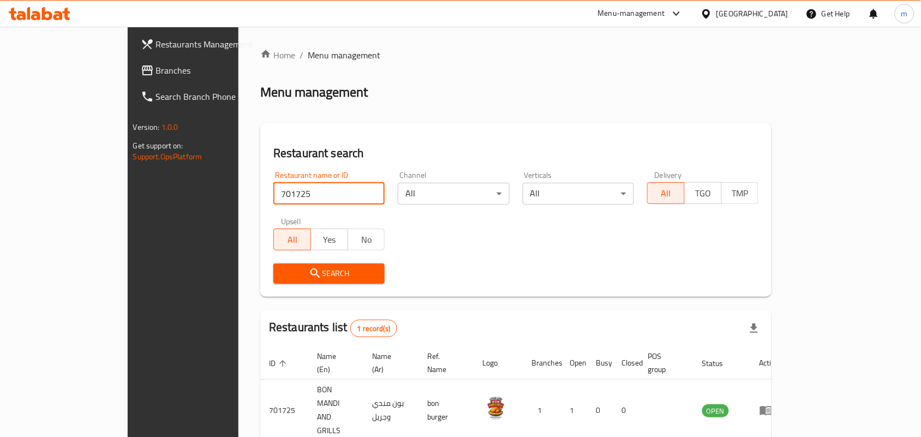
click at [156, 70] on span "Branches" at bounding box center [214, 70] width 117 height 13
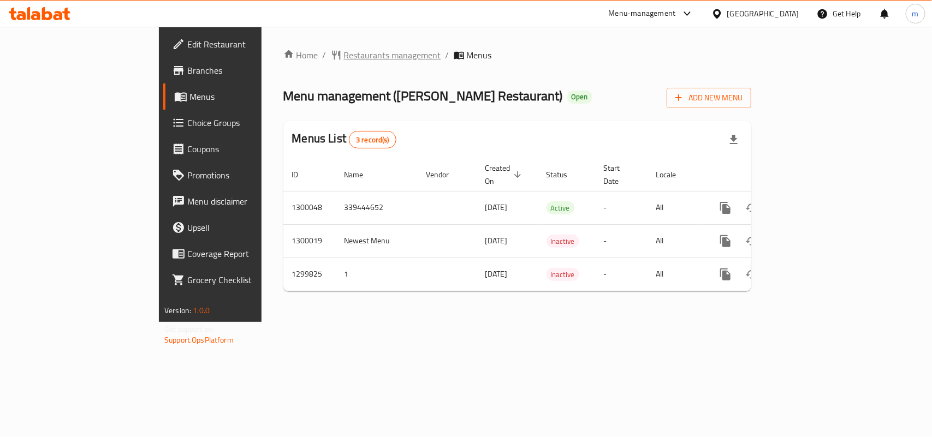
click at [344, 55] on span "Restaurants management" at bounding box center [392, 55] width 97 height 13
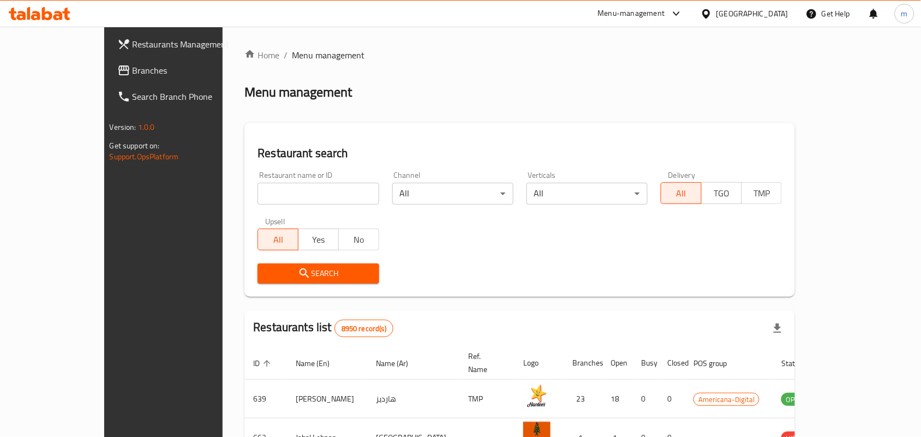
click at [258, 198] on input "search" at bounding box center [318, 194] width 121 height 22
paste input "701524"
type input "701524"
click button "Search" at bounding box center [318, 274] width 121 height 20
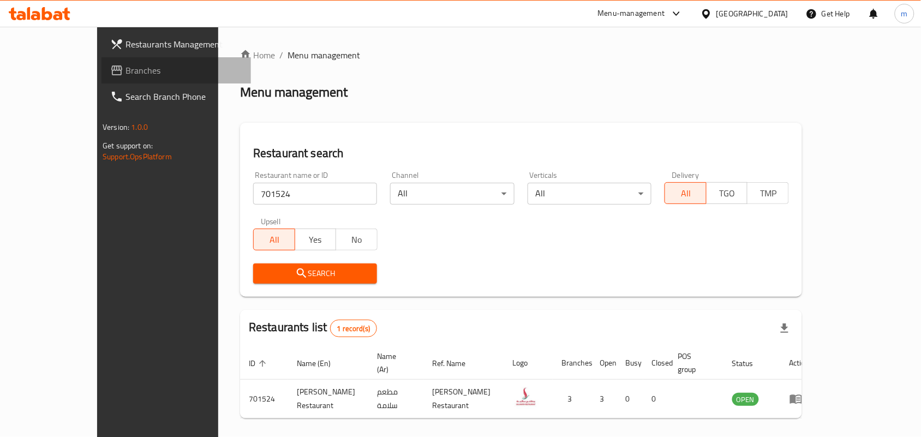
click at [126, 67] on span "Branches" at bounding box center [184, 70] width 117 height 13
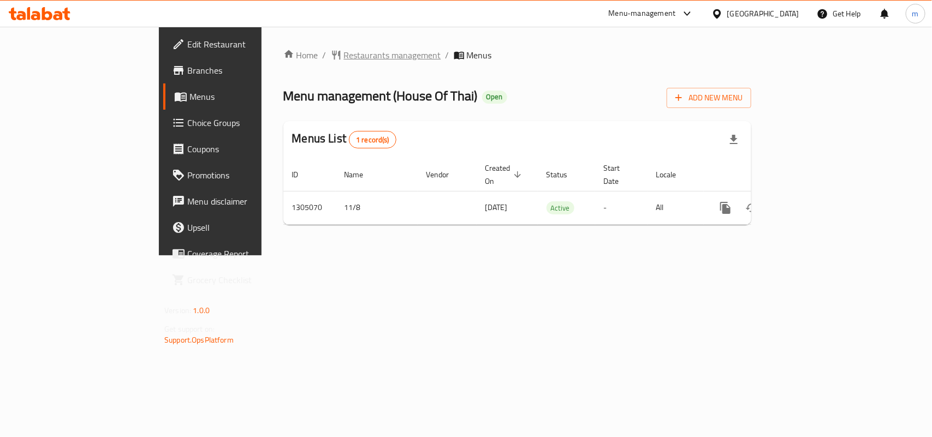
click at [344, 50] on span "Restaurants management" at bounding box center [392, 55] width 97 height 13
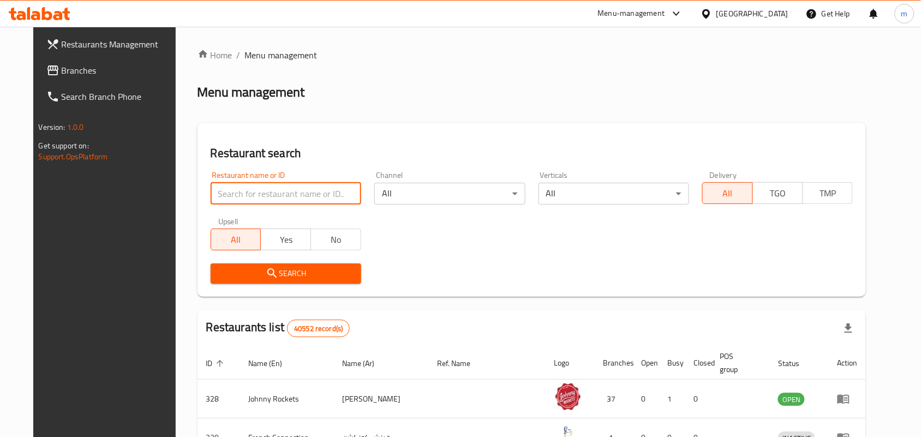
click at [290, 195] on input "search" at bounding box center [286, 194] width 151 height 22
paste input "703527"
type input "703527"
click button "Search" at bounding box center [286, 274] width 151 height 20
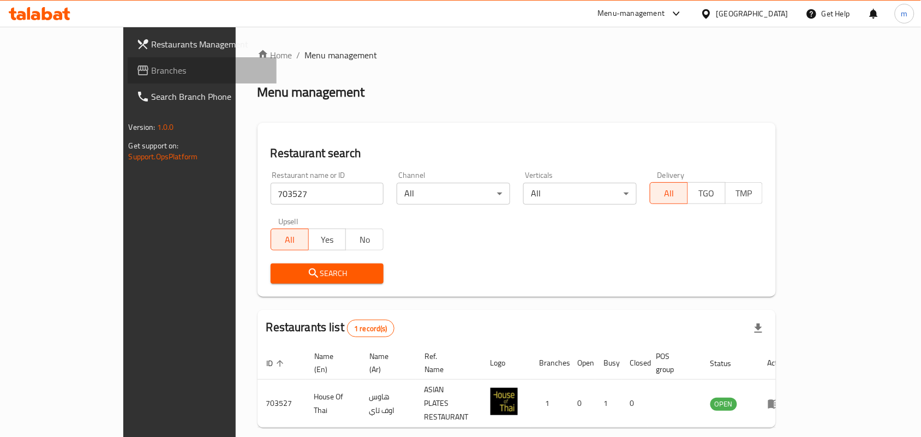
click at [152, 70] on span "Branches" at bounding box center [210, 70] width 117 height 13
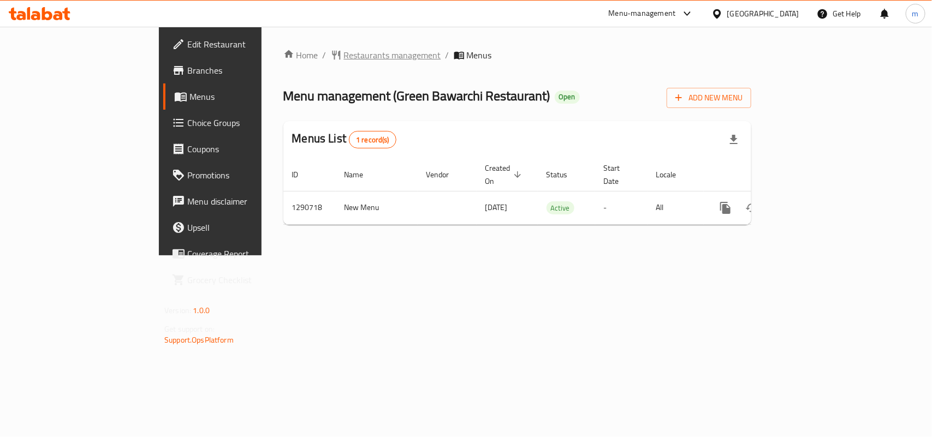
click at [344, 53] on span "Restaurants management" at bounding box center [392, 55] width 97 height 13
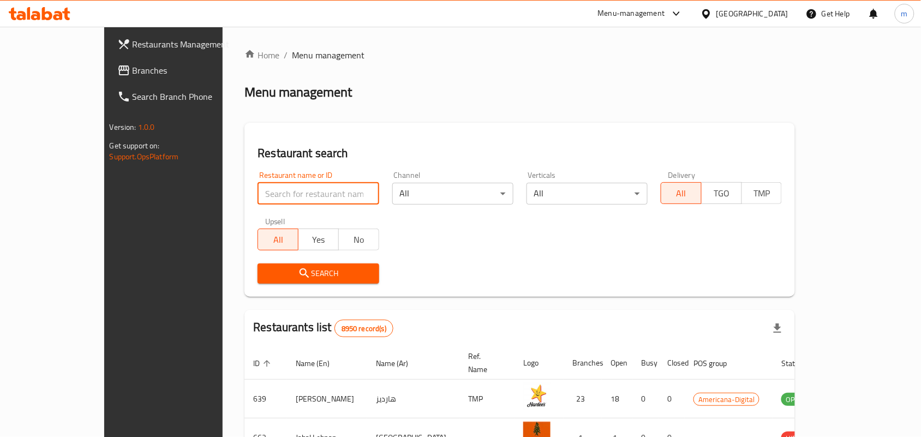
click at [261, 192] on input "search" at bounding box center [318, 194] width 121 height 22
paste input "698354"
type input "698354"
click button "Search" at bounding box center [318, 274] width 121 height 20
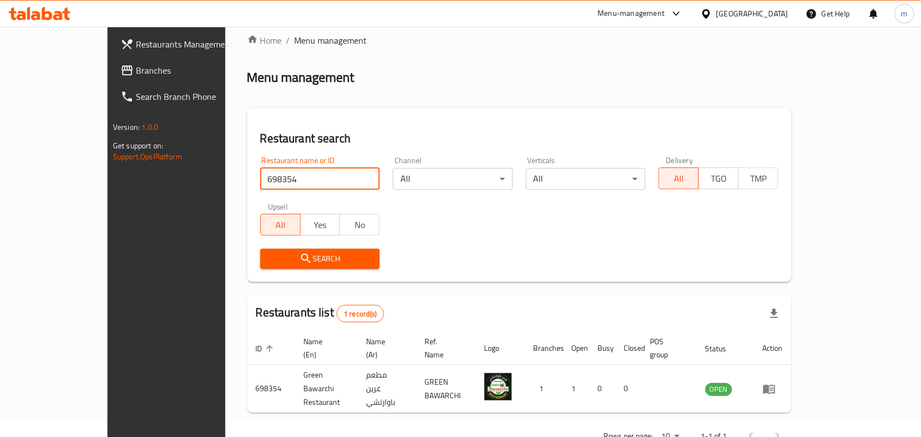
scroll to position [28, 0]
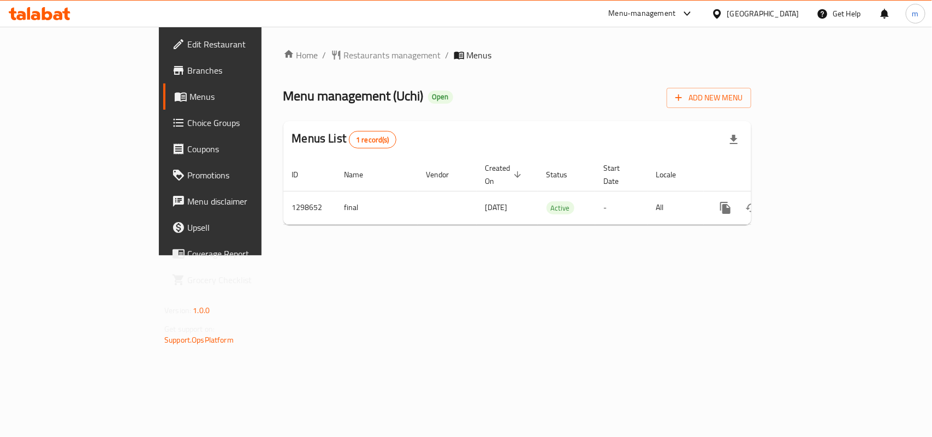
click at [344, 52] on span "Restaurants management" at bounding box center [392, 55] width 97 height 13
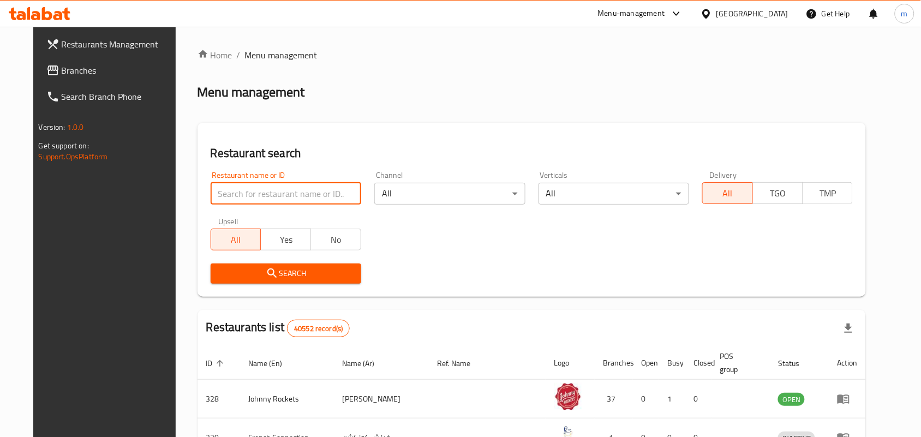
click at [238, 190] on input "search" at bounding box center [286, 194] width 151 height 22
paste input "701010"
type input "701010"
click button "Search" at bounding box center [286, 274] width 151 height 20
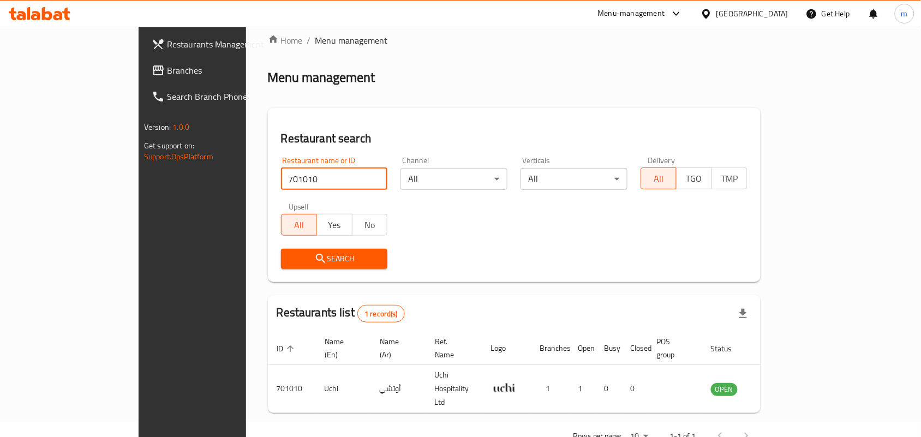
scroll to position [28, 0]
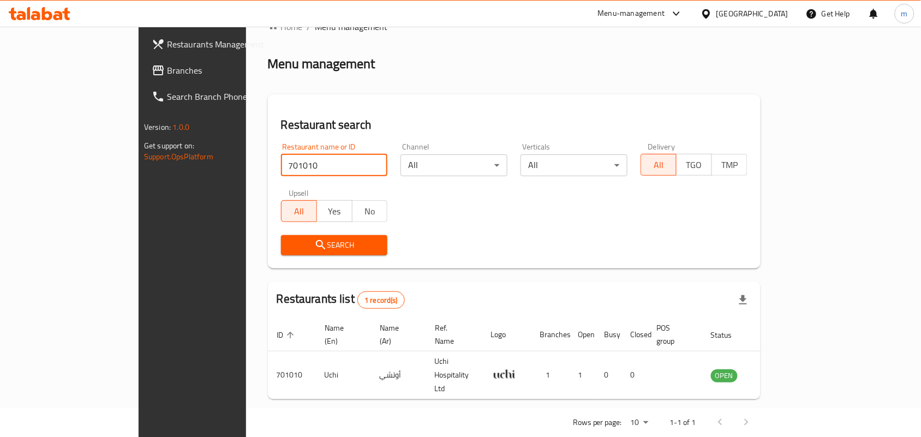
click at [167, 71] on span "Branches" at bounding box center [225, 70] width 117 height 13
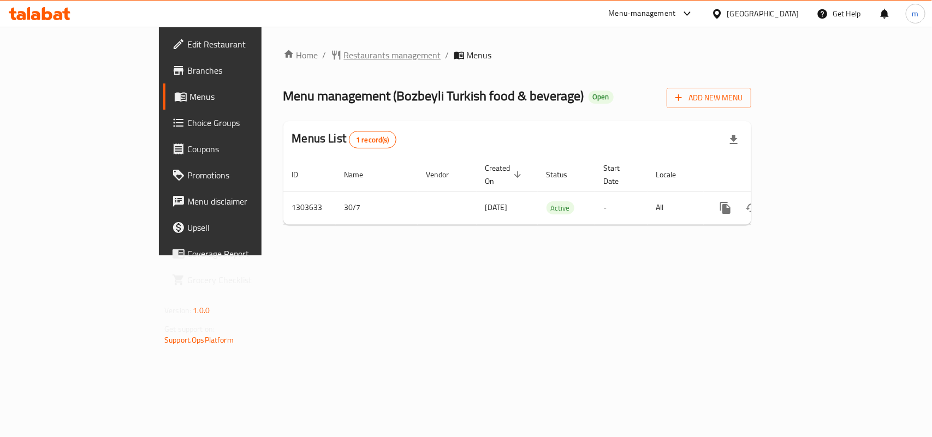
click at [344, 52] on span "Restaurants management" at bounding box center [392, 55] width 97 height 13
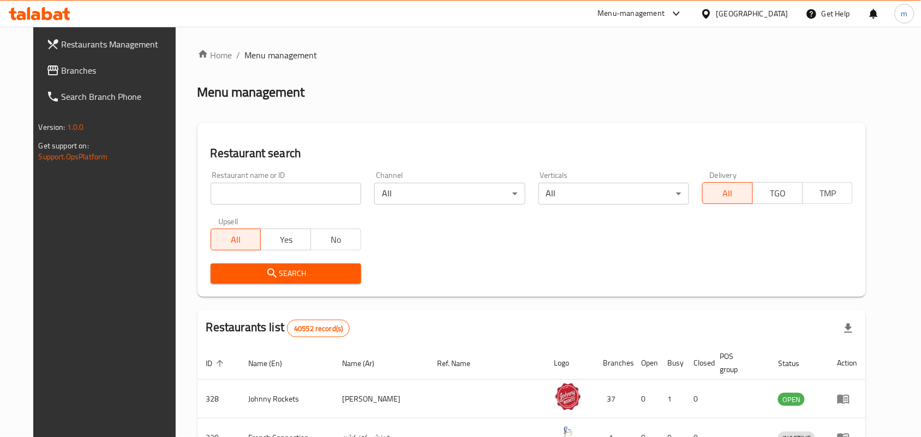
click at [252, 193] on input "search" at bounding box center [286, 194] width 151 height 22
paste input "702914"
type input "702914"
click button "Search" at bounding box center [286, 274] width 151 height 20
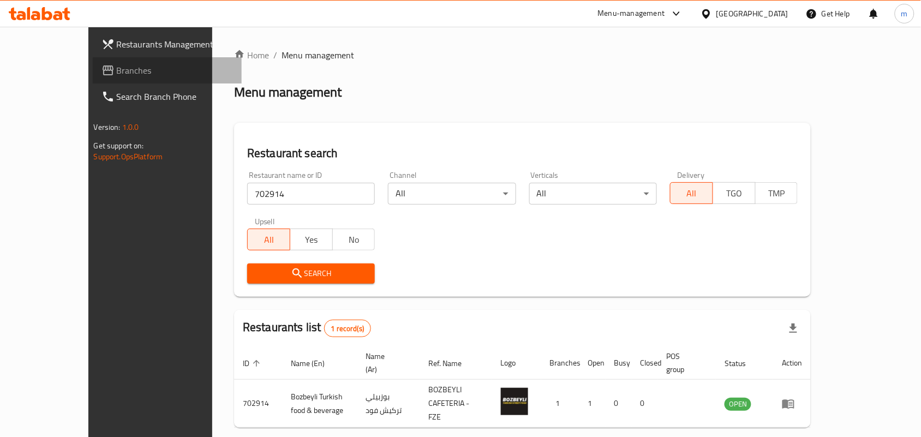
click at [117, 72] on span "Branches" at bounding box center [175, 70] width 117 height 13
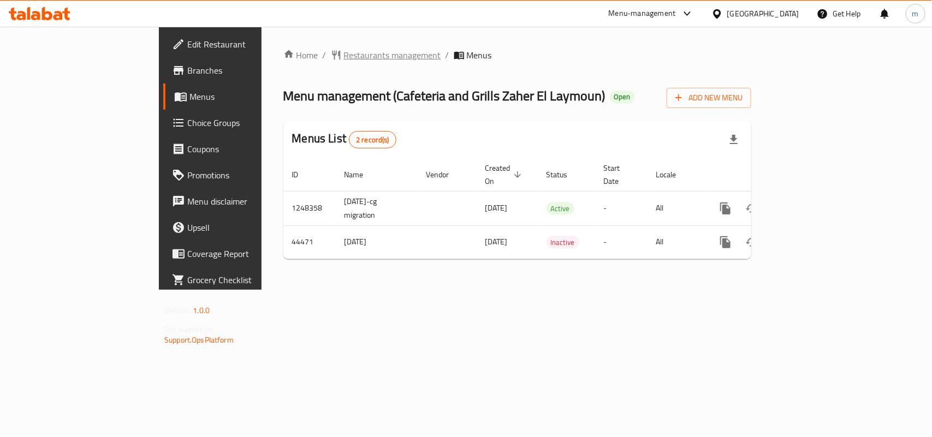
click at [344, 59] on span "Restaurants management" at bounding box center [392, 55] width 97 height 13
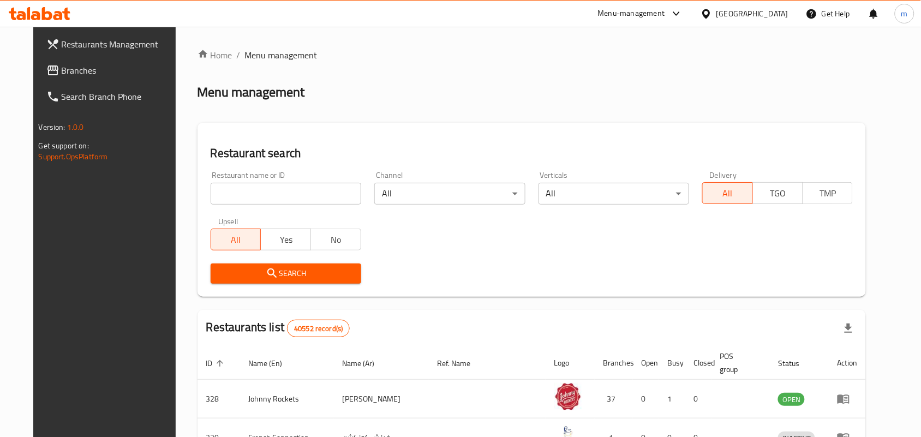
click at [257, 189] on input "search" at bounding box center [286, 194] width 151 height 22
paste input "22812"
type input "22812"
click button "Search" at bounding box center [286, 274] width 151 height 20
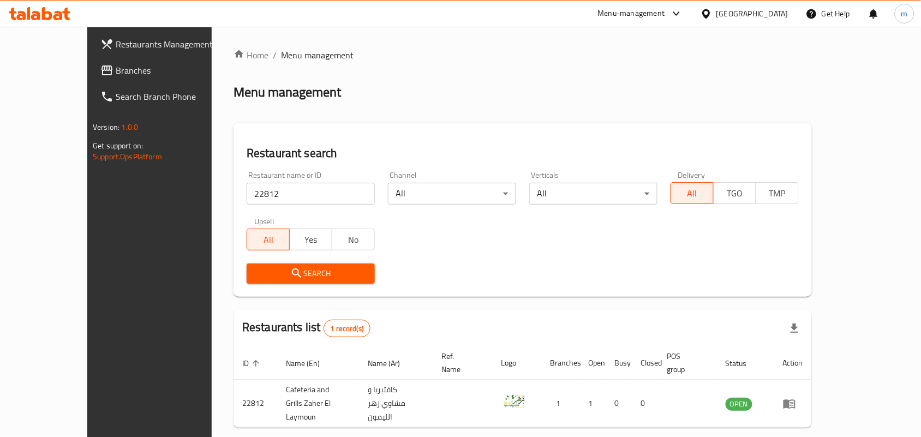
click at [116, 69] on span "Branches" at bounding box center [174, 70] width 117 height 13
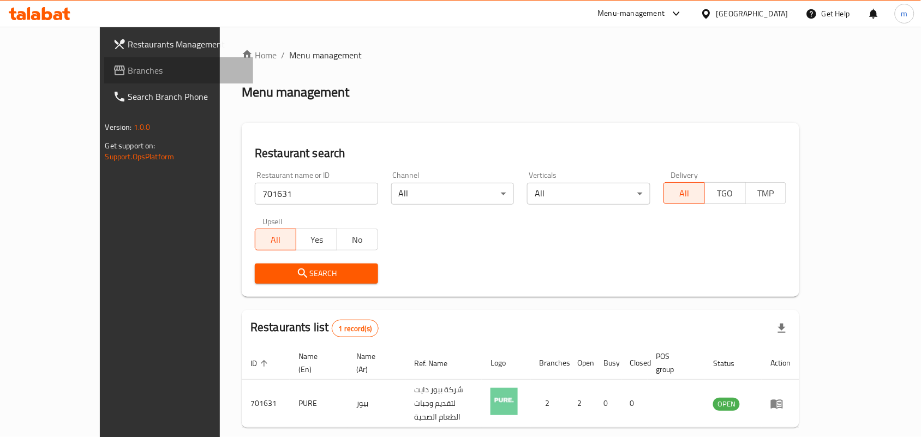
click at [104, 58] on link "Branches" at bounding box center [179, 70] width 150 height 26
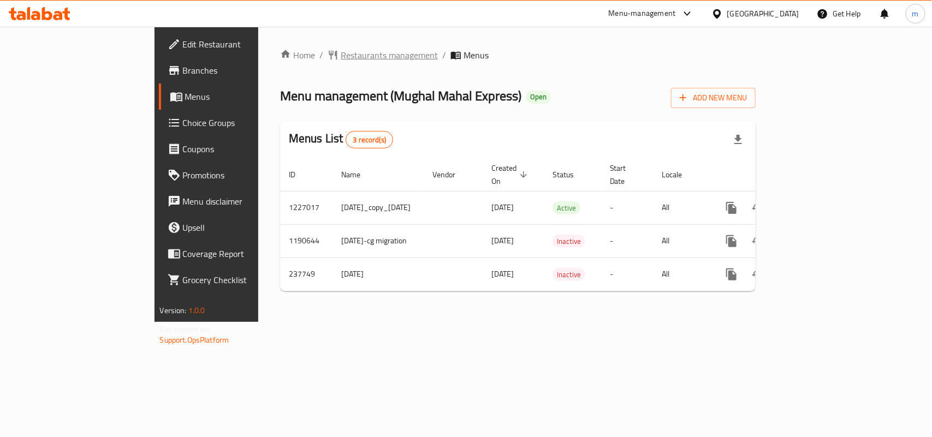
click at [341, 59] on span "Restaurants management" at bounding box center [389, 55] width 97 height 13
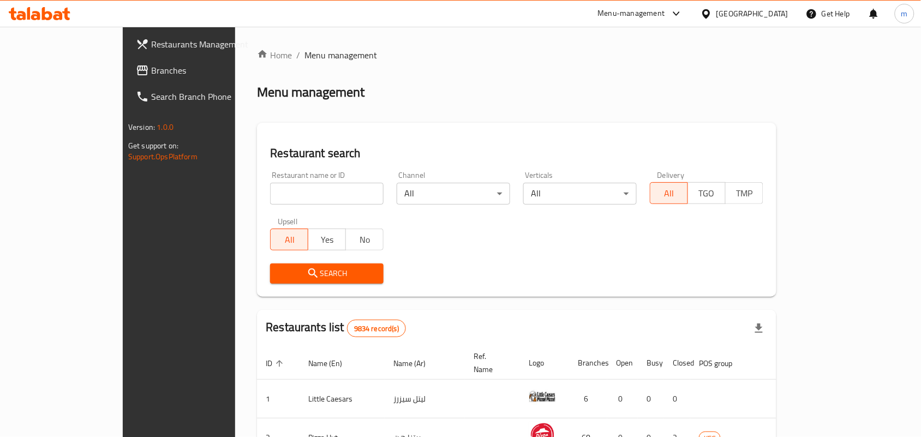
click at [273, 192] on input "search" at bounding box center [327, 194] width 114 height 22
paste input "626776"
type input "626776"
click button "Search" at bounding box center [327, 274] width 114 height 20
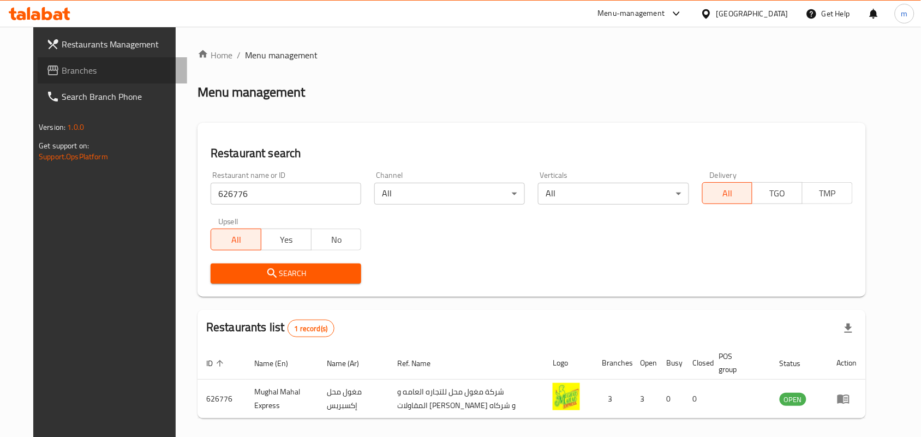
click at [75, 74] on span "Branches" at bounding box center [120, 70] width 117 height 13
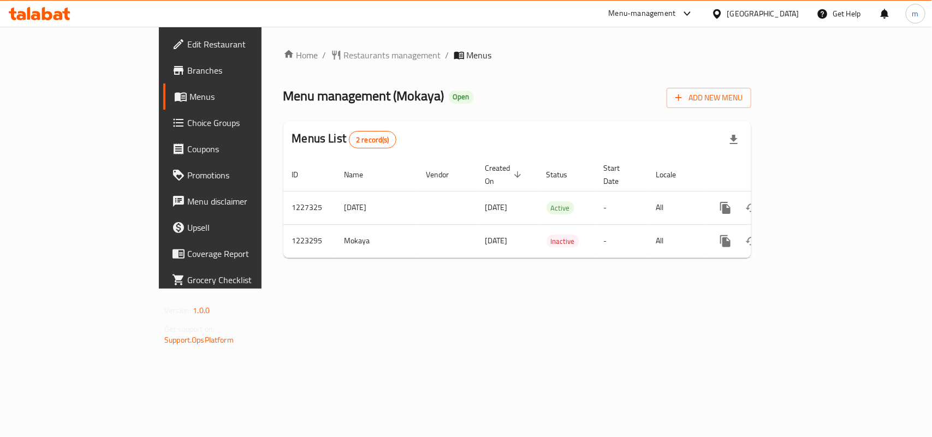
click at [344, 50] on span "Restaurants management" at bounding box center [392, 55] width 97 height 13
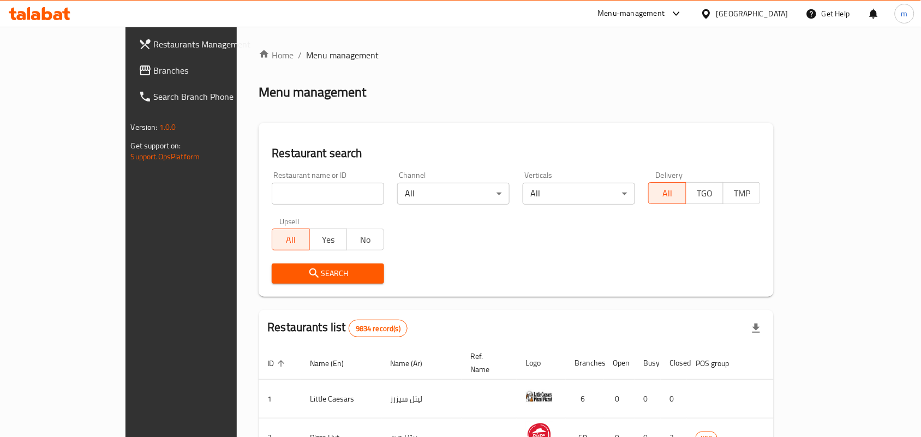
click at [272, 189] on input "search" at bounding box center [328, 194] width 112 height 22
paste input "674319"
type input "674319"
click button "Search" at bounding box center [328, 274] width 112 height 20
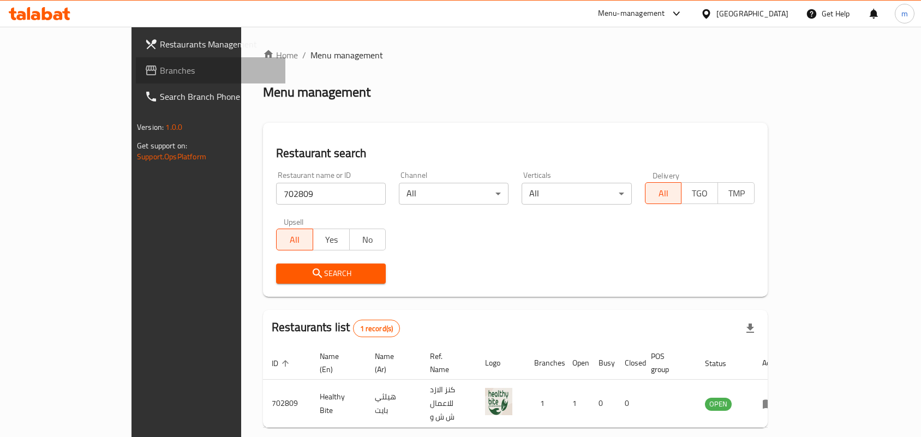
click at [136, 58] on link "Branches" at bounding box center [211, 70] width 150 height 26
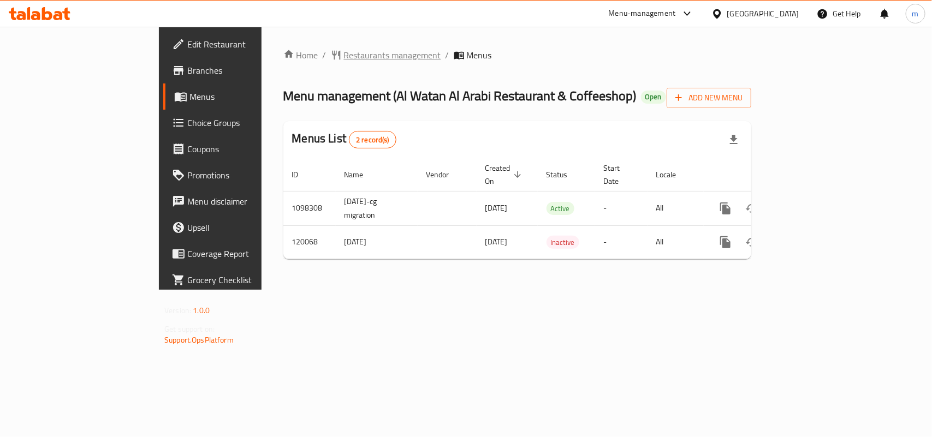
click at [344, 61] on span "Restaurants management" at bounding box center [392, 55] width 97 height 13
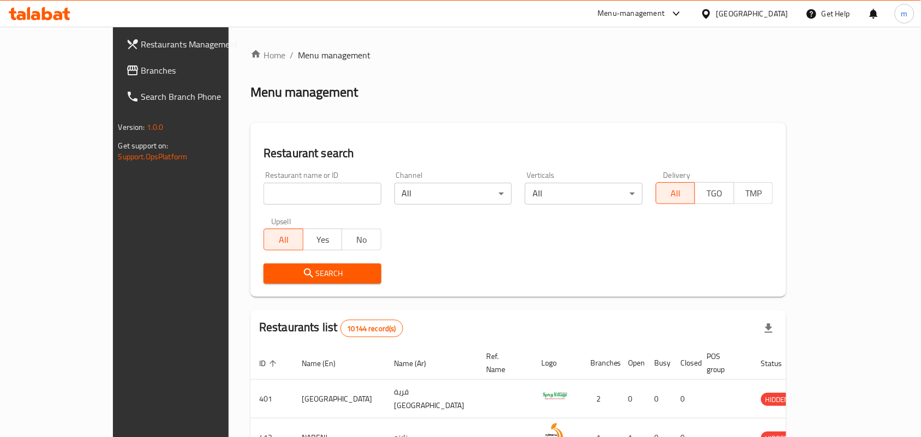
click at [282, 191] on input "search" at bounding box center [323, 194] width 118 height 22
paste input "606619"
type input "606619"
click button "Search" at bounding box center [323, 274] width 118 height 20
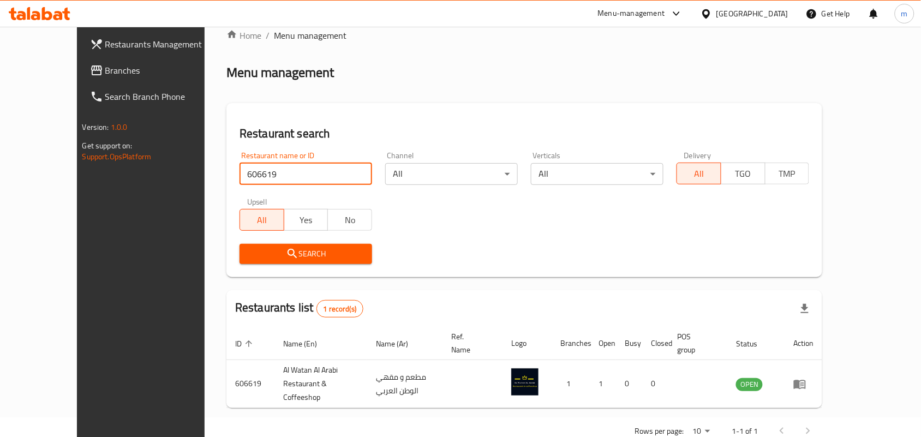
scroll to position [28, 0]
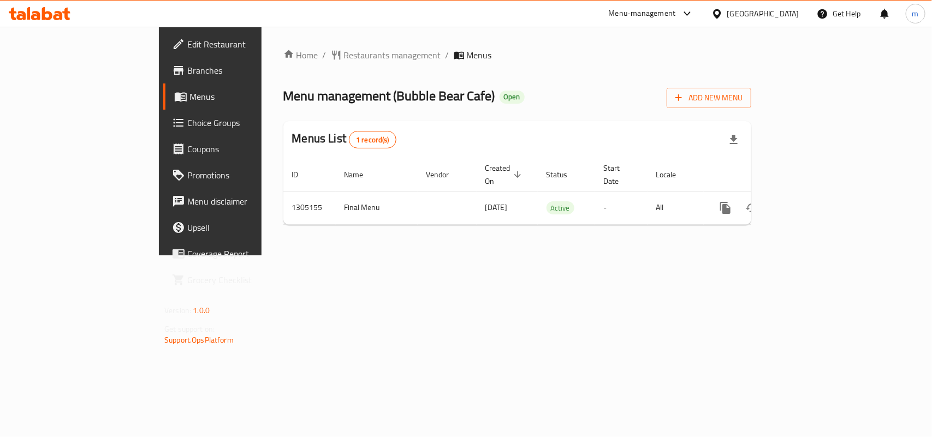
click at [344, 55] on span "Restaurants management" at bounding box center [392, 55] width 97 height 13
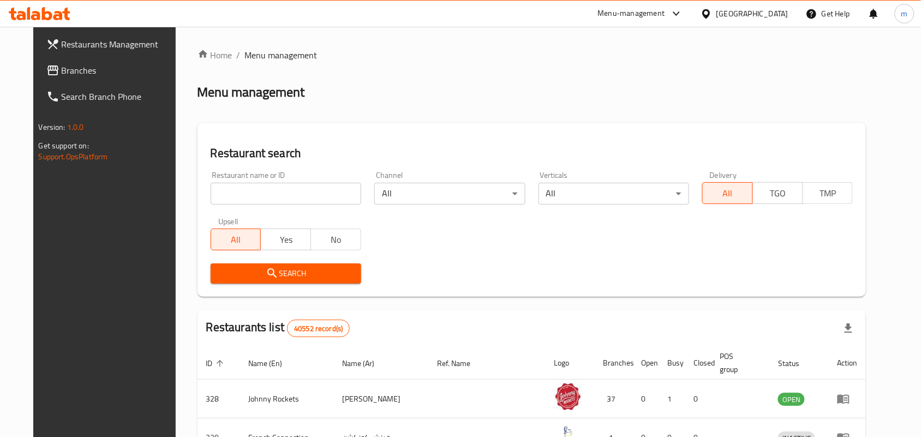
click at [239, 188] on input "search" at bounding box center [286, 194] width 151 height 22
paste input "703485"
type input "703485"
click button "Search" at bounding box center [286, 274] width 151 height 20
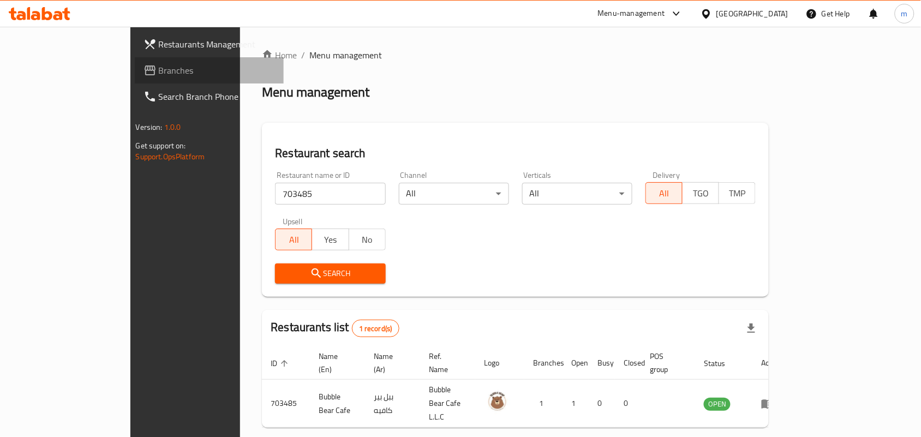
click at [159, 71] on span "Branches" at bounding box center [217, 70] width 117 height 13
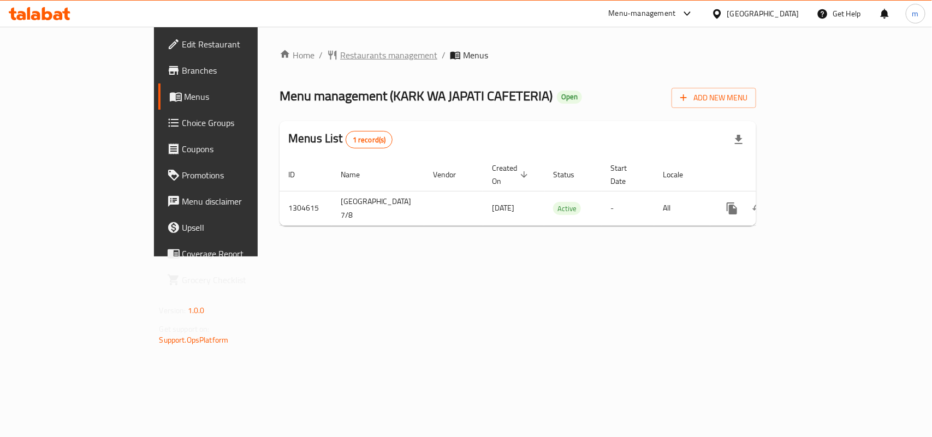
click at [340, 55] on span "Restaurants management" at bounding box center [388, 55] width 97 height 13
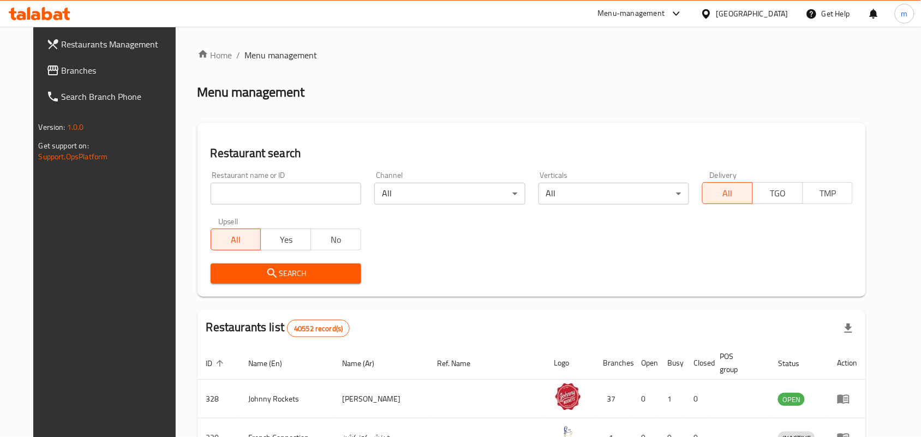
click at [299, 194] on input "search" at bounding box center [286, 194] width 151 height 22
paste input "703040"
type input "703040"
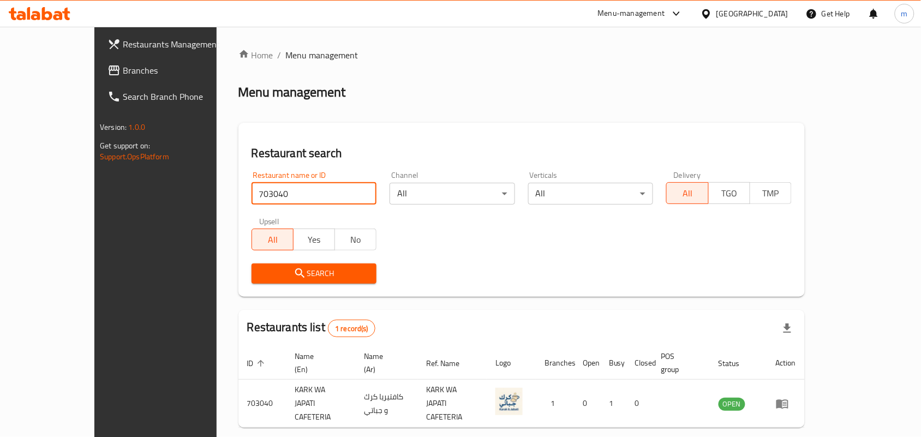
scroll to position [28, 0]
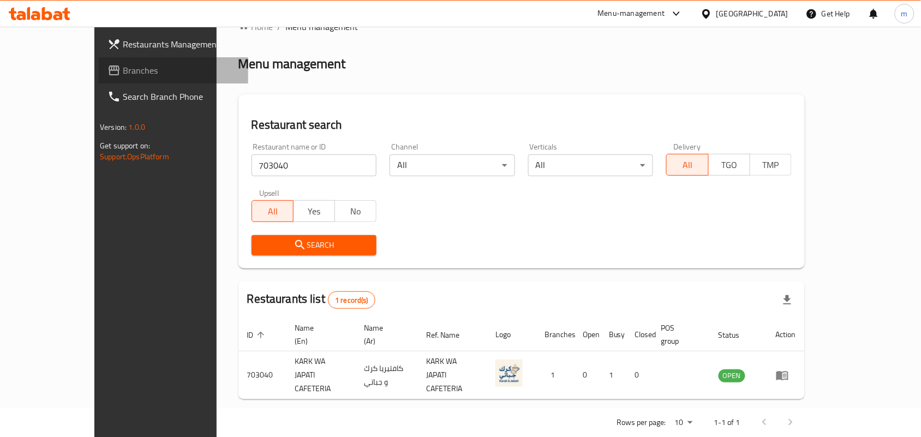
click at [123, 64] on span "Branches" at bounding box center [181, 70] width 117 height 13
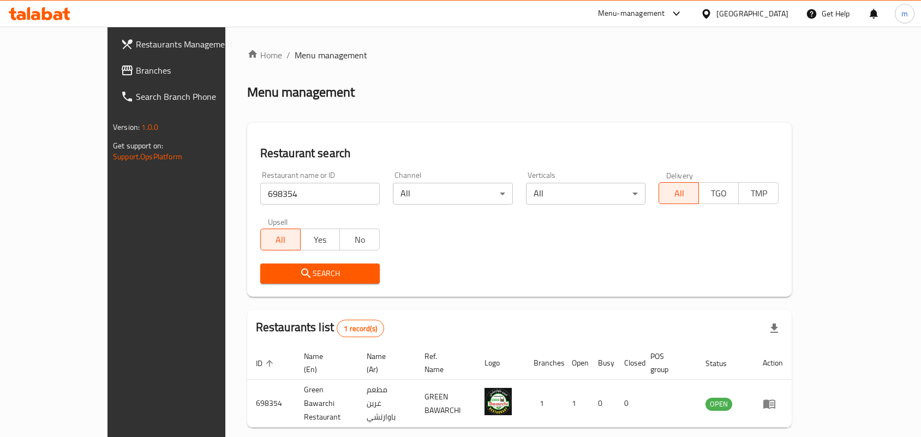
scroll to position [28, 0]
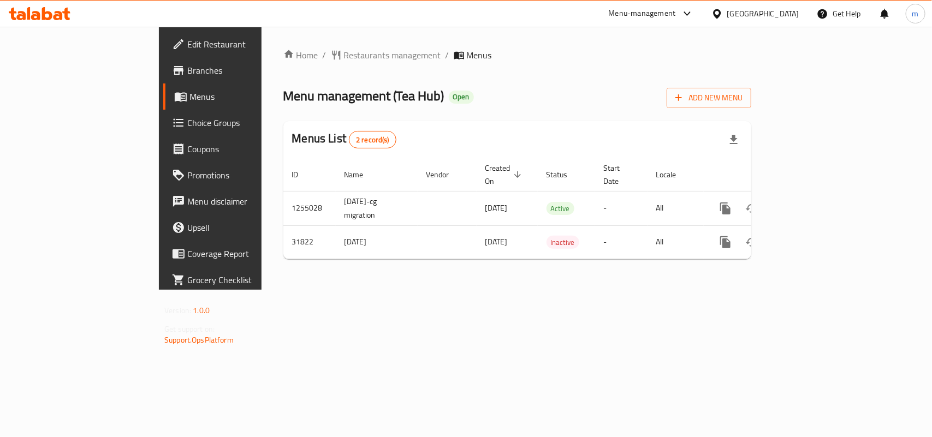
click at [344, 56] on span "Restaurants management" at bounding box center [392, 55] width 97 height 13
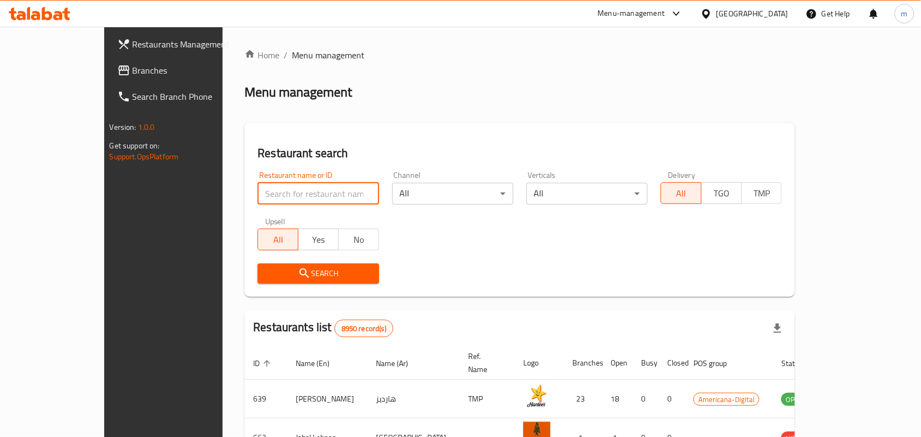
click at [295, 192] on input "search" at bounding box center [318, 194] width 121 height 22
paste input "16276"
type input "16276"
click button "Search" at bounding box center [318, 274] width 121 height 20
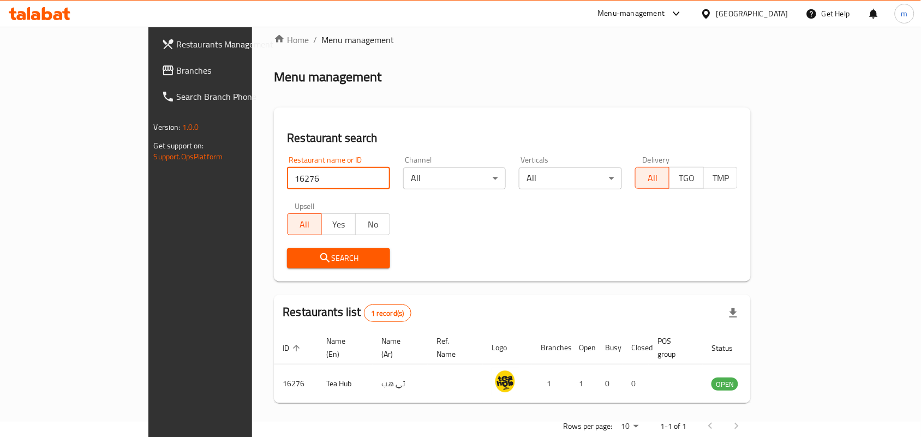
scroll to position [28, 0]
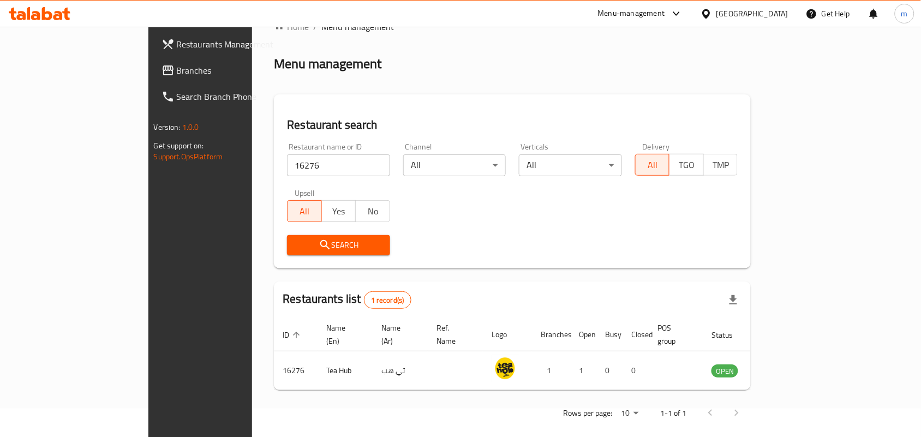
click at [177, 66] on span "Branches" at bounding box center [235, 70] width 117 height 13
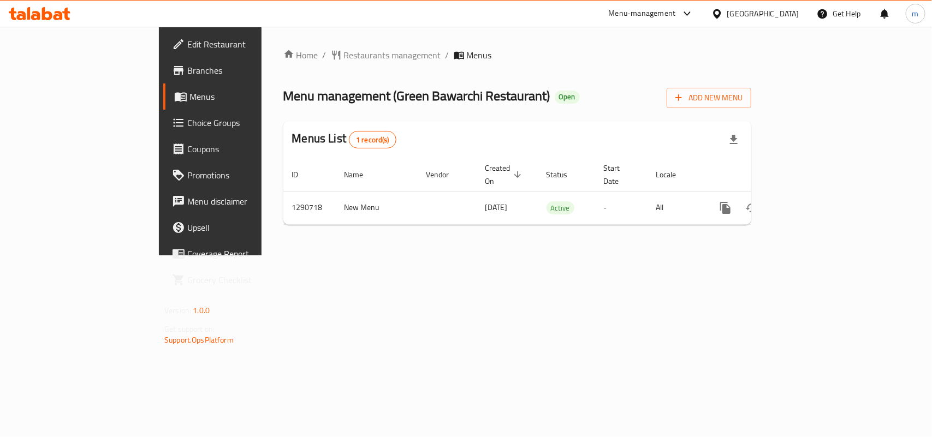
click at [344, 50] on span "Restaurants management" at bounding box center [392, 55] width 97 height 13
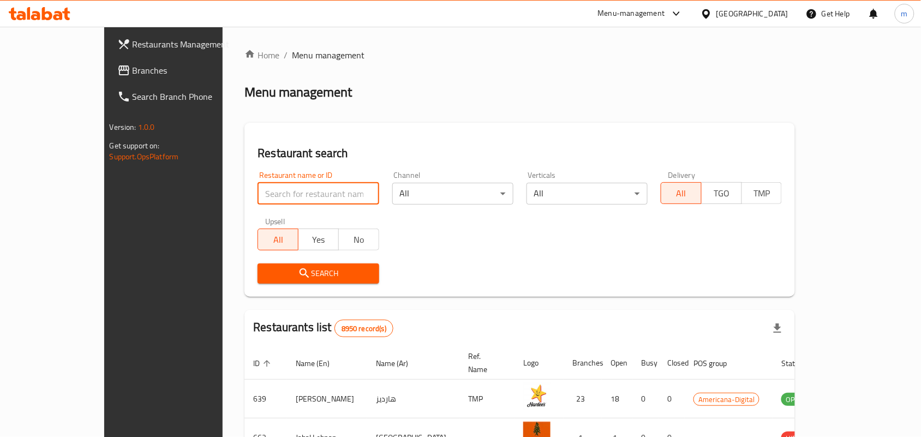
click at [258, 187] on input "search" at bounding box center [318, 194] width 121 height 22
paste input "698354"
type input "698354"
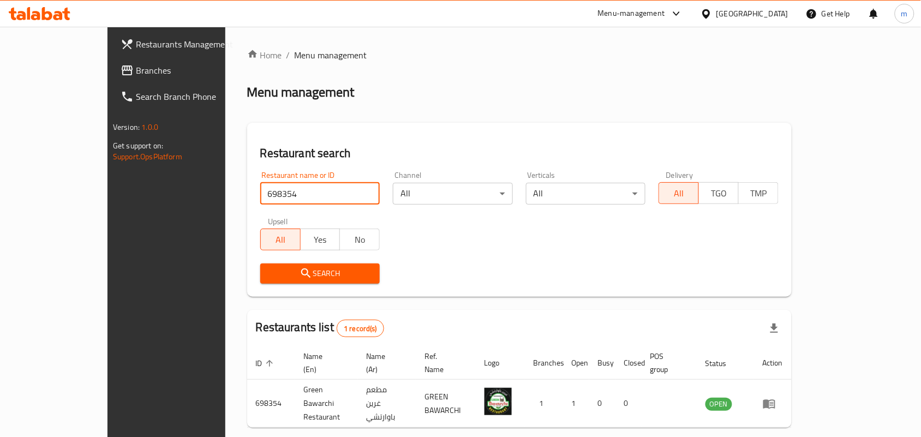
click at [775, 11] on div "[GEOGRAPHIC_DATA]" at bounding box center [753, 14] width 72 height 12
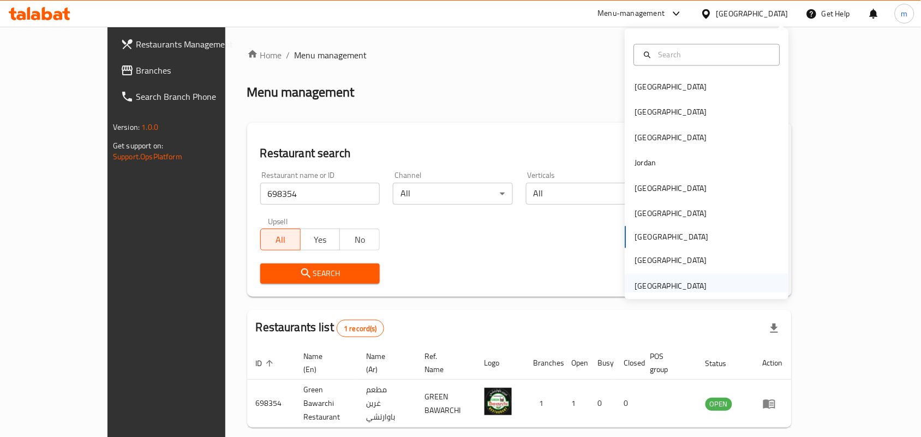
click at [649, 290] on div "United Arab Emirates" at bounding box center [671, 286] width 72 height 12
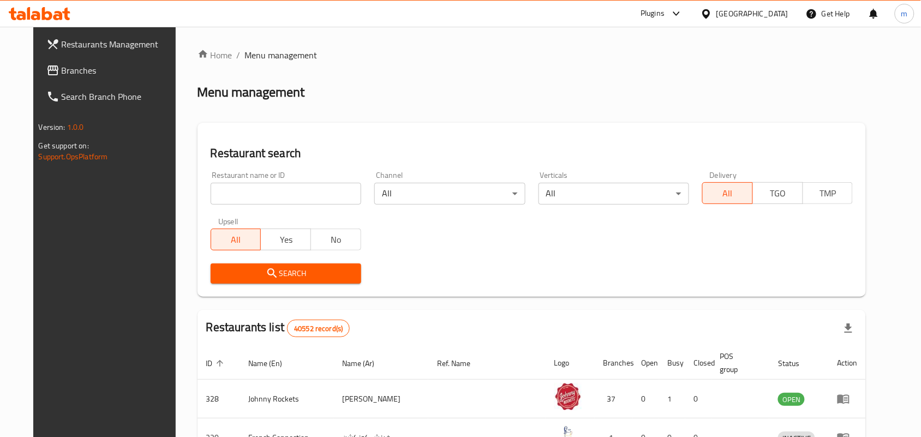
click at [39, 61] on link "Branches" at bounding box center [113, 70] width 150 height 26
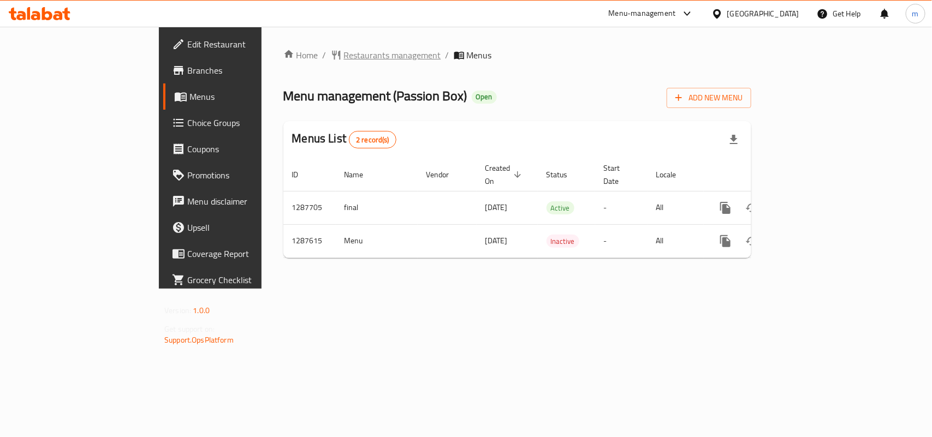
click at [344, 49] on span "Restaurants management" at bounding box center [392, 55] width 97 height 13
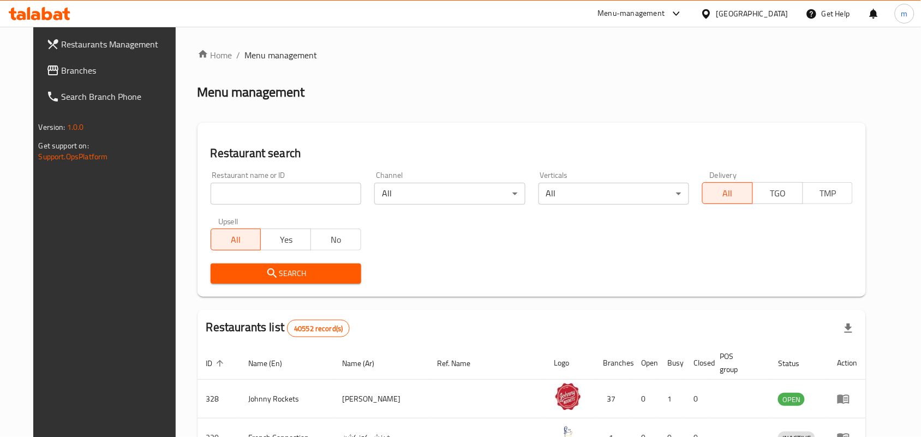
click at [257, 195] on input "search" at bounding box center [286, 194] width 151 height 22
paste input "696809"
type input "696809"
click button "Search" at bounding box center [286, 274] width 151 height 20
